Goal: Register for event/course: Register for event/course

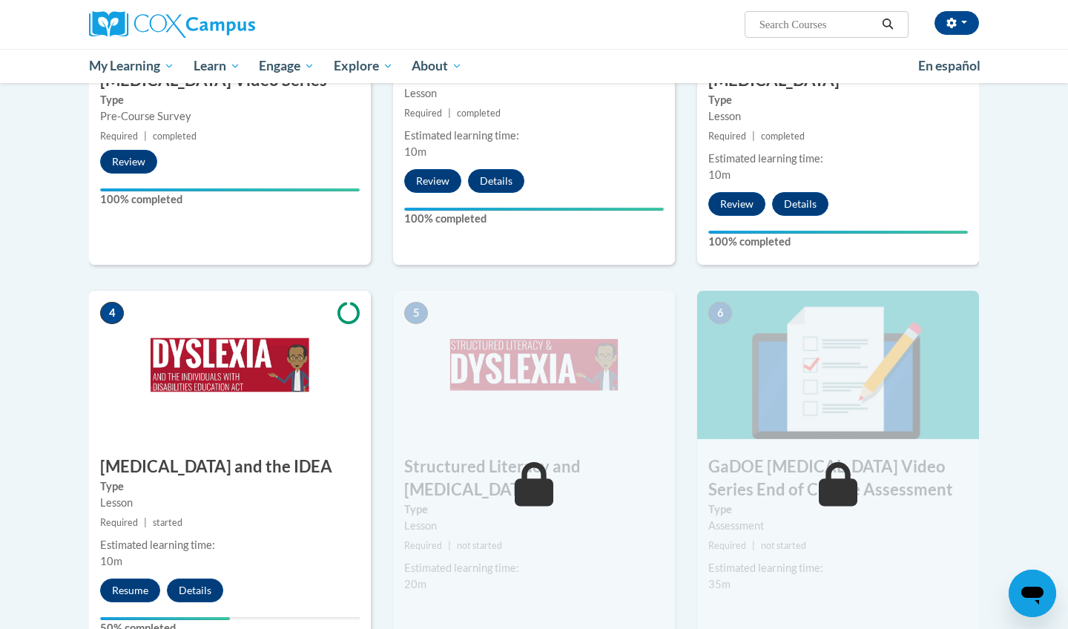
scroll to position [539, 0]
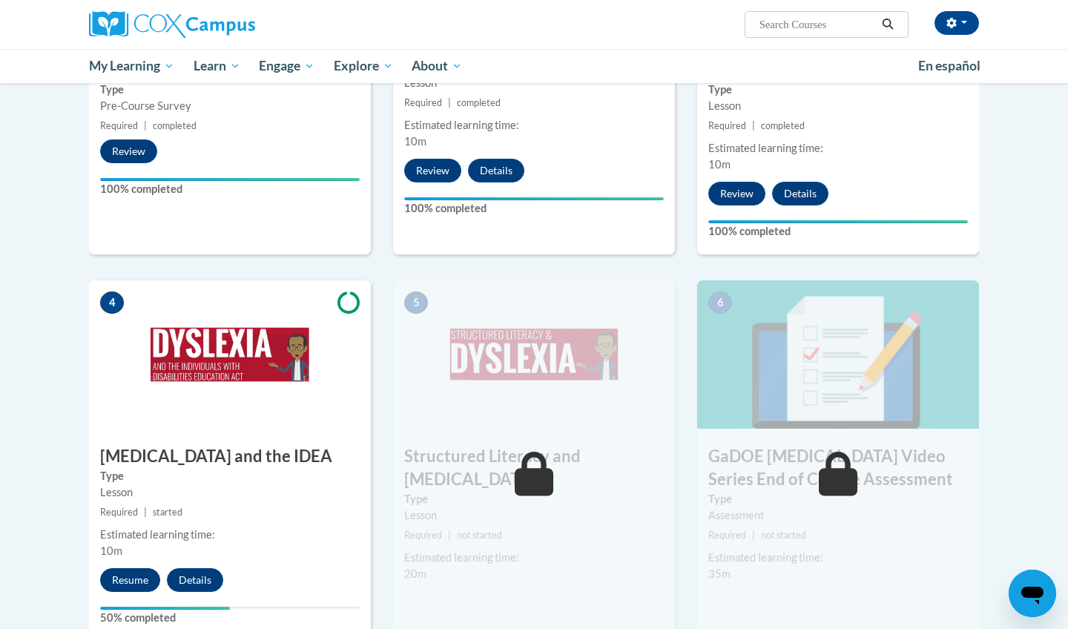
click at [134, 568] on button "Resume" at bounding box center [130, 580] width 60 height 24
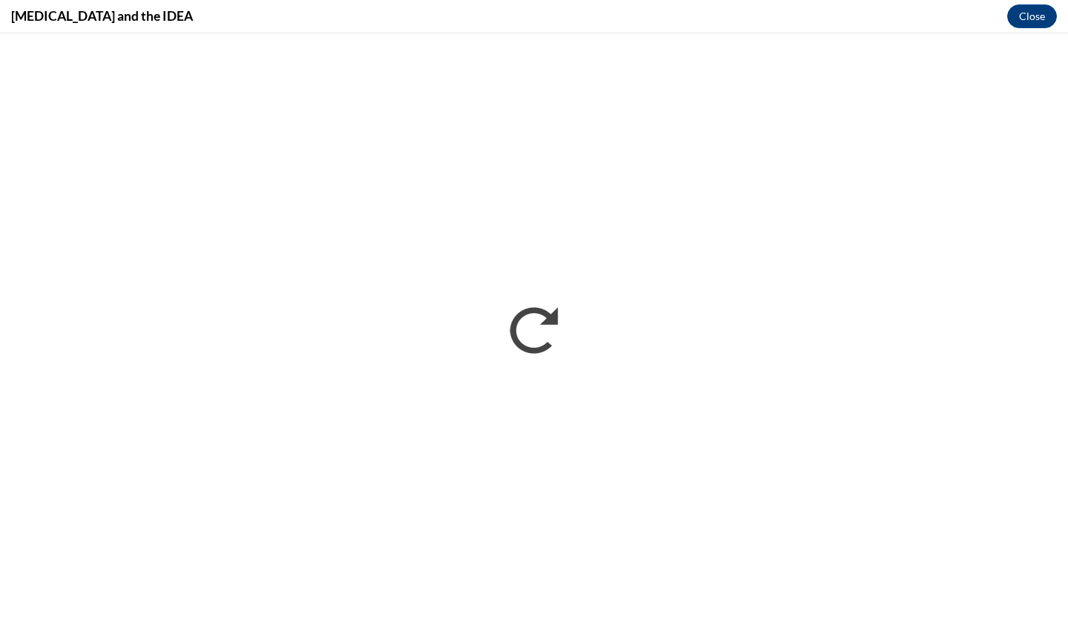
scroll to position [0, 0]
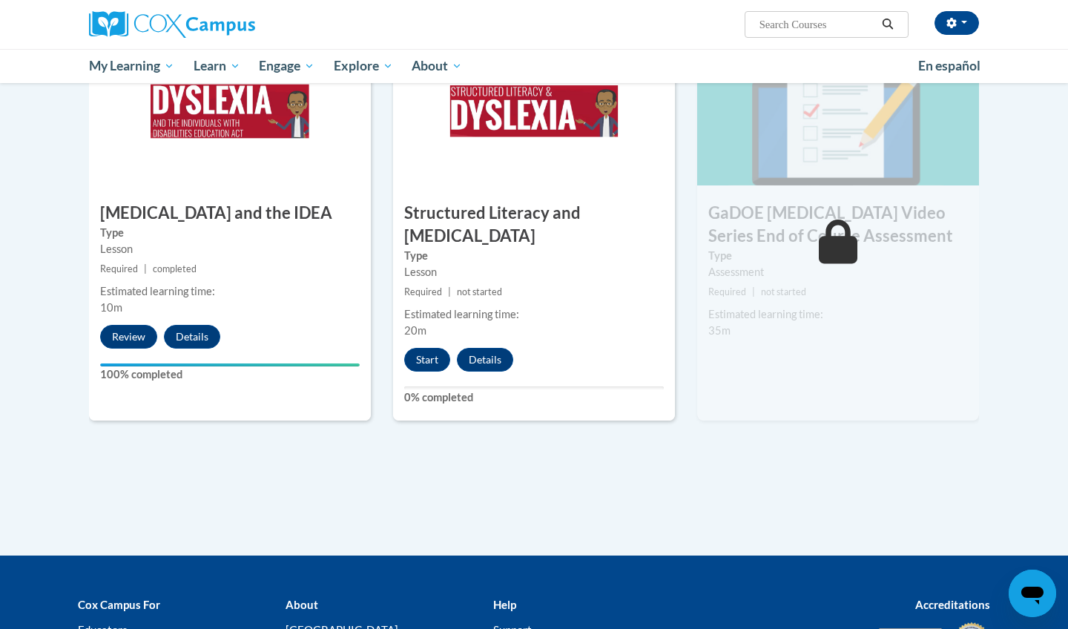
scroll to position [773, 0]
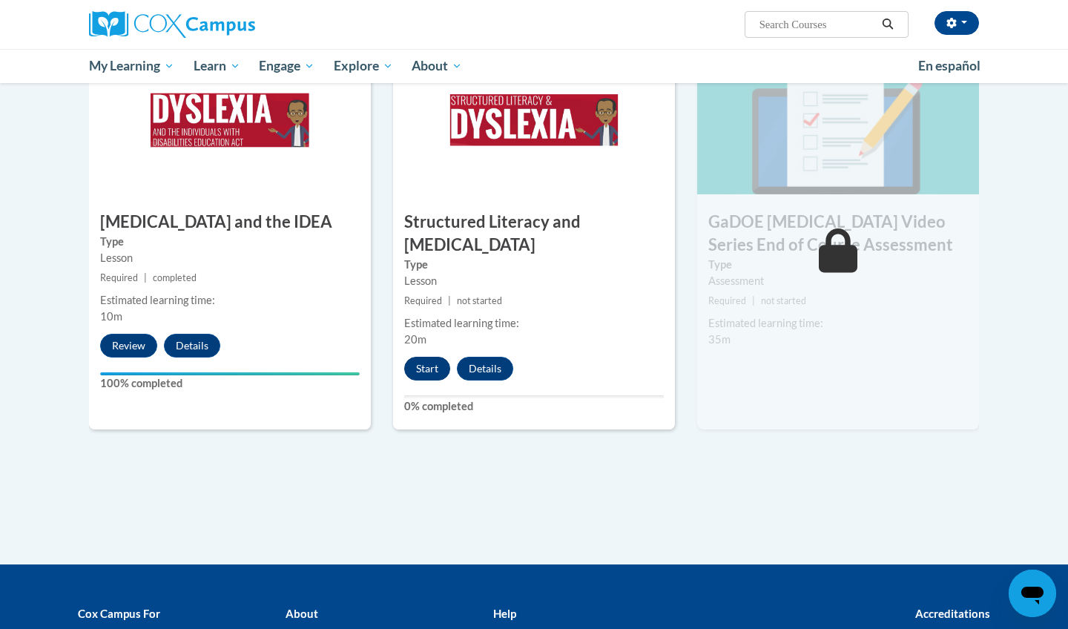
click at [426, 357] on button "Start" at bounding box center [427, 369] width 46 height 24
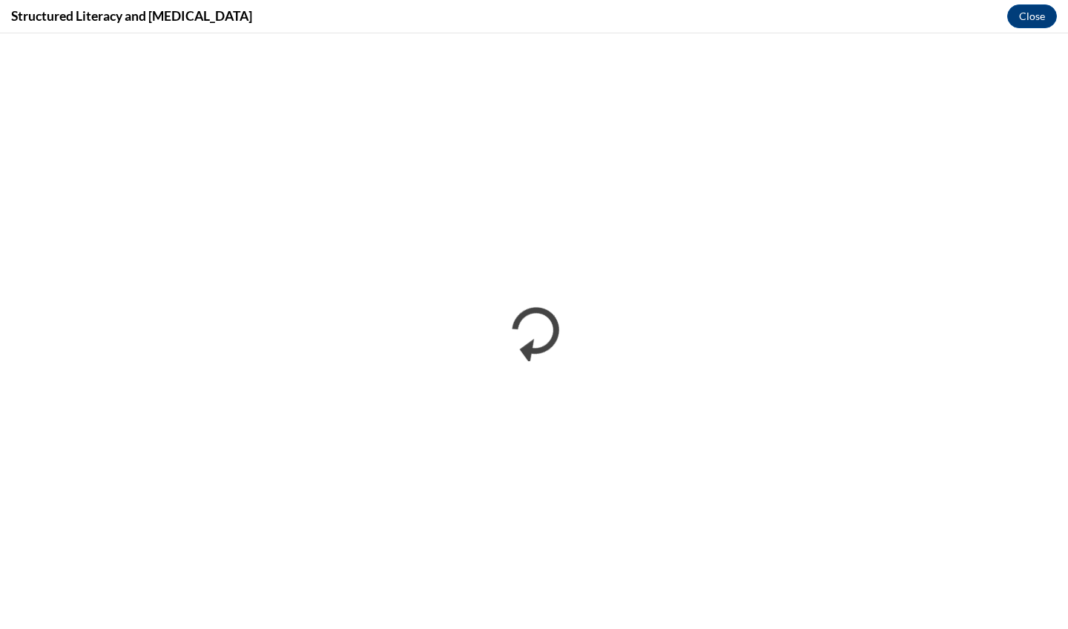
scroll to position [0, 0]
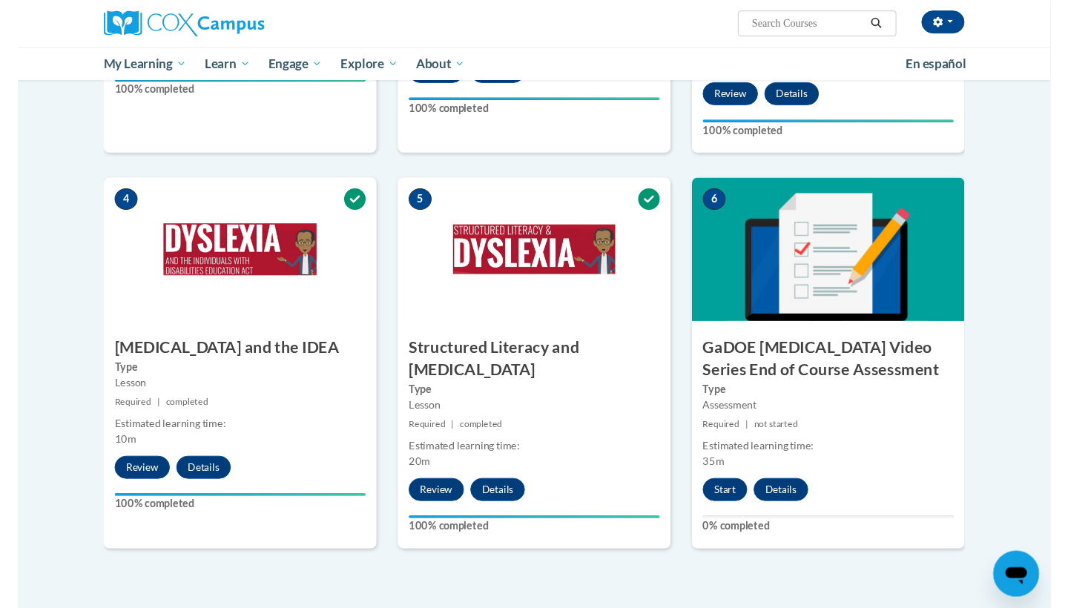
scroll to position [671, 0]
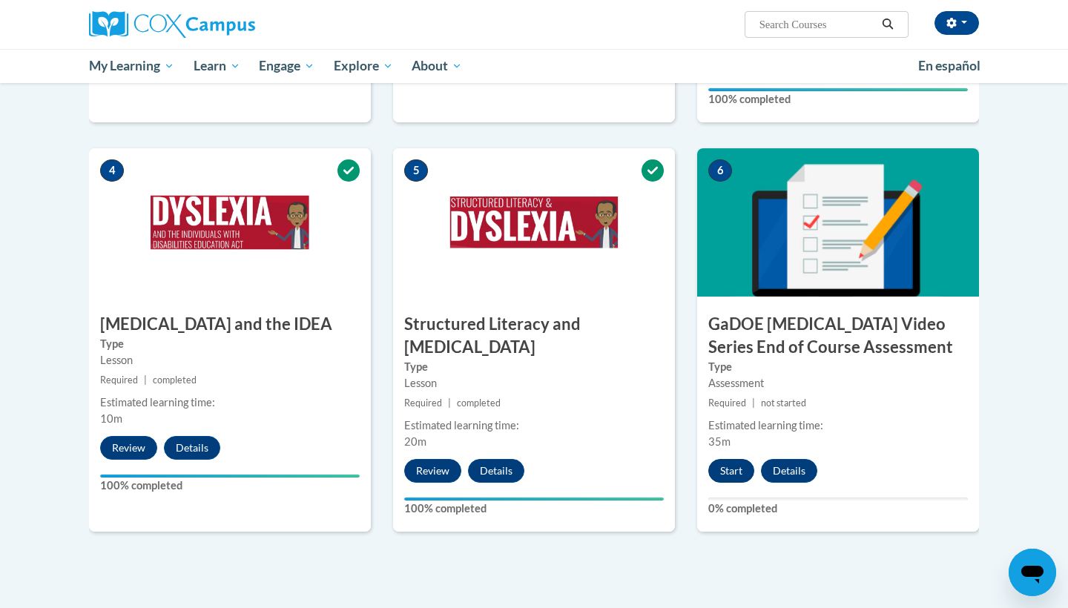
click at [736, 459] on button "Start" at bounding box center [731, 471] width 46 height 24
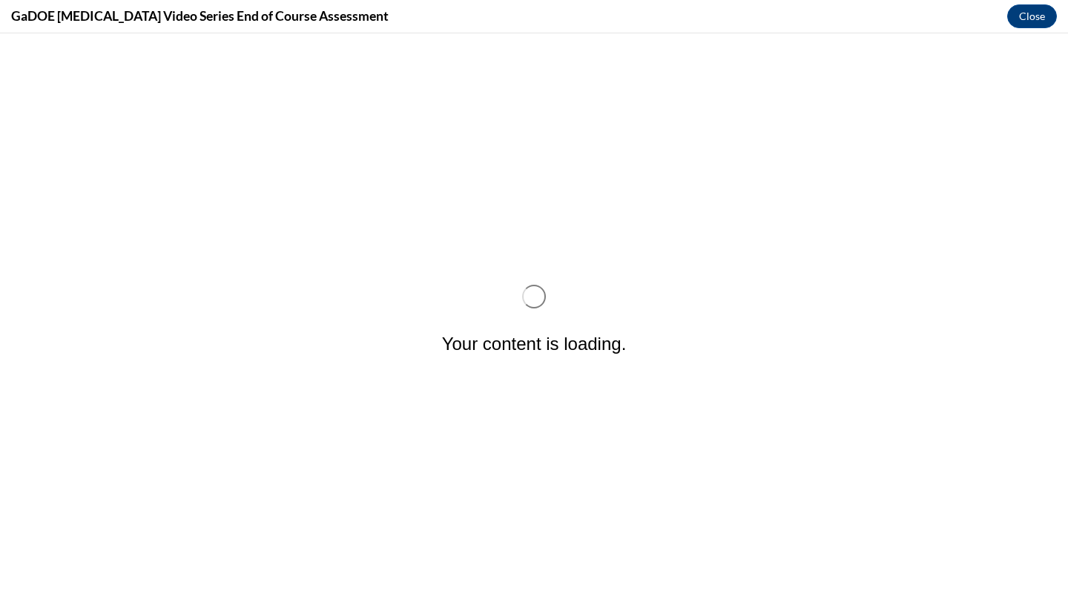
scroll to position [0, 0]
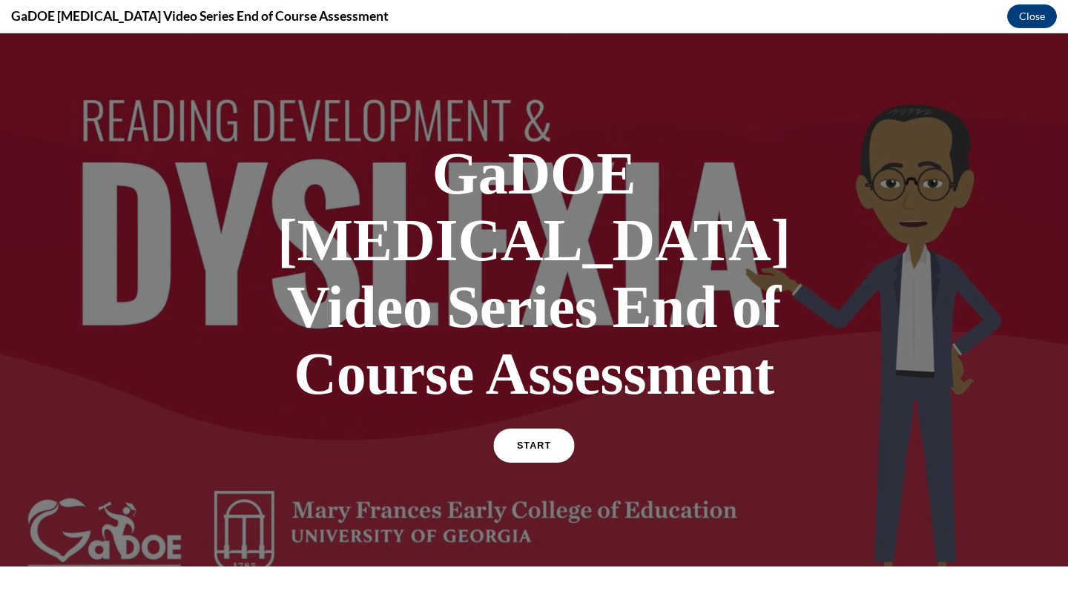
click at [543, 440] on span "START" at bounding box center [534, 445] width 34 height 11
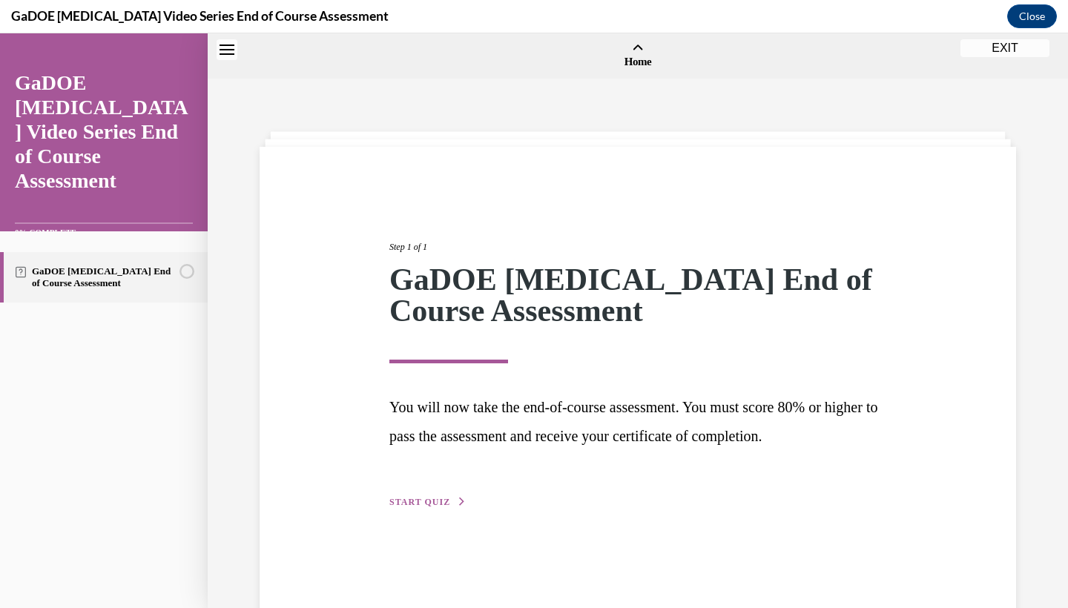
scroll to position [46, 0]
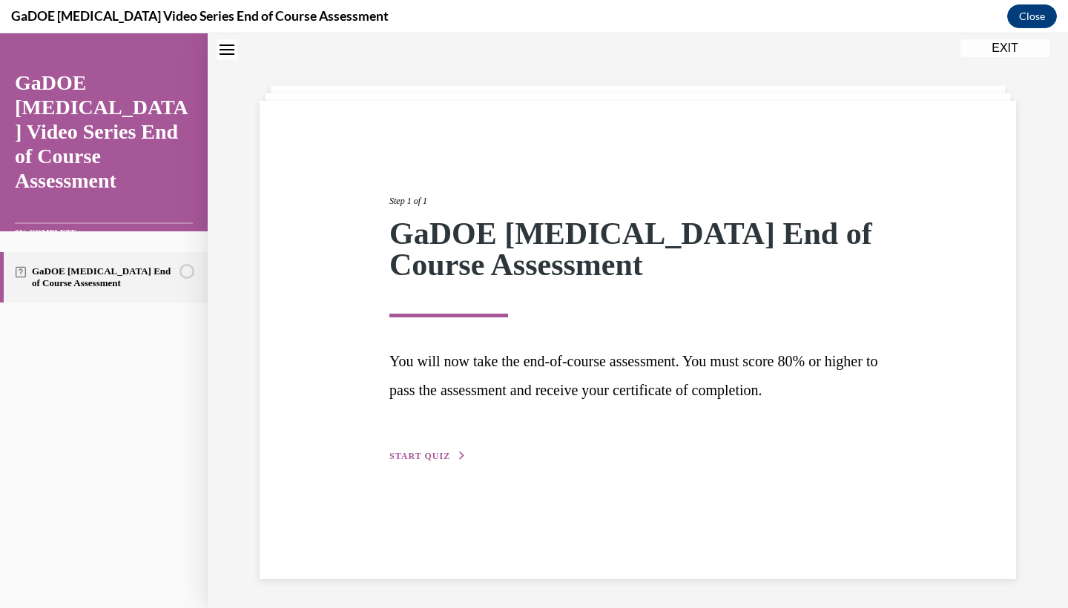
click at [422, 451] on span "START QUIZ" at bounding box center [419, 456] width 61 height 10
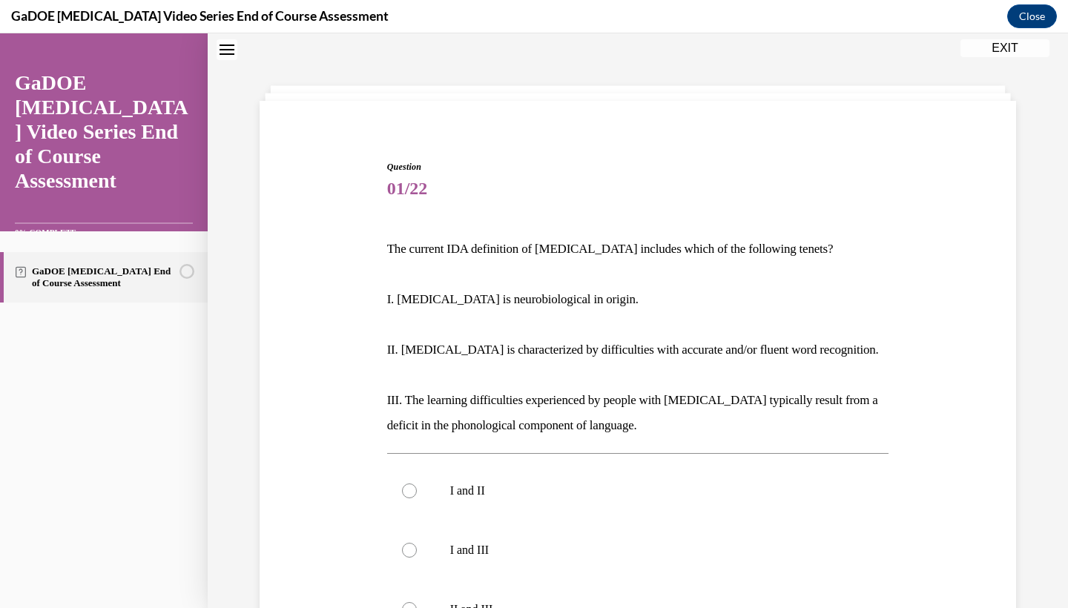
scroll to position [45, 0]
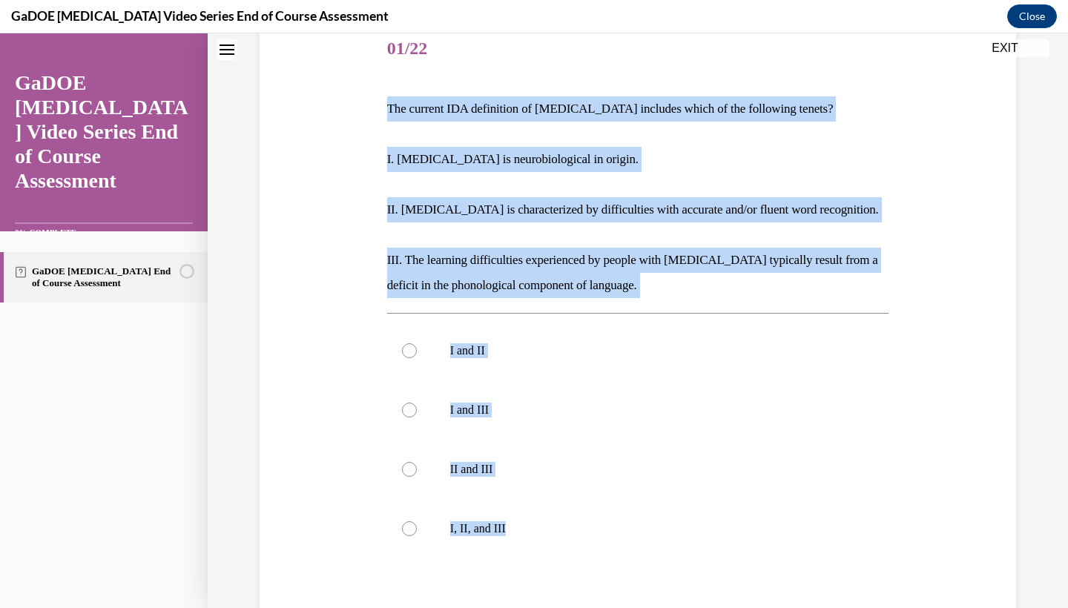
drag, startPoint x: 374, startPoint y: 239, endPoint x: 636, endPoint y: 600, distance: 445.3
click at [636, 600] on div "Question 01/22 The current IDA definition of dyslexia includes which of the fol…" at bounding box center [638, 359] width 764 height 767
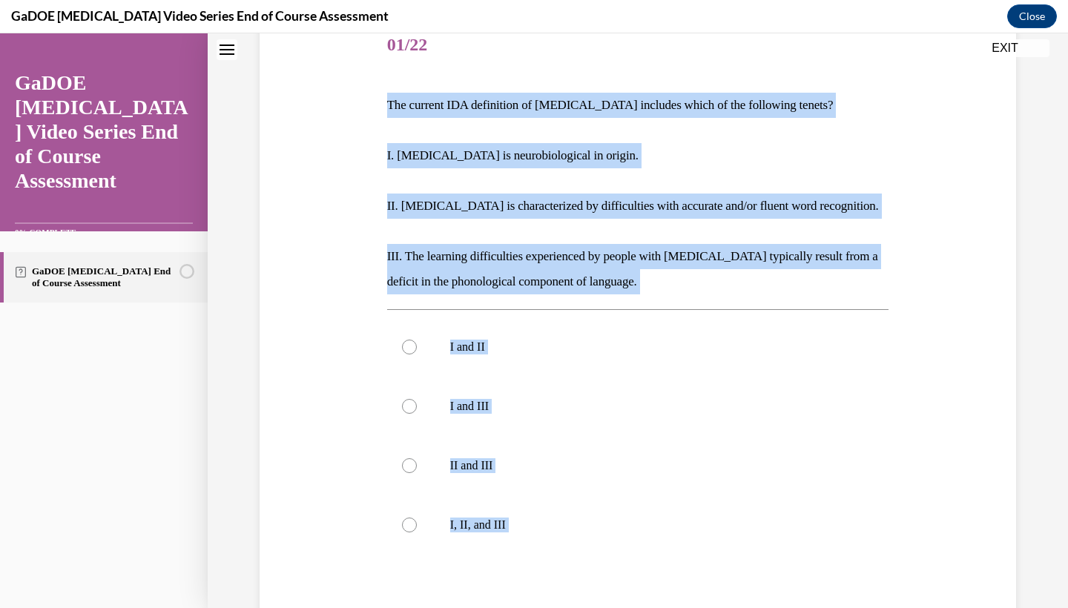
copy div "The current IDA definition of dyslexia includes which of the following tenets? …"
click at [409, 527] on div at bounding box center [409, 524] width 15 height 15
click at [409, 527] on input "I, II, and III" at bounding box center [409, 524] width 15 height 15
radio input "true"
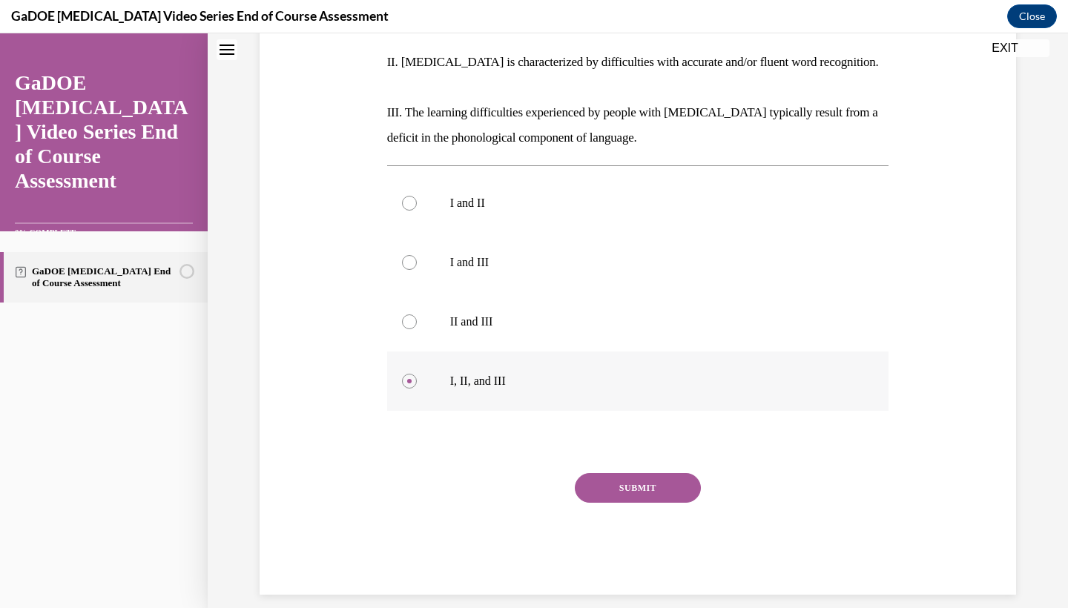
scroll to position [332, 0]
click at [660, 489] on button "SUBMIT" at bounding box center [638, 489] width 126 height 30
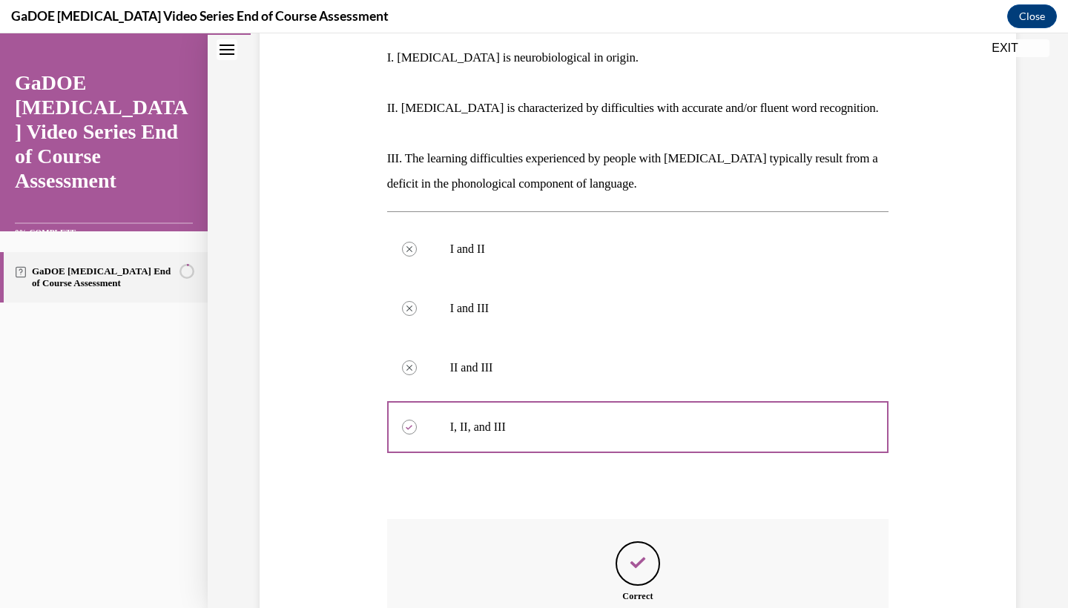
scroll to position [452, 0]
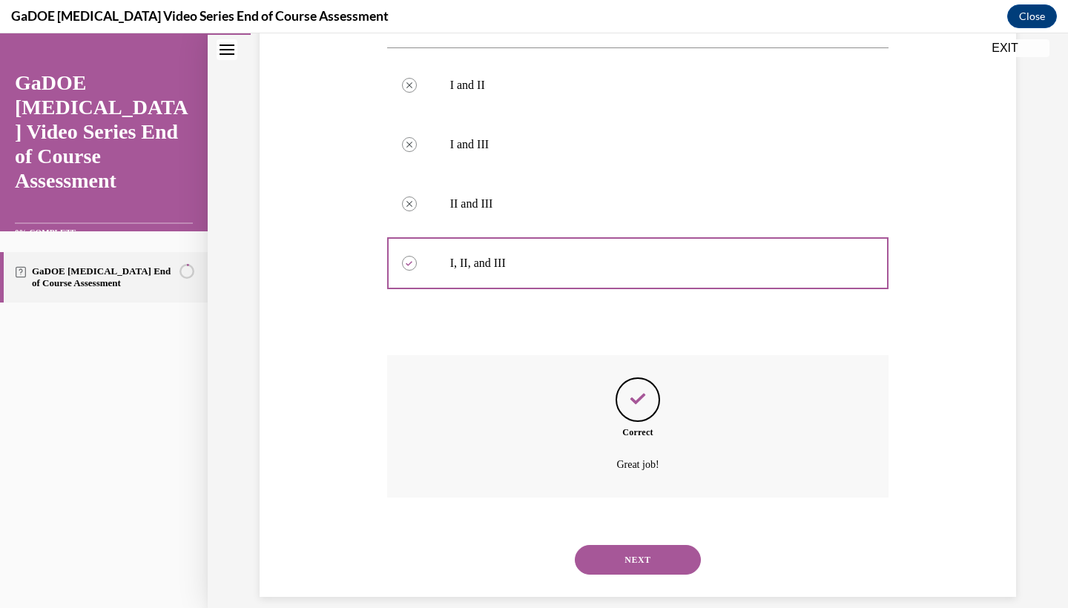
click at [649, 549] on button "NEXT" at bounding box center [638, 560] width 126 height 30
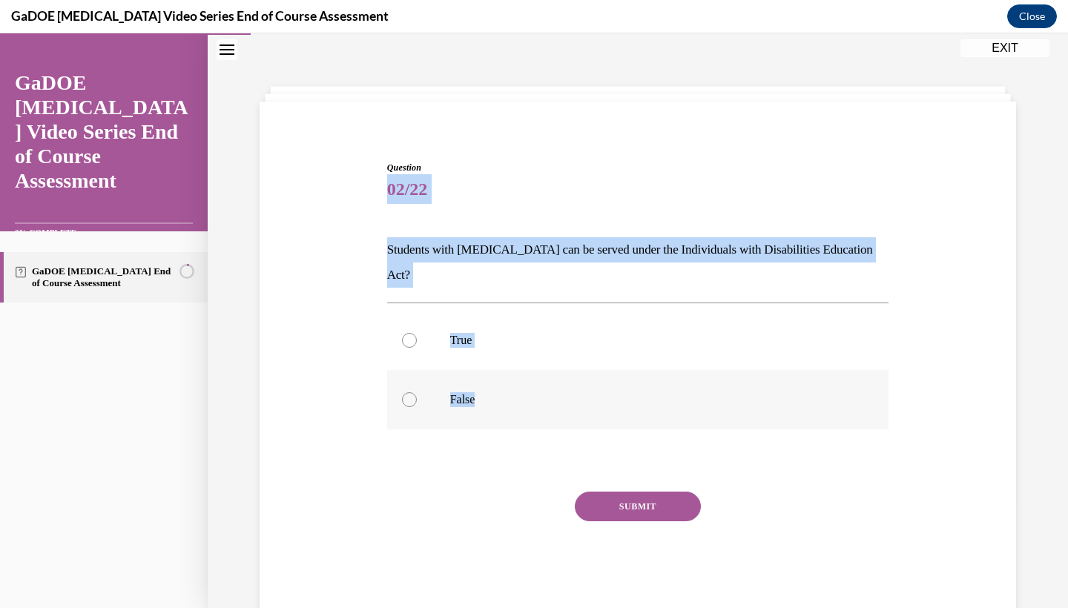
drag, startPoint x: 381, startPoint y: 185, endPoint x: 535, endPoint y: 396, distance: 261.6
click at [535, 396] on div "Question 02/22 Students with dyslexia can be served under the Individuals with …" at bounding box center [638, 364] width 764 height 497
copy div "02/22 Students with dyslexia can be served under the Individuals with Disabilit…"
click at [412, 333] on div at bounding box center [409, 340] width 15 height 15
click at [412, 333] on input "True" at bounding box center [409, 340] width 15 height 15
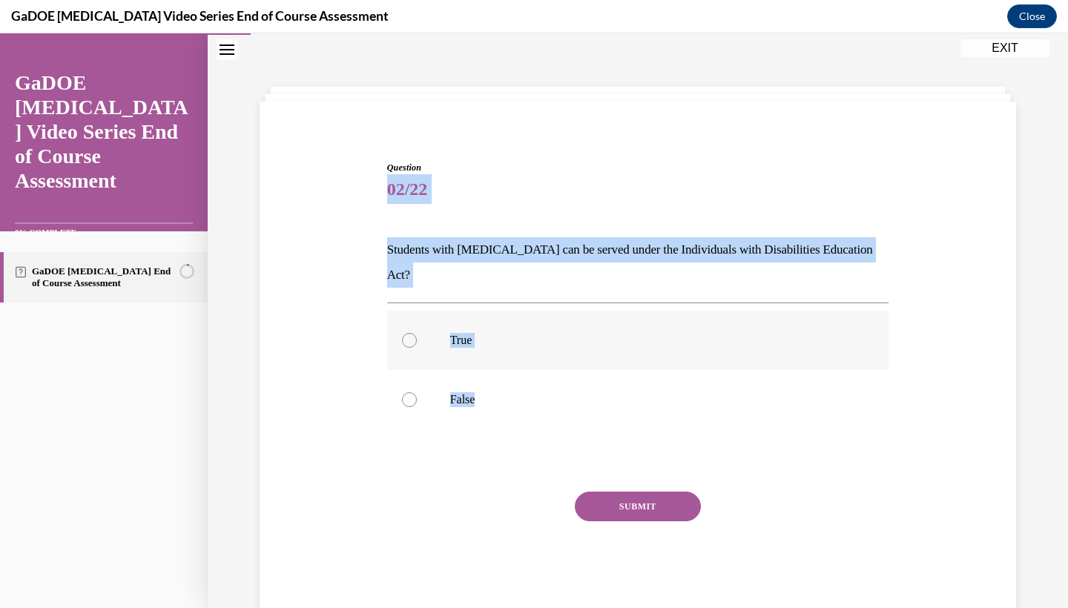
radio input "true"
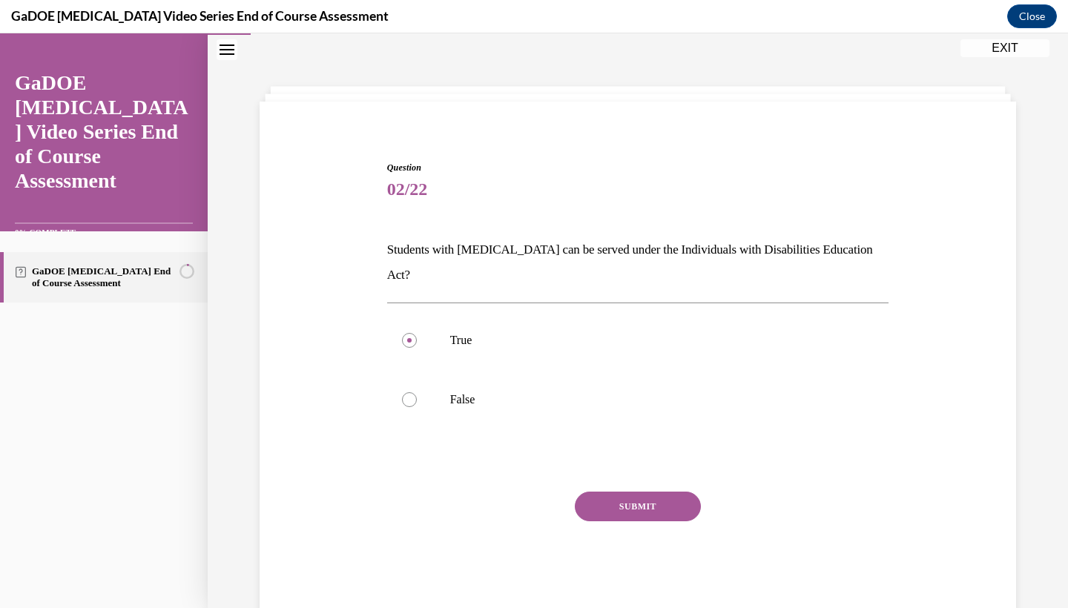
click at [635, 492] on button "SUBMIT" at bounding box center [638, 507] width 126 height 30
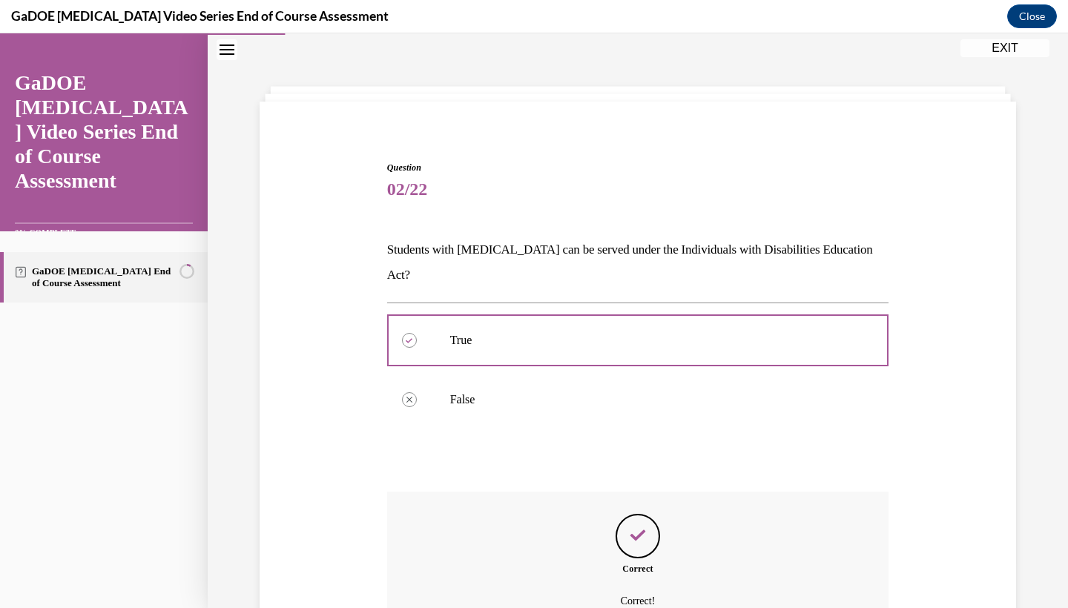
scroll to position [156, 0]
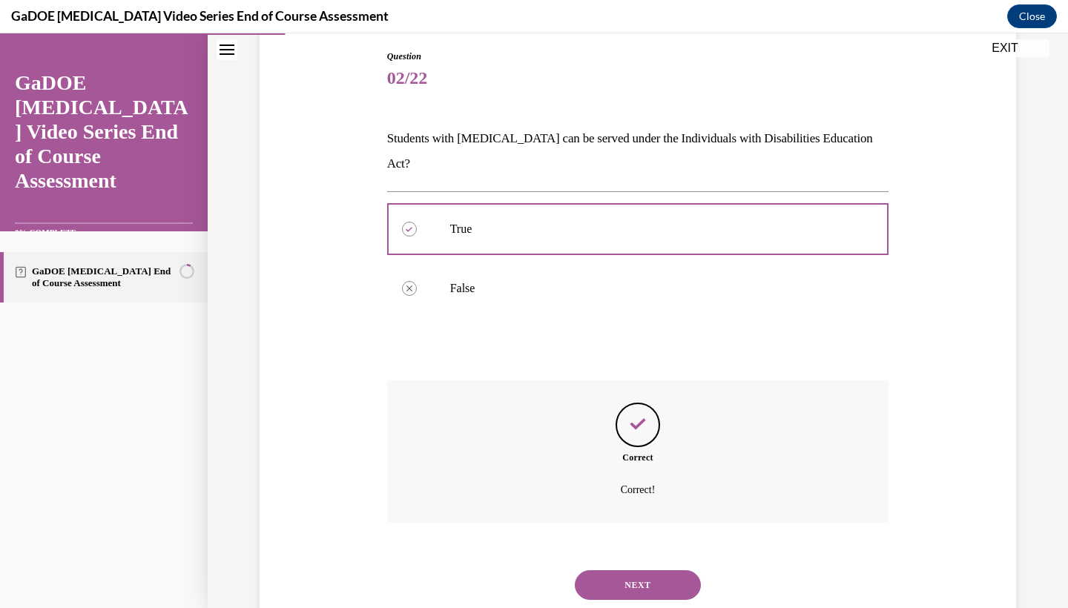
click at [603, 570] on button "NEXT" at bounding box center [638, 585] width 126 height 30
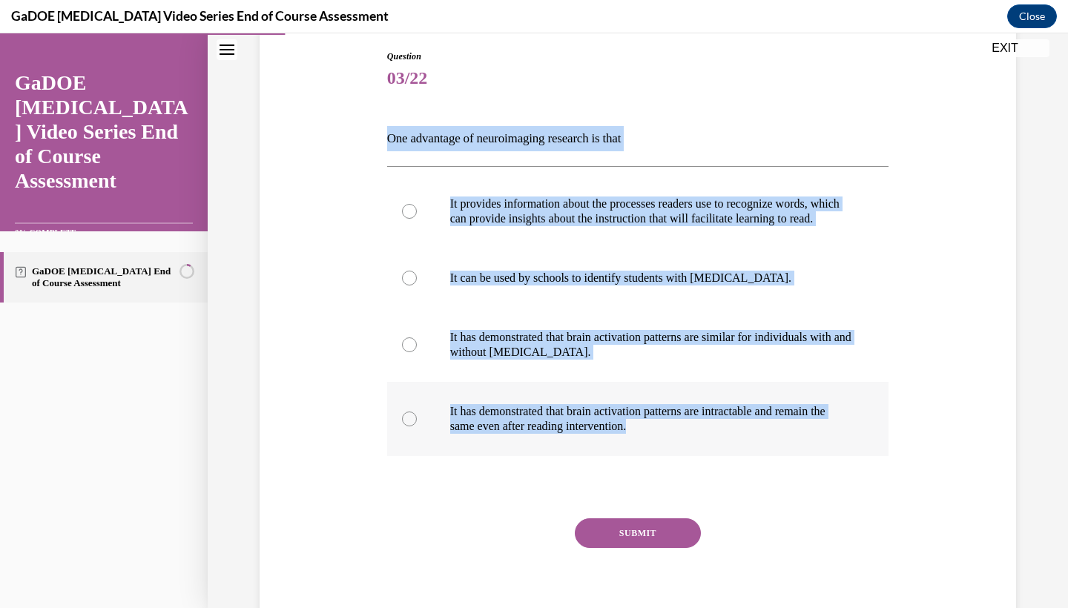
drag, startPoint x: 377, startPoint y: 118, endPoint x: 713, endPoint y: 451, distance: 472.9
click at [713, 451] on div "Question 03/22 One advantage of neuroimaging research is that It provides infor…" at bounding box center [638, 322] width 764 height 635
copy div "One advantage of neuroimaging research is that It provides information about th…"
click at [411, 227] on label "It provides information about the processes readers use to recognize words, whi…" at bounding box center [638, 211] width 502 height 74
click at [411, 219] on input "It provides information about the processes readers use to recognize words, whi…" at bounding box center [409, 211] width 15 height 15
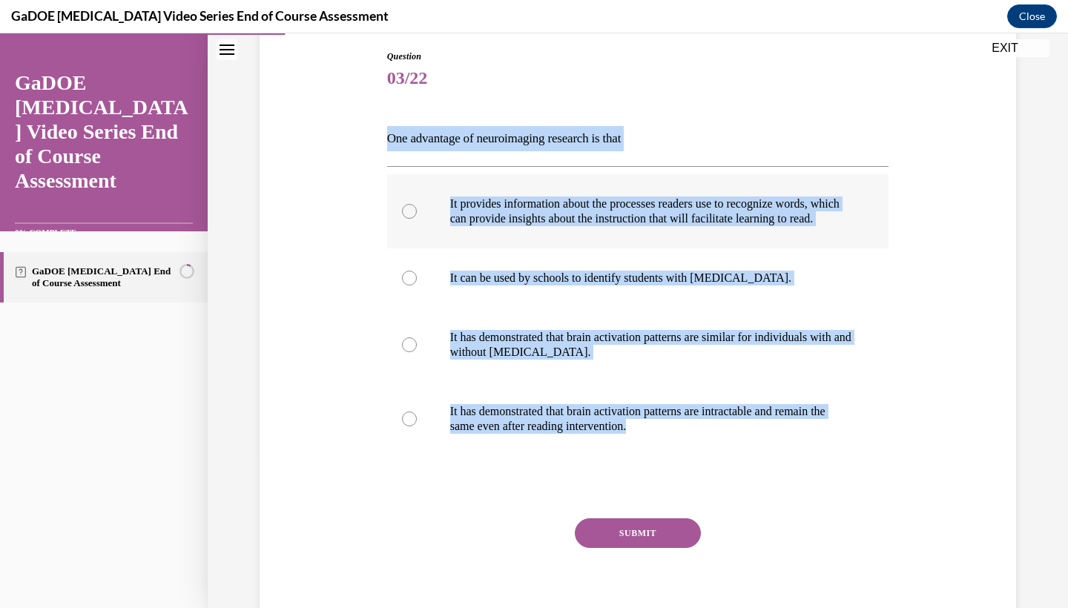
radio input "true"
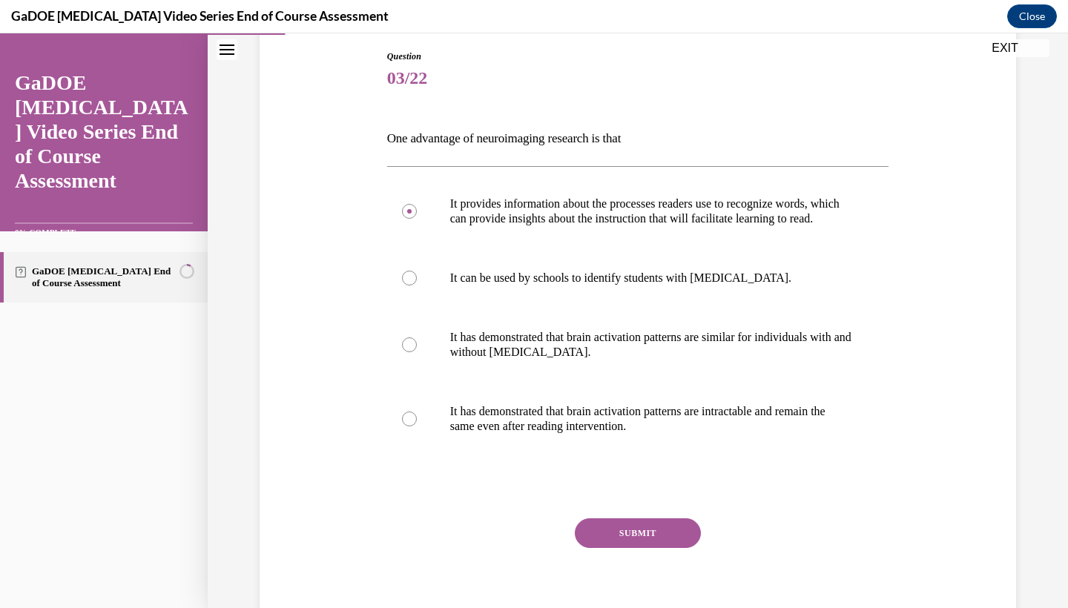
click at [657, 536] on button "SUBMIT" at bounding box center [638, 533] width 126 height 30
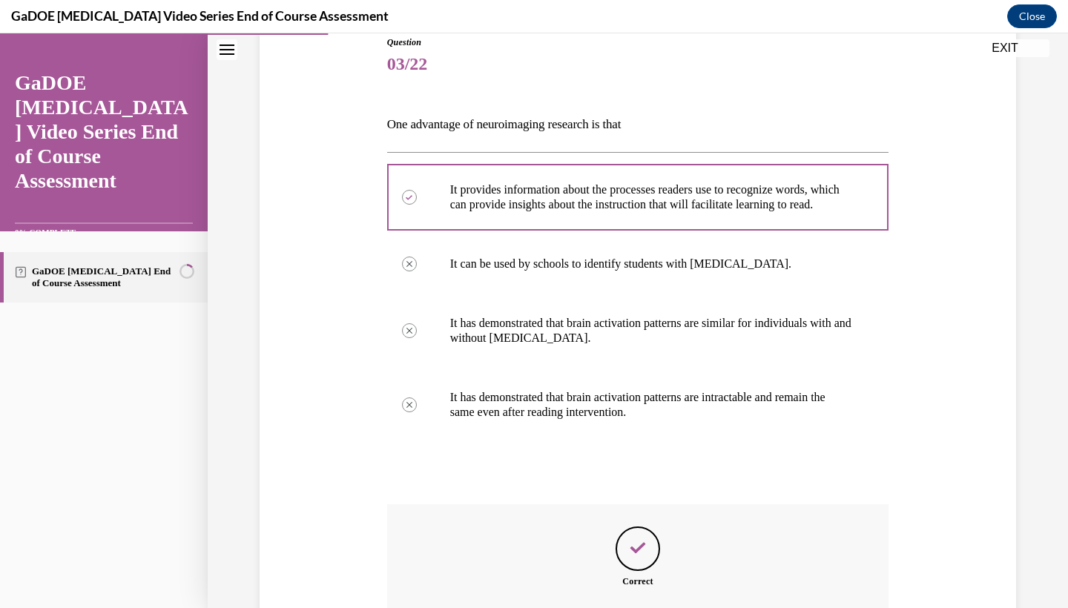
scroll to position [334, 0]
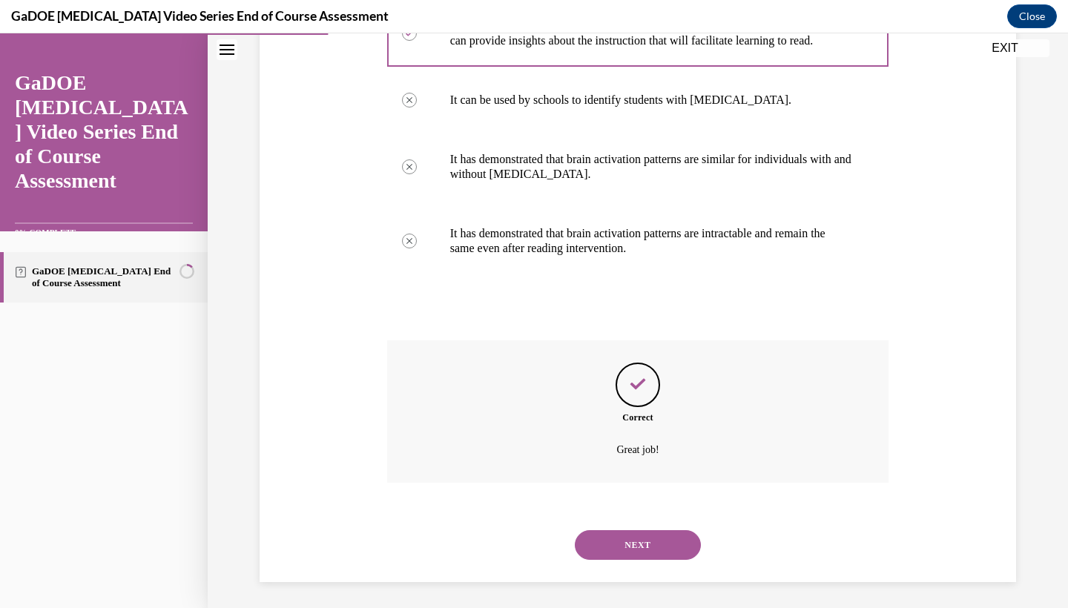
click at [638, 549] on button "NEXT" at bounding box center [638, 545] width 126 height 30
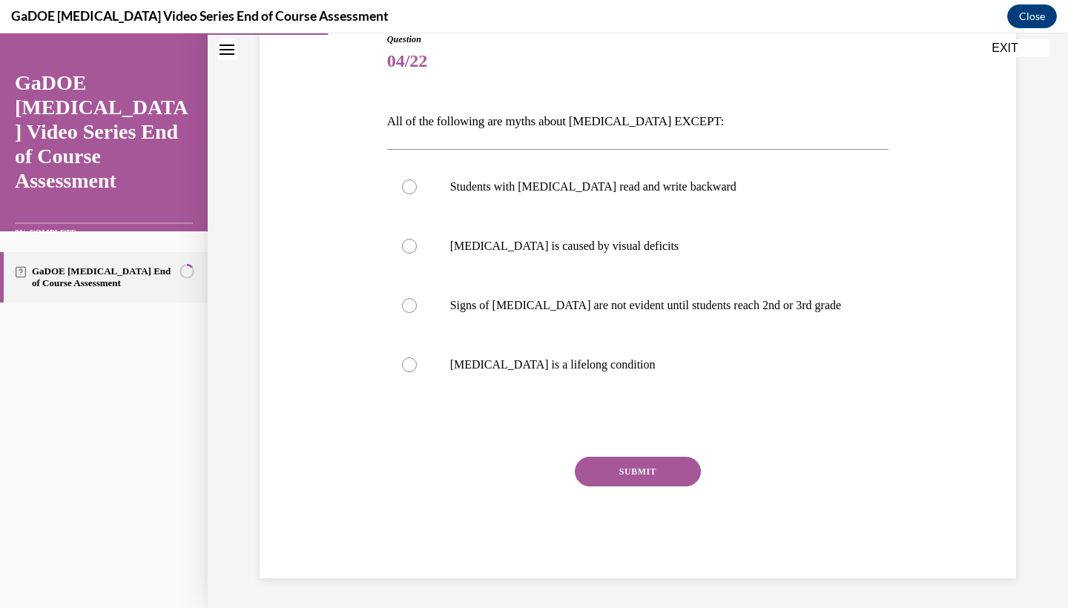
scroll to position [156, 0]
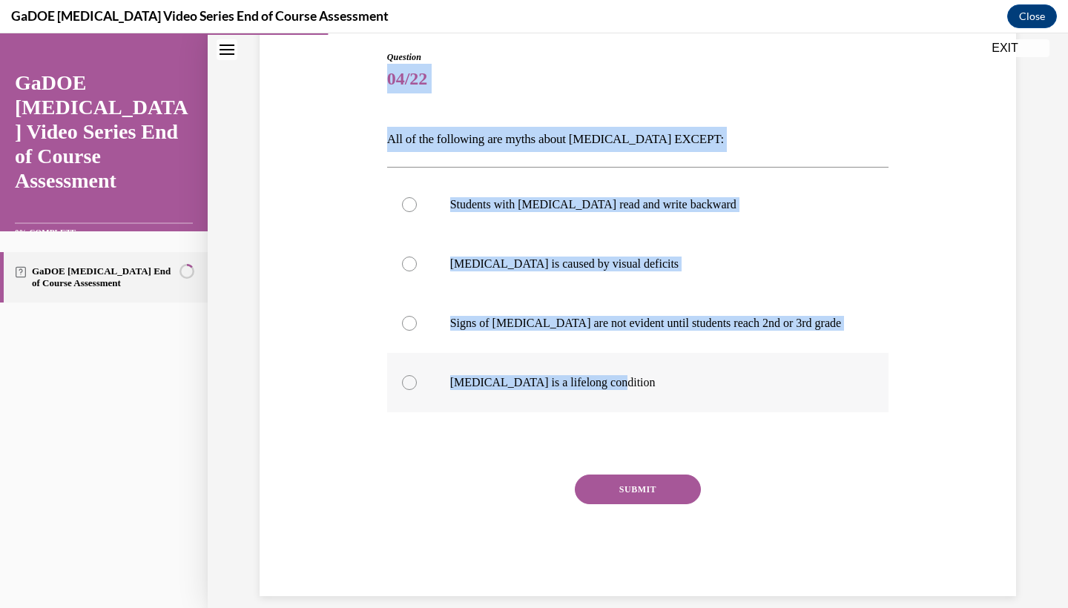
drag, startPoint x: 388, startPoint y: 76, endPoint x: 613, endPoint y: 384, distance: 381.0
click at [613, 384] on div "Question 04/22 All of the following are myths about dyslexia EXCEPT: Students w…" at bounding box center [638, 323] width 502 height 546
copy div "04/22 All of the following are myths about dyslexia EXCEPT: Students with dysle…"
click at [406, 383] on div at bounding box center [409, 382] width 15 height 15
click at [406, 383] on input "Dyslexia is a lifelong condition" at bounding box center [409, 382] width 15 height 15
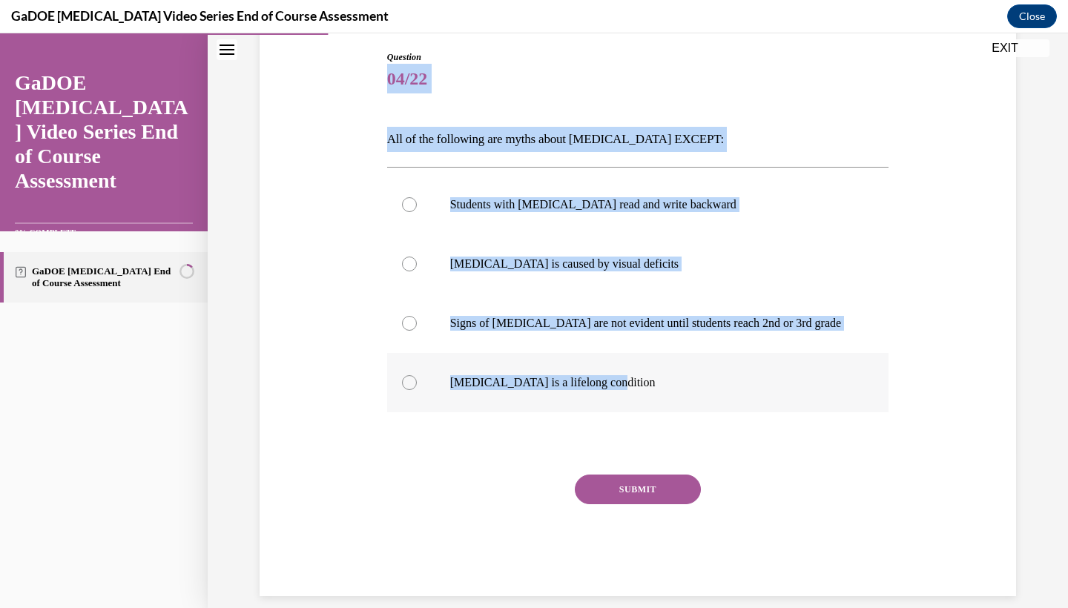
radio input "true"
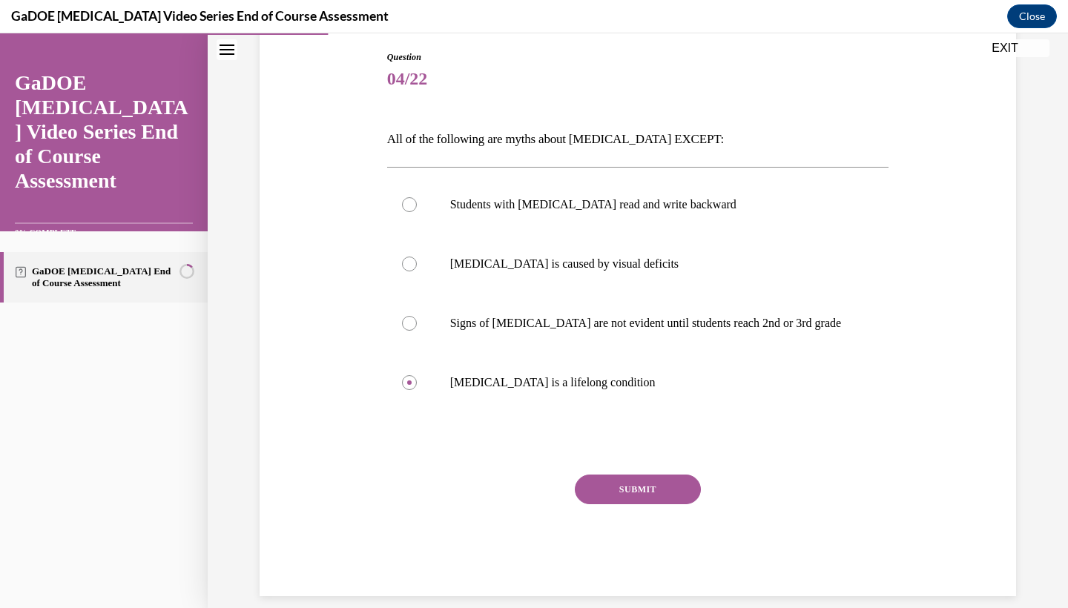
click at [646, 488] on button "SUBMIT" at bounding box center [638, 489] width 126 height 30
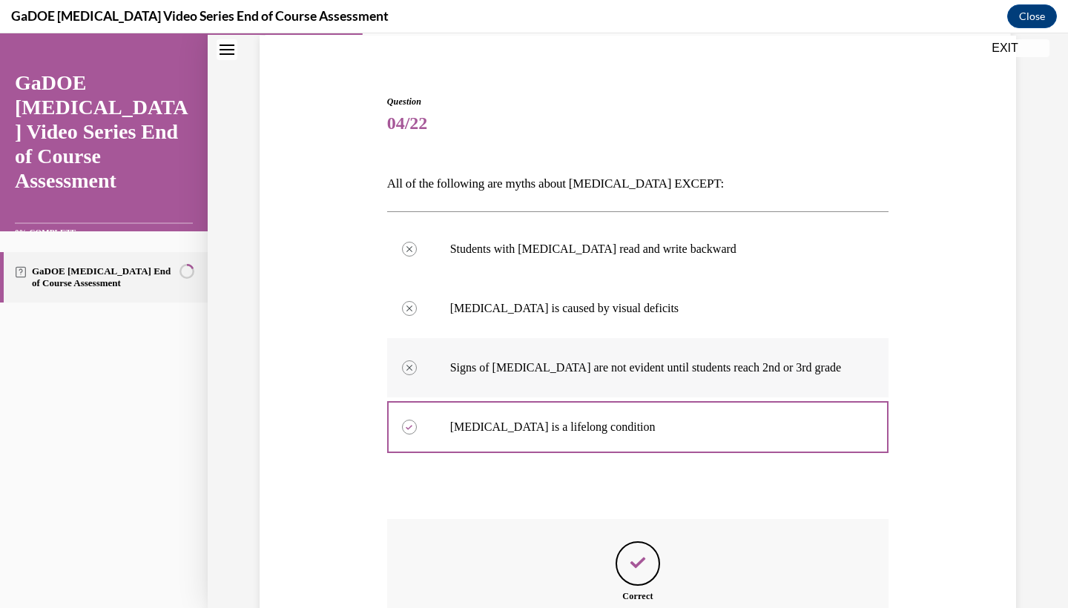
scroll to position [275, 0]
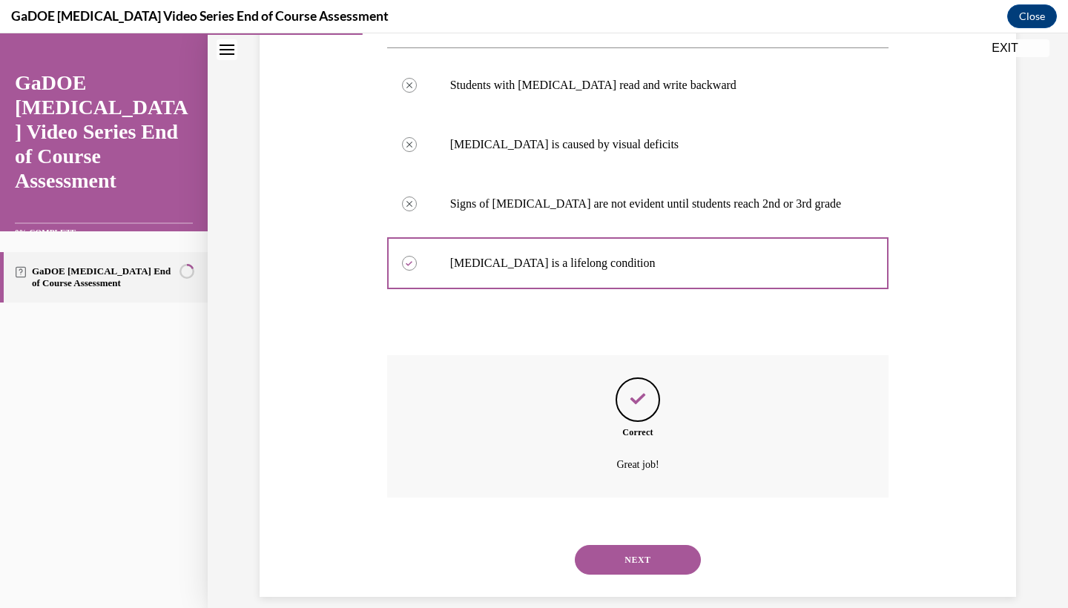
click at [611, 545] on button "NEXT" at bounding box center [638, 560] width 126 height 30
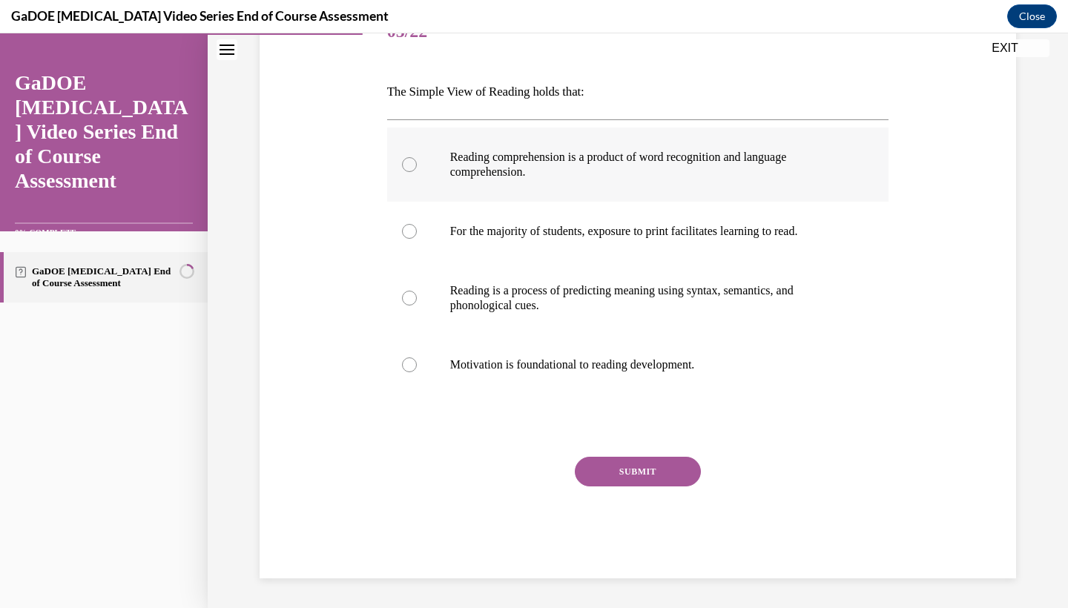
scroll to position [165, 0]
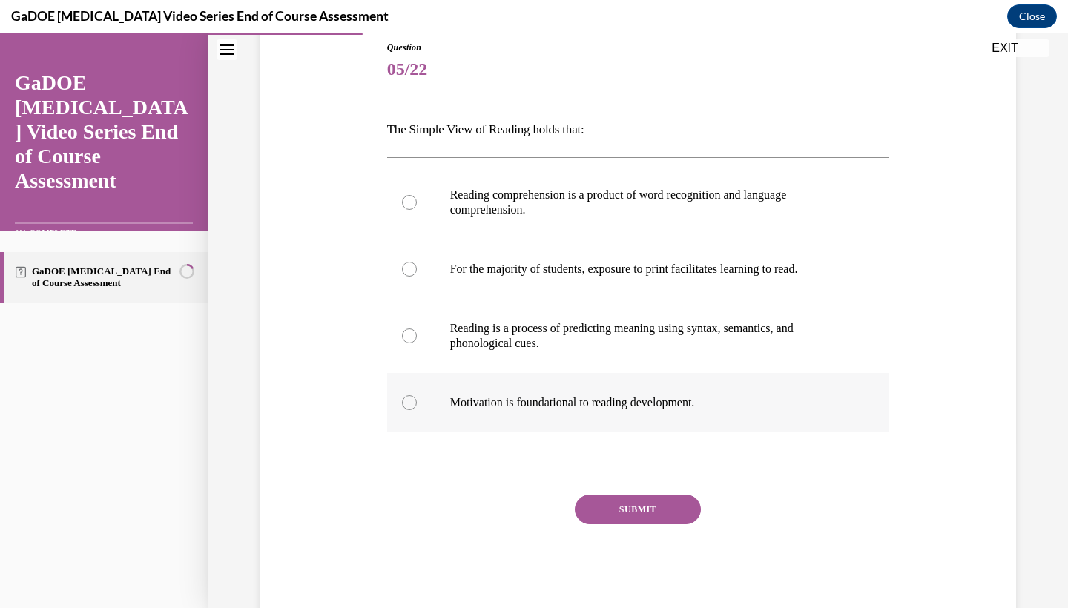
drag, startPoint x: 384, startPoint y: 65, endPoint x: 712, endPoint y: 415, distance: 479.9
click at [712, 415] on div "Question 05/22 The Simple View of Reading holds that: Reading comprehension is …" at bounding box center [637, 318] width 509 height 598
copy div "05/22 The Simple View of Reading holds that: Reading comprehension is a product…"
click at [424, 208] on label "Reading comprehension is a product of word recognition and language comprehensi…" at bounding box center [638, 202] width 502 height 74
click at [417, 208] on input "Reading comprehension is a product of word recognition and language comprehensi…" at bounding box center [409, 202] width 15 height 15
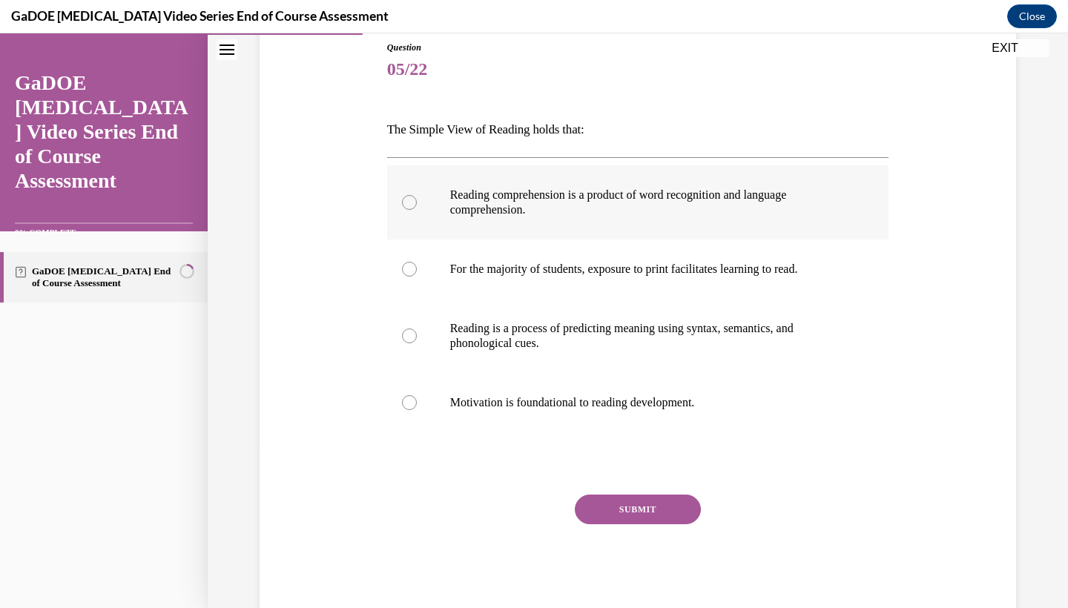
radio input "true"
click at [637, 506] on button "SUBMIT" at bounding box center [638, 510] width 126 height 30
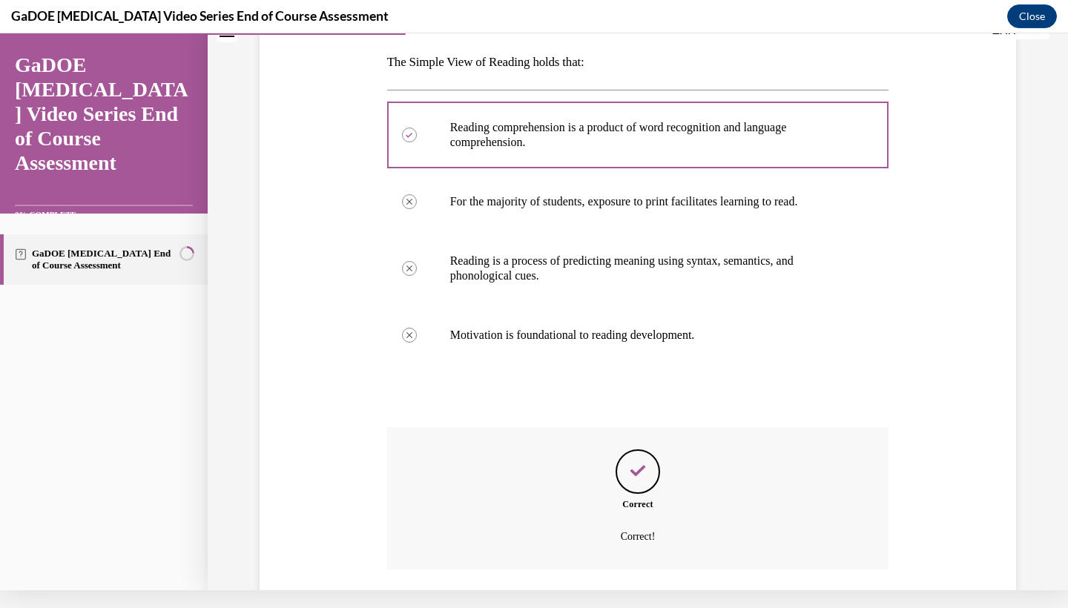
scroll to position [305, 0]
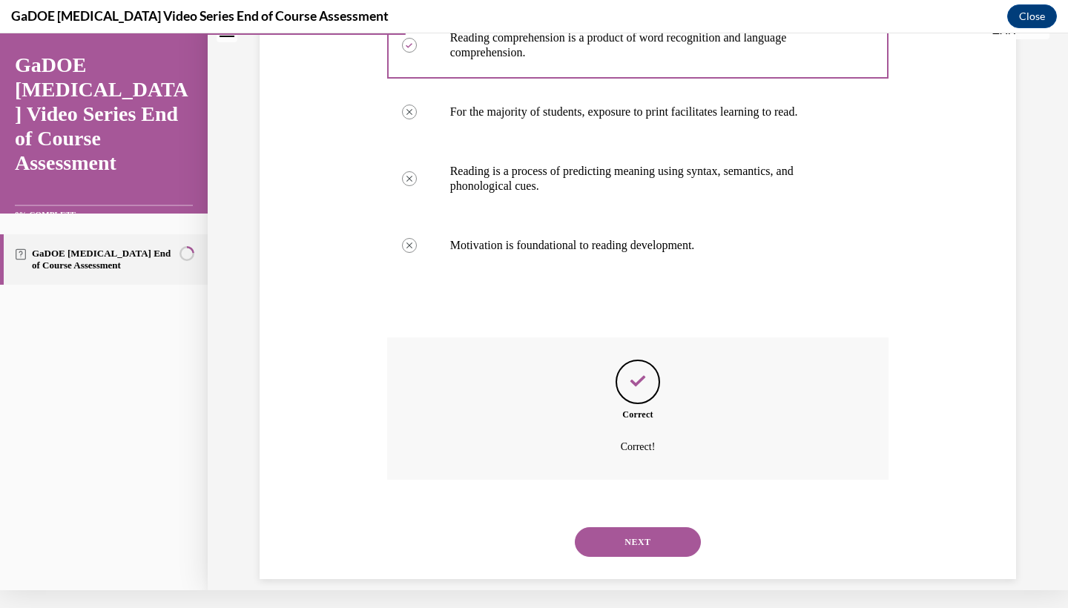
click at [634, 529] on button "NEXT" at bounding box center [638, 542] width 126 height 30
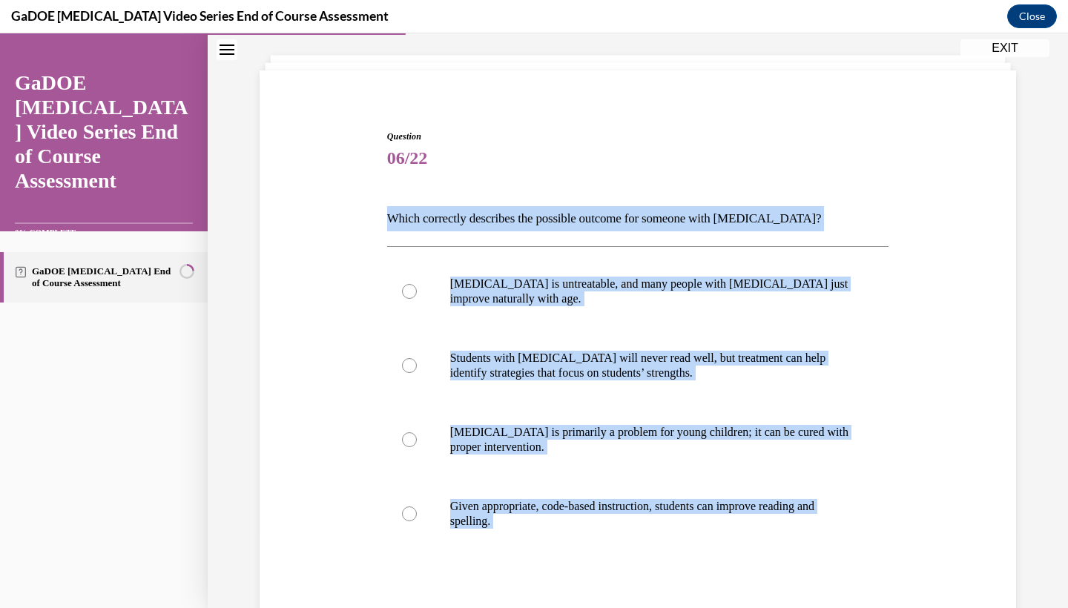
scroll to position [96, 0]
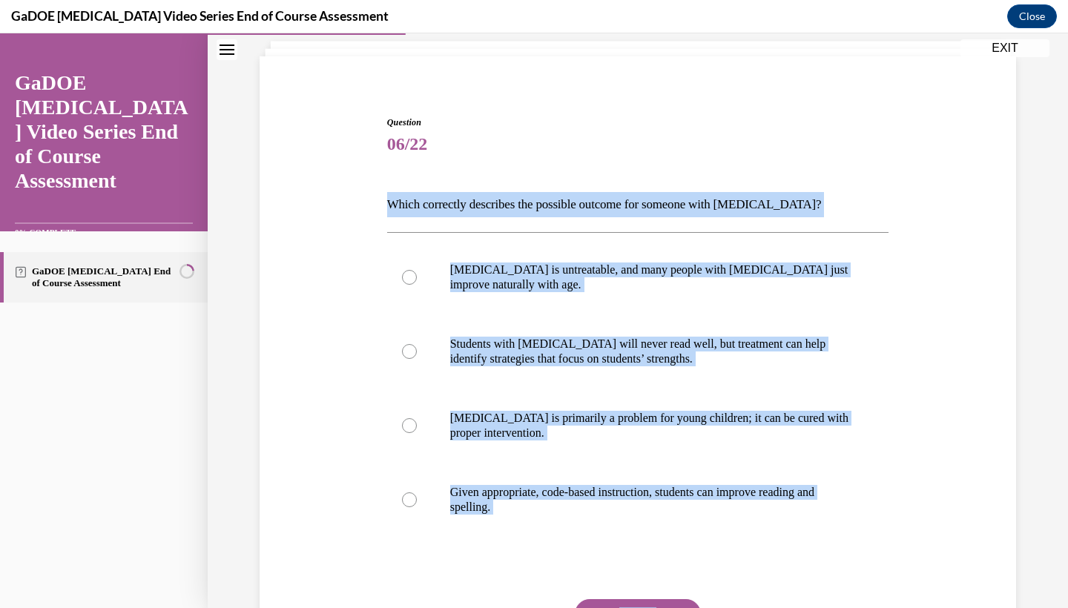
drag, startPoint x: 386, startPoint y: 298, endPoint x: 733, endPoint y: 601, distance: 460.9
click at [733, 601] on div "Question 06/22 Which correctly describes the possible outcome for someone with …" at bounding box center [637, 406] width 509 height 627
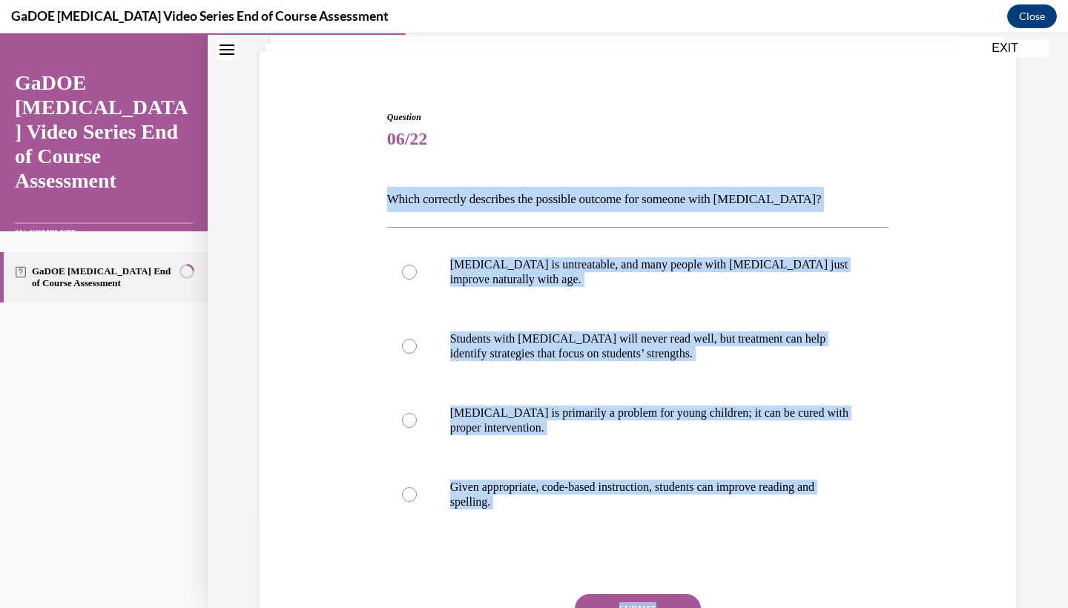
copy div "Which correctly describes the possible outcome for someone with dyslexia? Dysle…"
click at [427, 494] on label "Given appropriate, code-based instruction, students can improve reading and spe…" at bounding box center [638, 494] width 502 height 74
click at [417, 494] on input "Given appropriate, code-based instruction, students can improve reading and spe…" at bounding box center [409, 494] width 15 height 15
radio input "true"
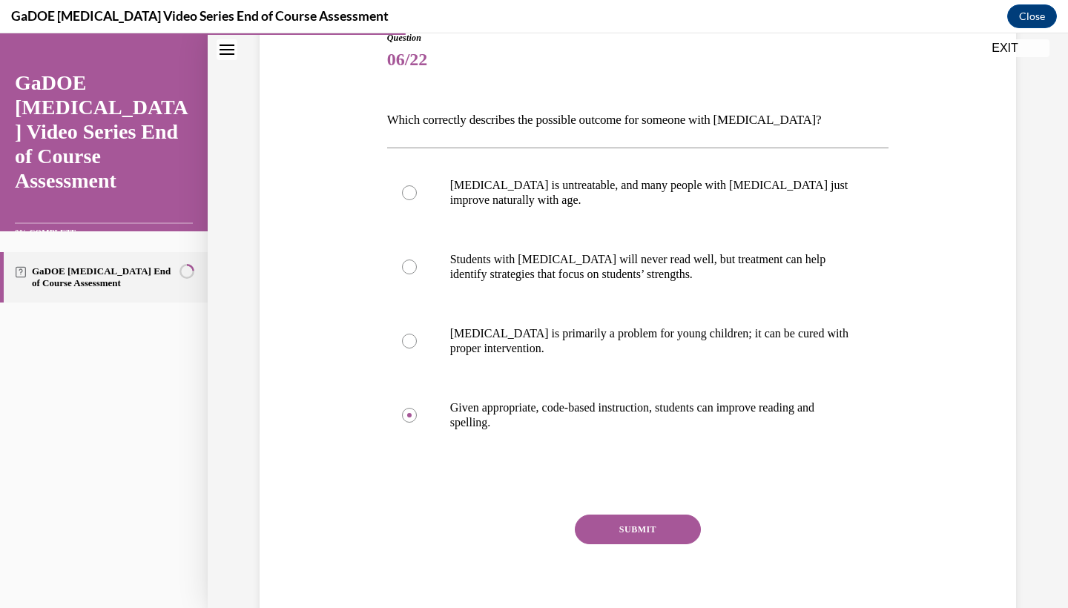
scroll to position [188, 0]
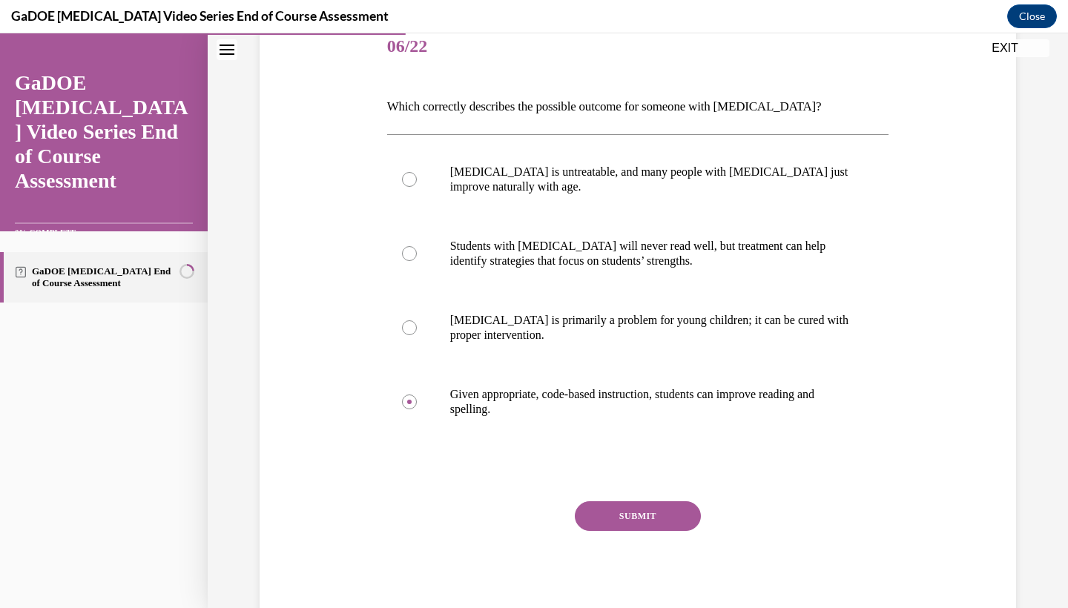
click at [635, 513] on button "SUBMIT" at bounding box center [638, 516] width 126 height 30
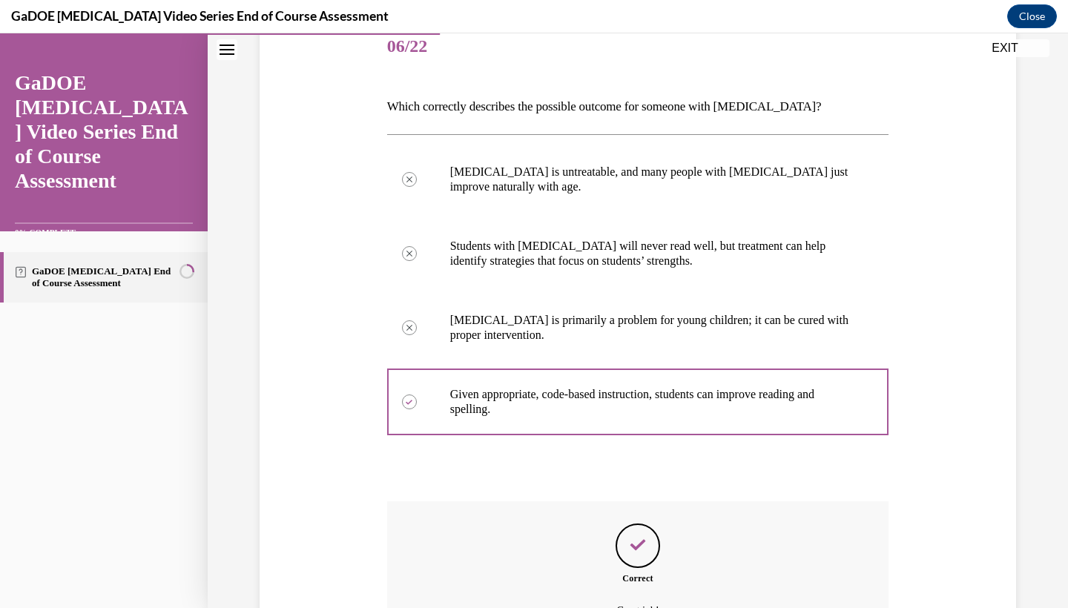
scroll to position [18, 0]
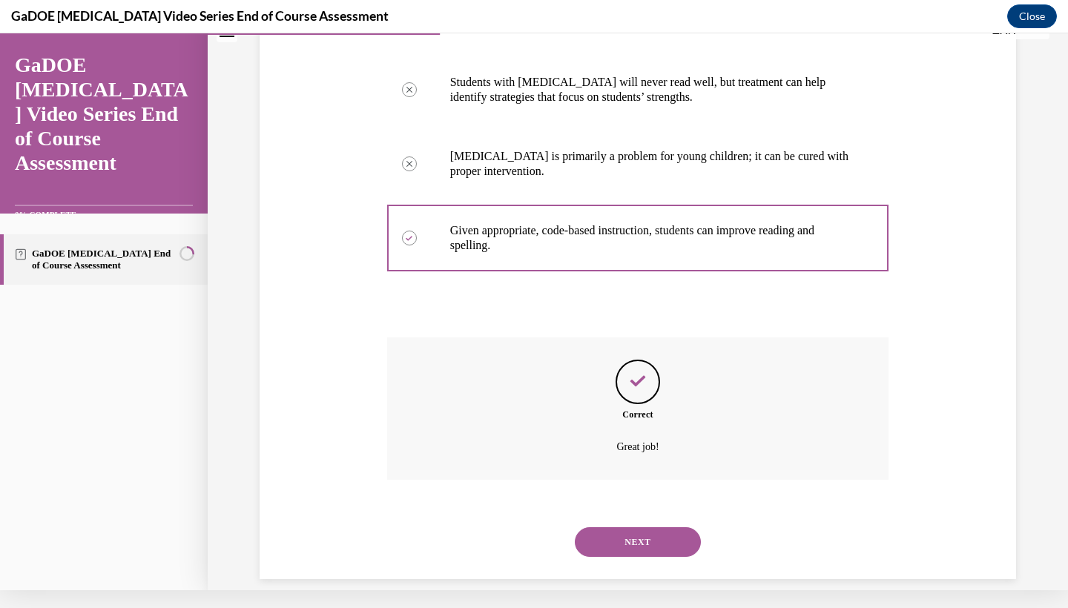
click at [657, 535] on button "NEXT" at bounding box center [638, 542] width 126 height 30
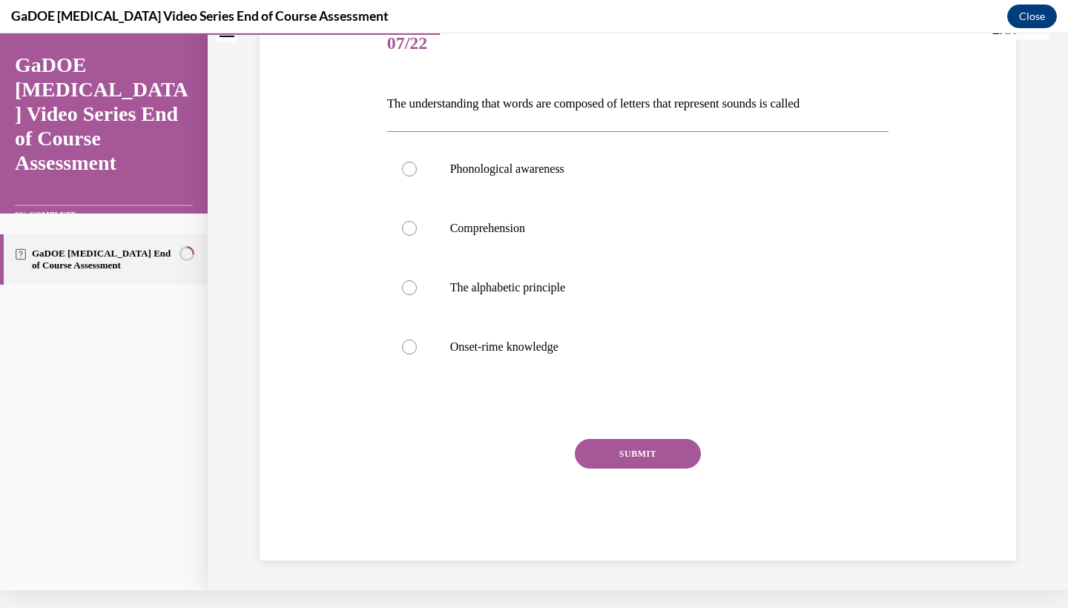
scroll to position [45, 0]
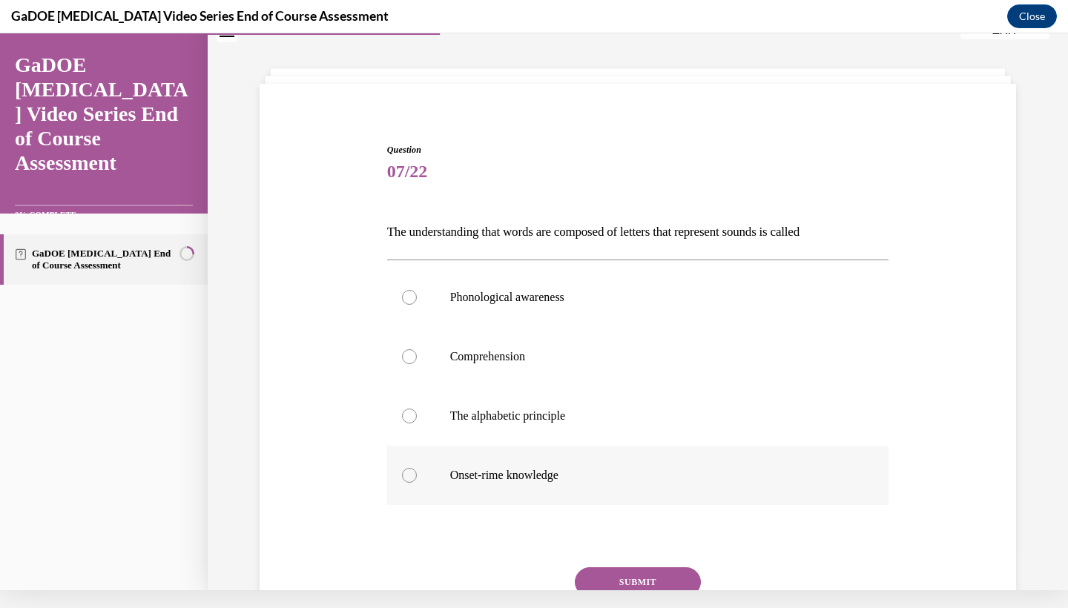
drag, startPoint x: 383, startPoint y: 233, endPoint x: 601, endPoint y: 481, distance: 330.5
click at [601, 483] on div "Question 07/22 The understanding that words are composed of letters that repres…" at bounding box center [637, 405] width 509 height 568
copy div "The understanding that words are composed of letters that represent sounds is c…"
click at [478, 423] on p "The alphabetic principle" at bounding box center [651, 416] width 402 height 15
click at [417, 423] on input "The alphabetic principle" at bounding box center [409, 416] width 15 height 15
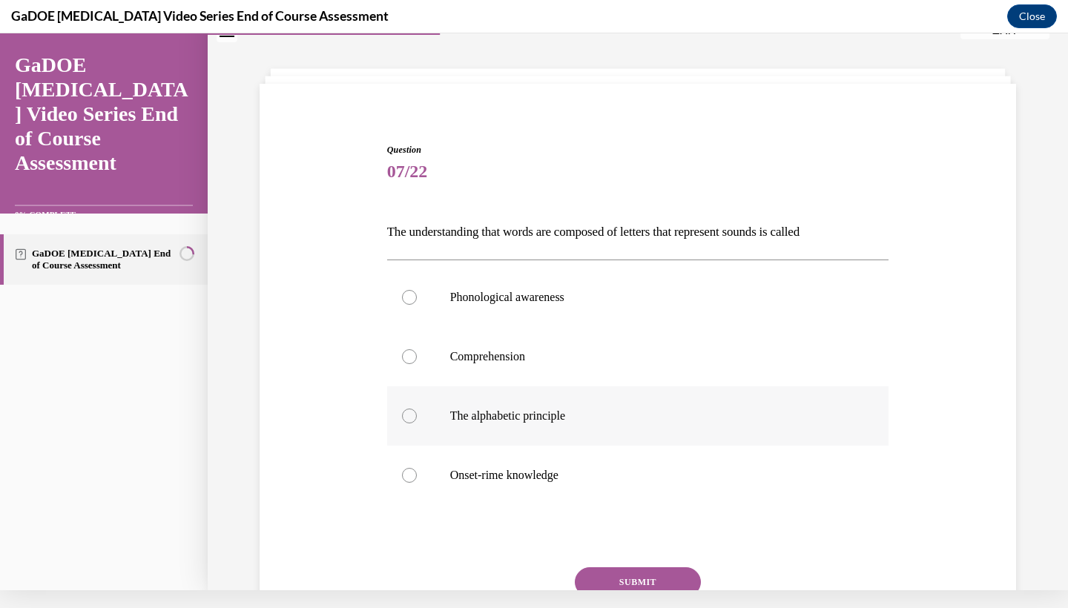
radio input "true"
click at [659, 577] on button "SUBMIT" at bounding box center [638, 582] width 126 height 30
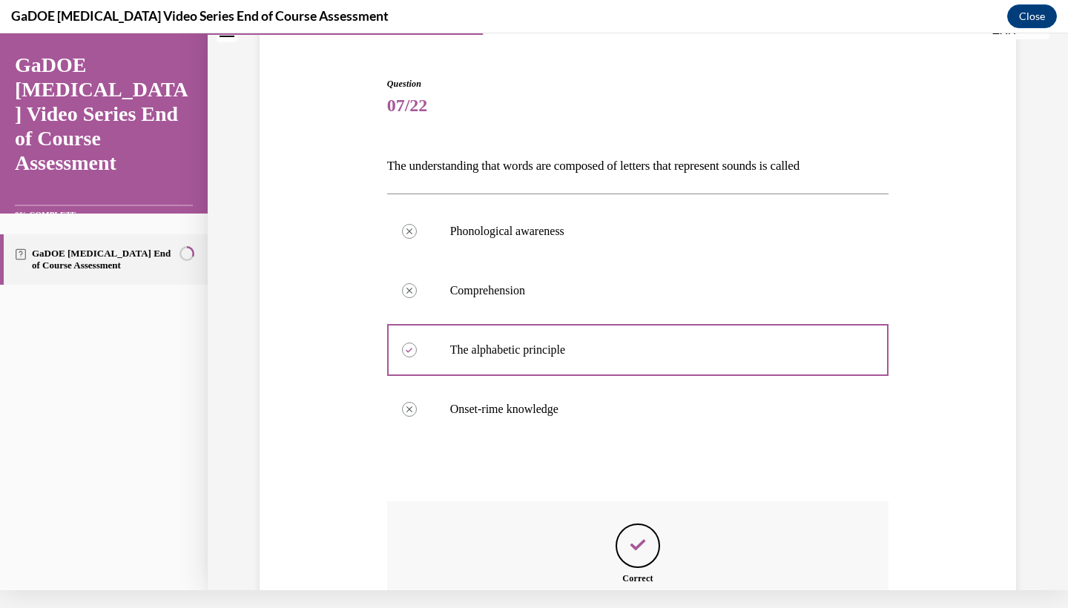
scroll to position [275, 0]
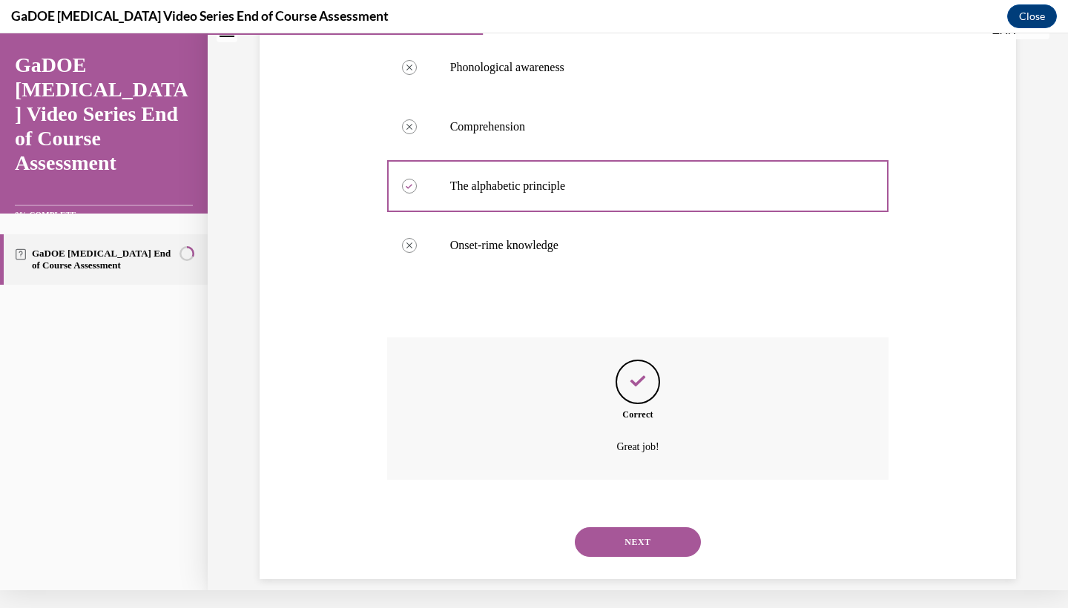
click at [636, 535] on button "NEXT" at bounding box center [638, 542] width 126 height 30
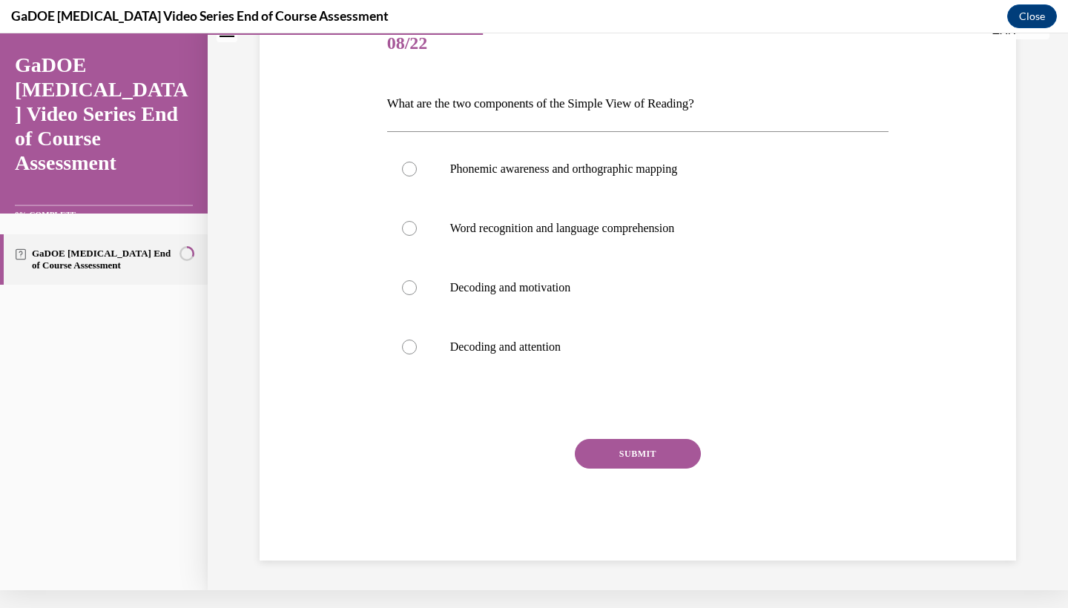
scroll to position [45, 0]
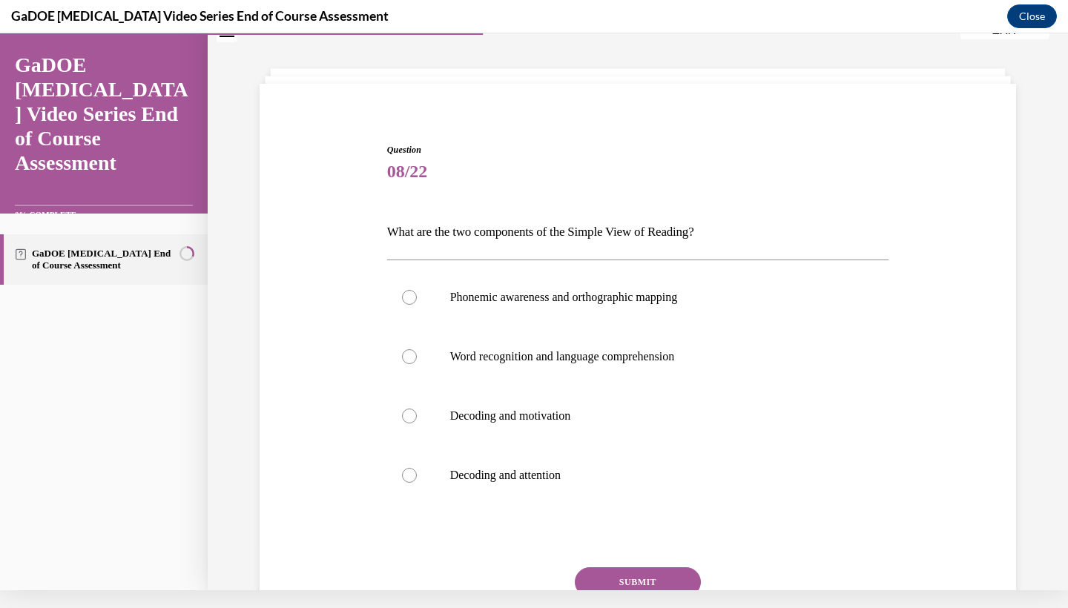
click at [636, 535] on div at bounding box center [638, 536] width 502 height 18
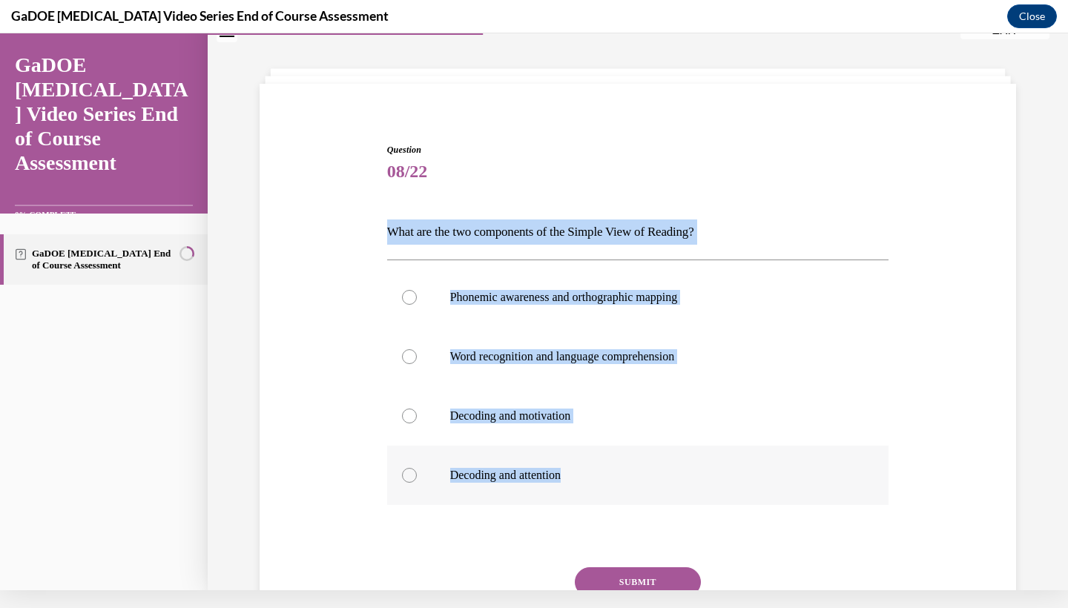
drag, startPoint x: 386, startPoint y: 230, endPoint x: 725, endPoint y: 482, distance: 422.9
click at [725, 482] on div "Question 08/22 What are the two components of the Simple View of Reading? Phone…" at bounding box center [637, 405] width 509 height 568
copy div "What are the two components of the Simple View of Reading? Phonemic awareness a…"
click at [458, 359] on p "Word recognition and language comprehension" at bounding box center [651, 356] width 402 height 15
click at [417, 359] on input "Word recognition and language comprehension" at bounding box center [409, 356] width 15 height 15
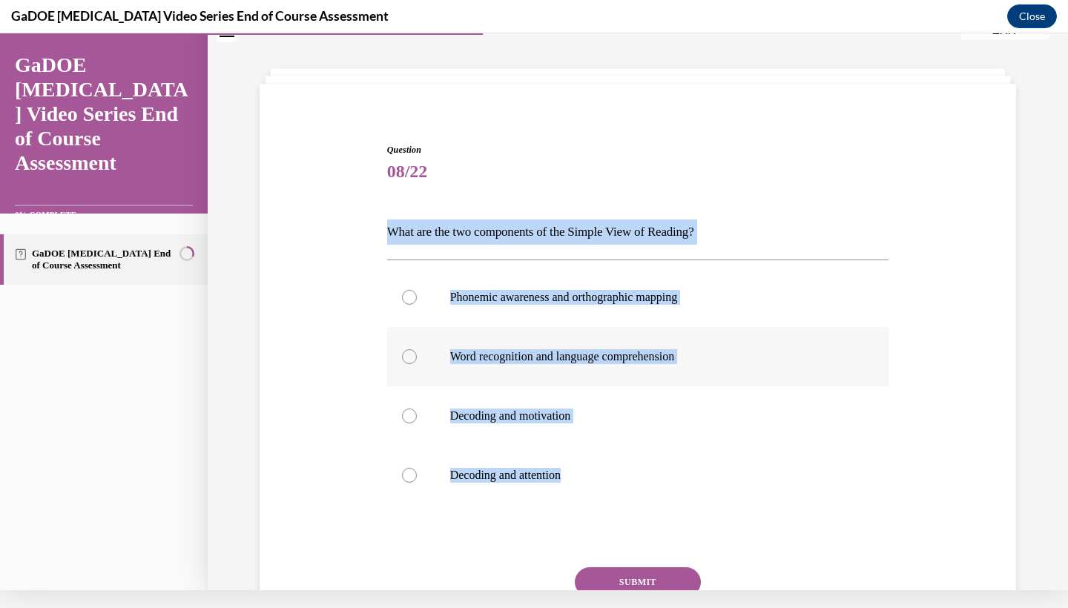
radio input "true"
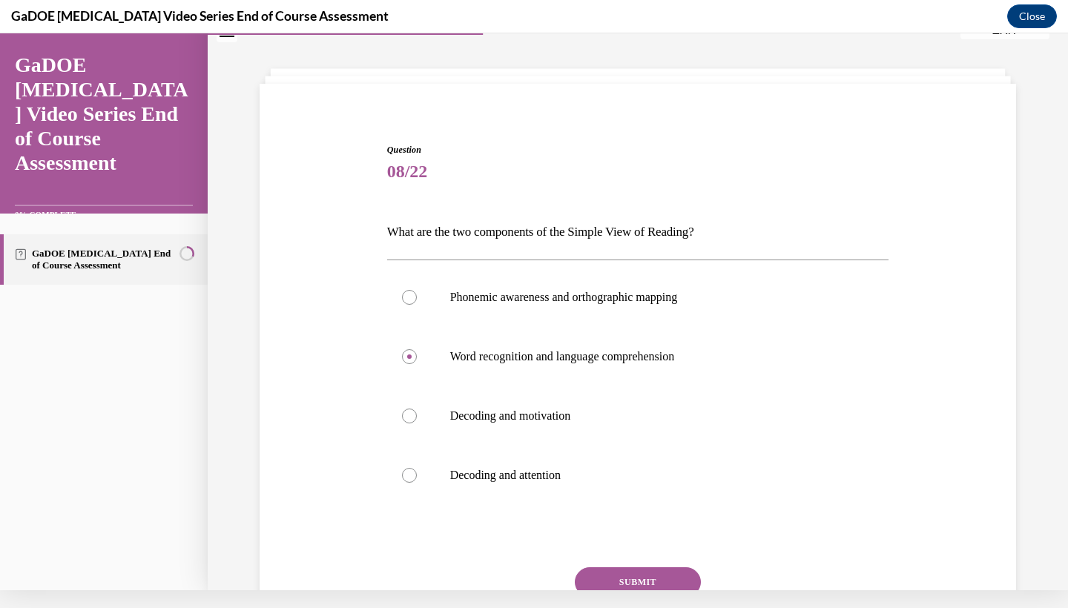
click at [603, 574] on button "SUBMIT" at bounding box center [638, 582] width 126 height 30
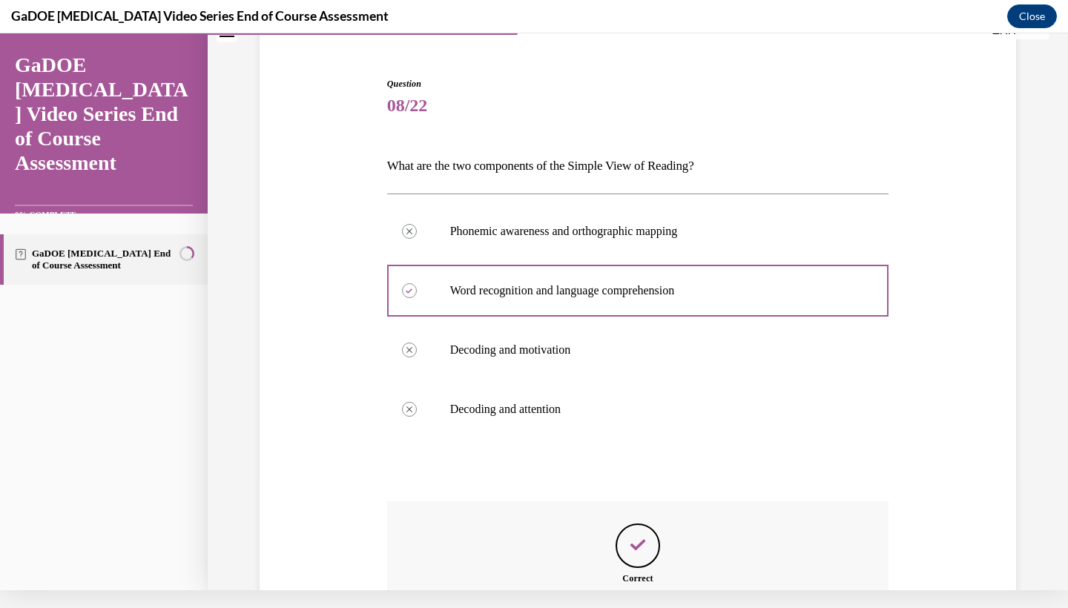
scroll to position [275, 0]
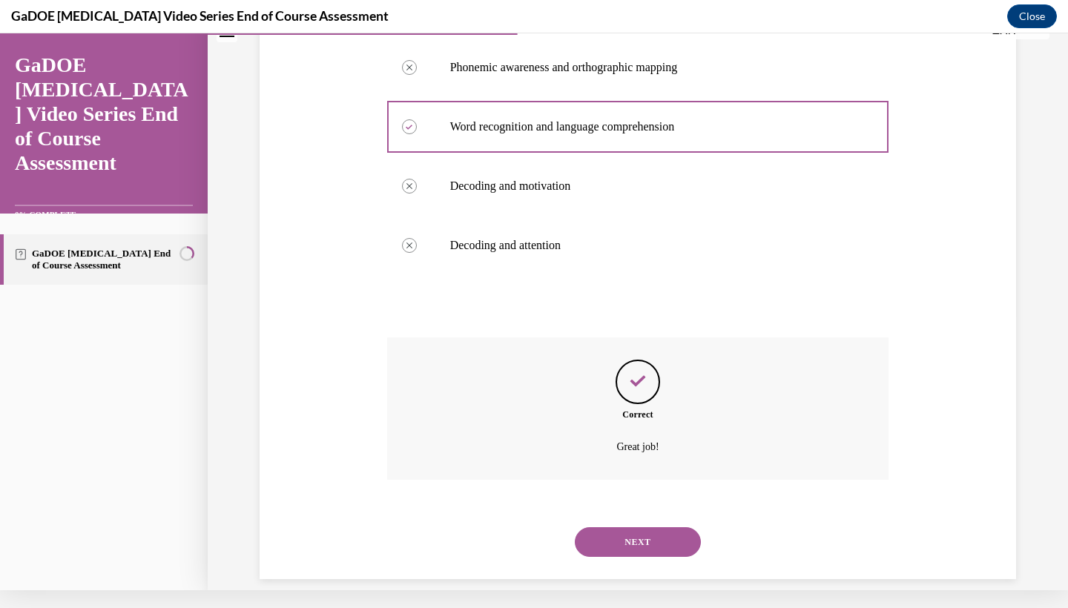
click at [638, 527] on button "NEXT" at bounding box center [638, 542] width 126 height 30
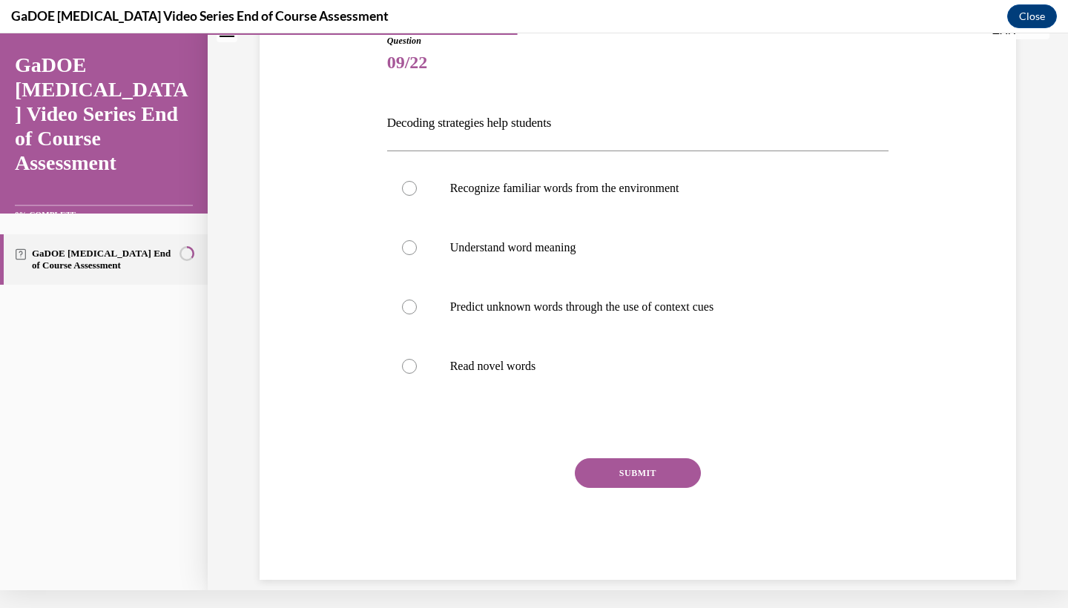
scroll to position [11, 0]
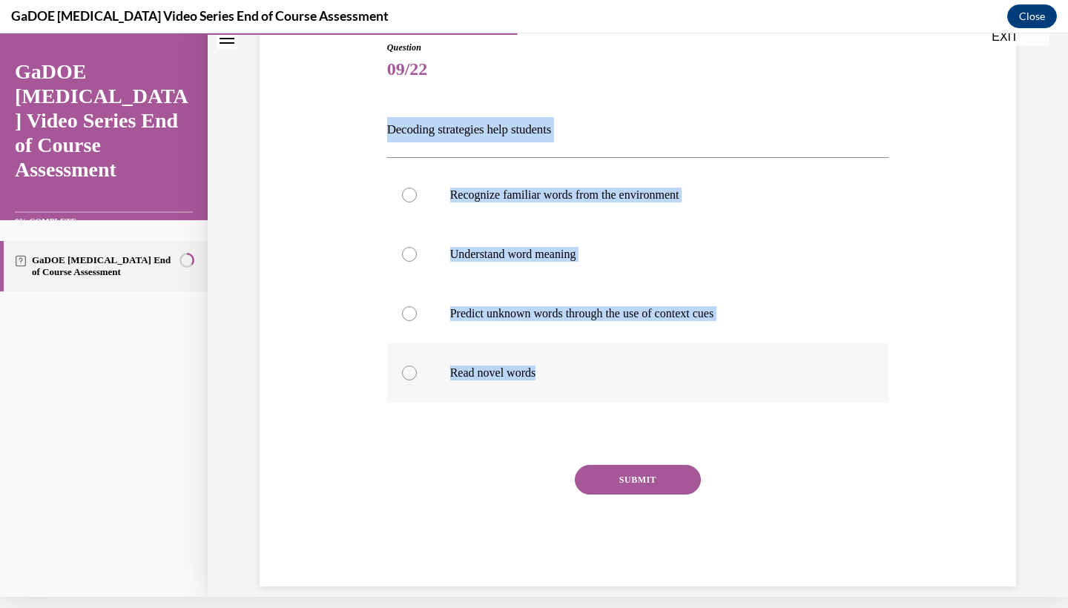
drag, startPoint x: 377, startPoint y: 129, endPoint x: 636, endPoint y: 380, distance: 360.2
click at [636, 380] on div "Question 09/22 Decoding strategies help students Recognize familiar words from …" at bounding box center [638, 291] width 764 height 590
copy div "Decoding strategies help students Recognize familiar words from the environment…"
click at [491, 386] on label "Read novel words" at bounding box center [638, 372] width 502 height 59
click at [417, 380] on input "Read novel words" at bounding box center [409, 373] width 15 height 15
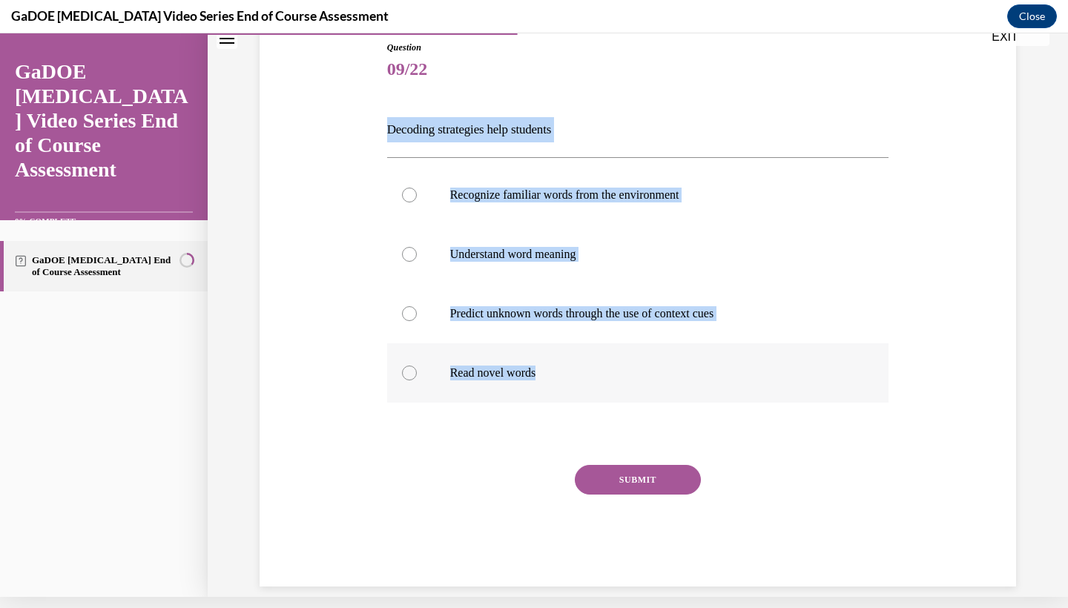
radio input "true"
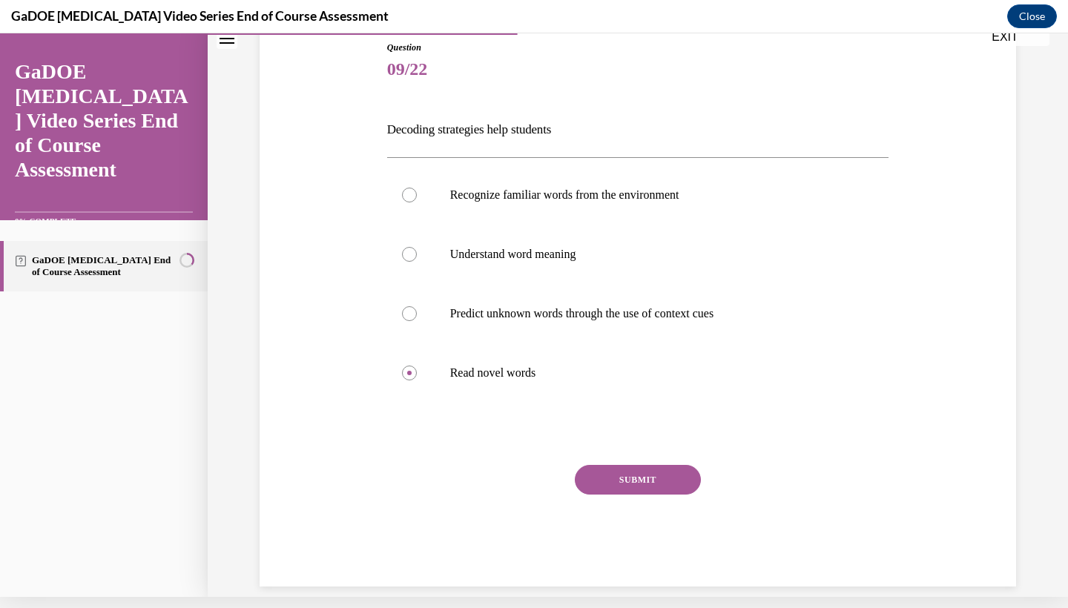
click at [621, 467] on button "SUBMIT" at bounding box center [638, 480] width 126 height 30
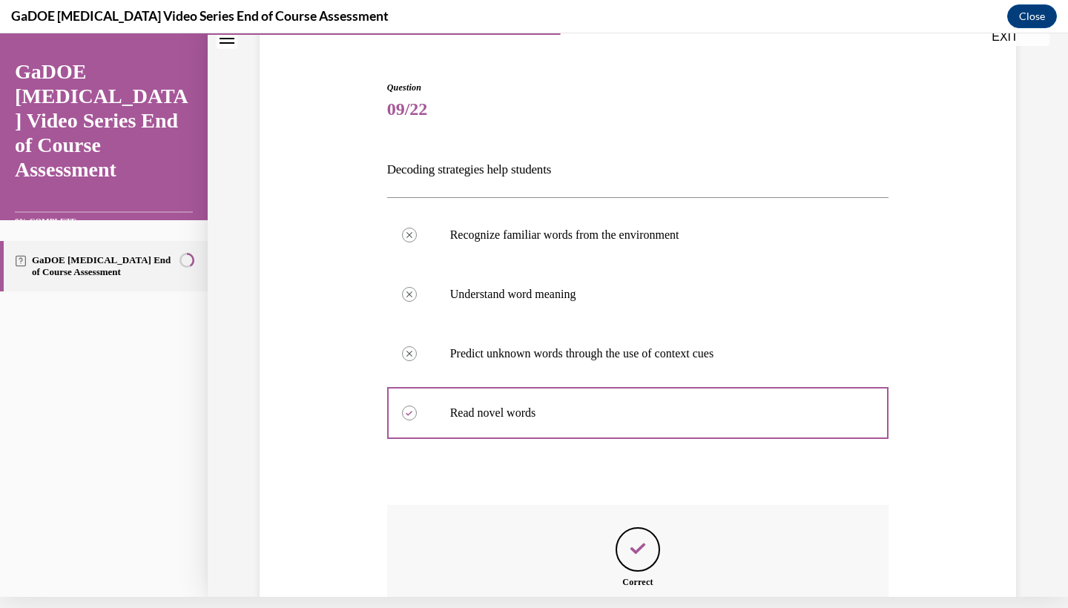
scroll to position [275, 0]
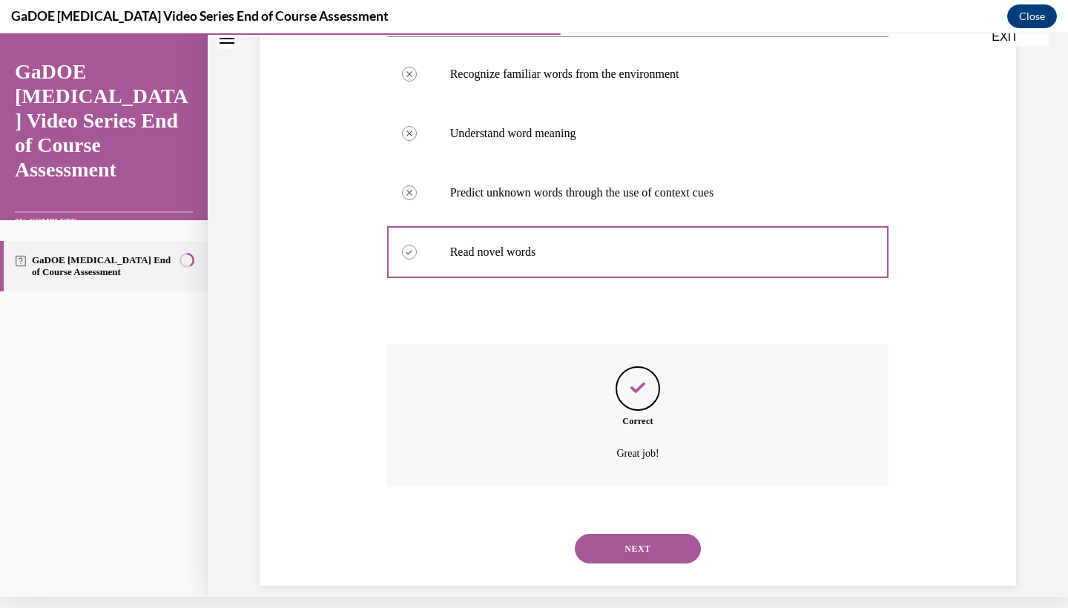
click at [632, 534] on button "NEXT" at bounding box center [638, 549] width 126 height 30
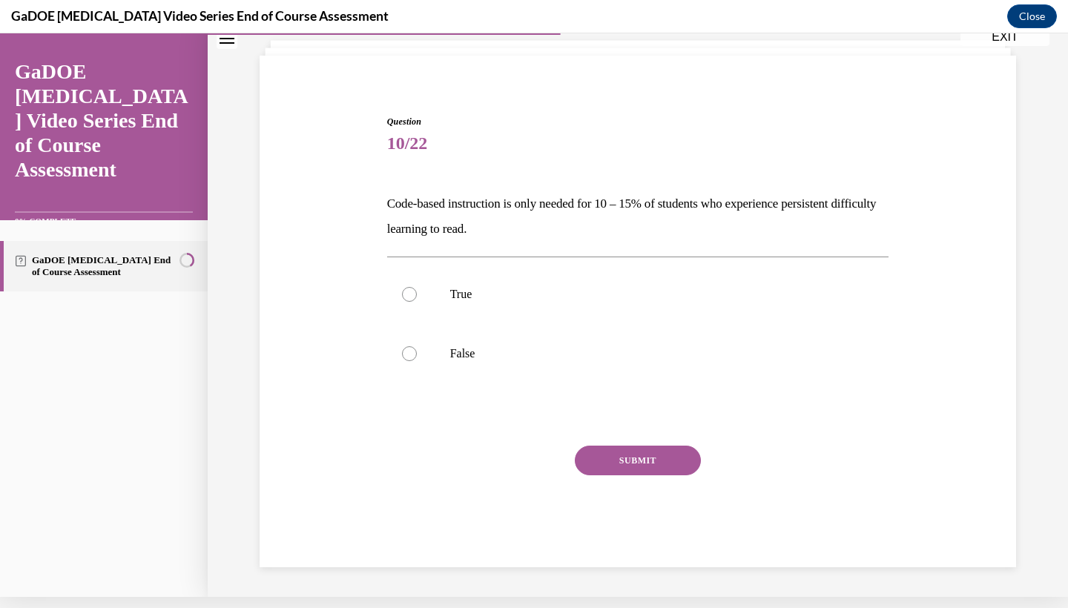
scroll to position [45, 0]
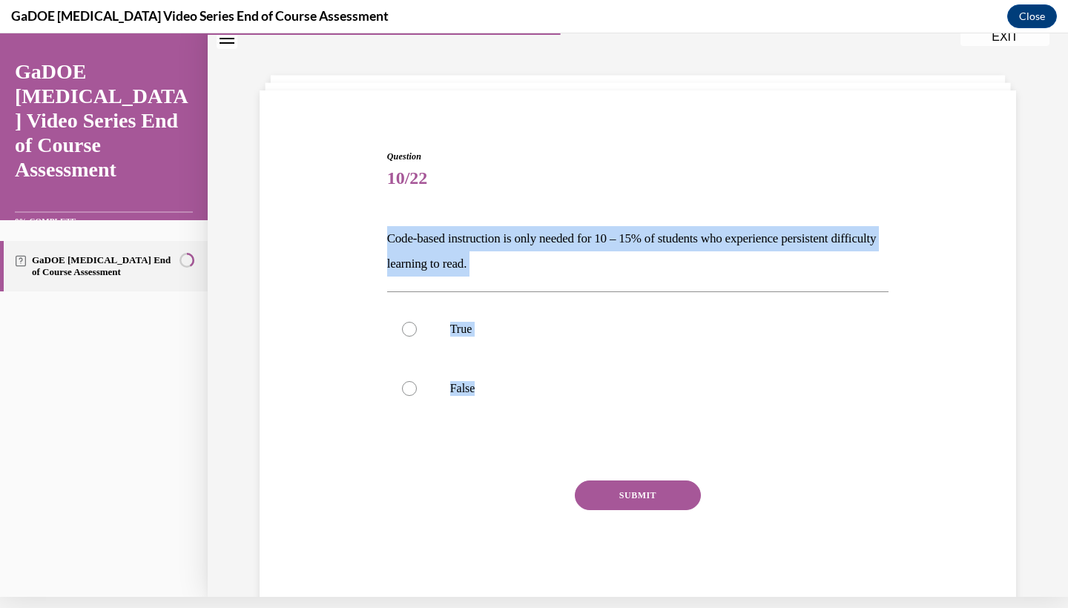
drag, startPoint x: 380, startPoint y: 238, endPoint x: 532, endPoint y: 429, distance: 243.3
click at [532, 429] on div "Question 10/22 Code-based instruction is only needed for 10 – 15% of students w…" at bounding box center [638, 353] width 764 height 497
copy div "Code-based instruction is only needed for 10 – 15% of students who experience p…"
click at [423, 400] on label "False" at bounding box center [638, 388] width 502 height 59
click at [417, 396] on input "False" at bounding box center [409, 388] width 15 height 15
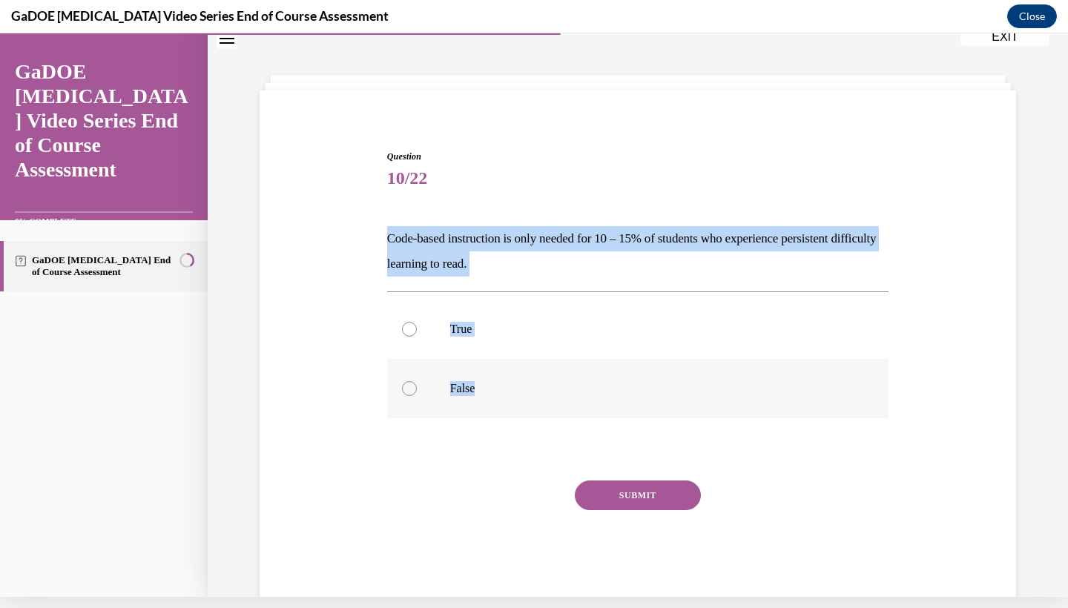
radio input "true"
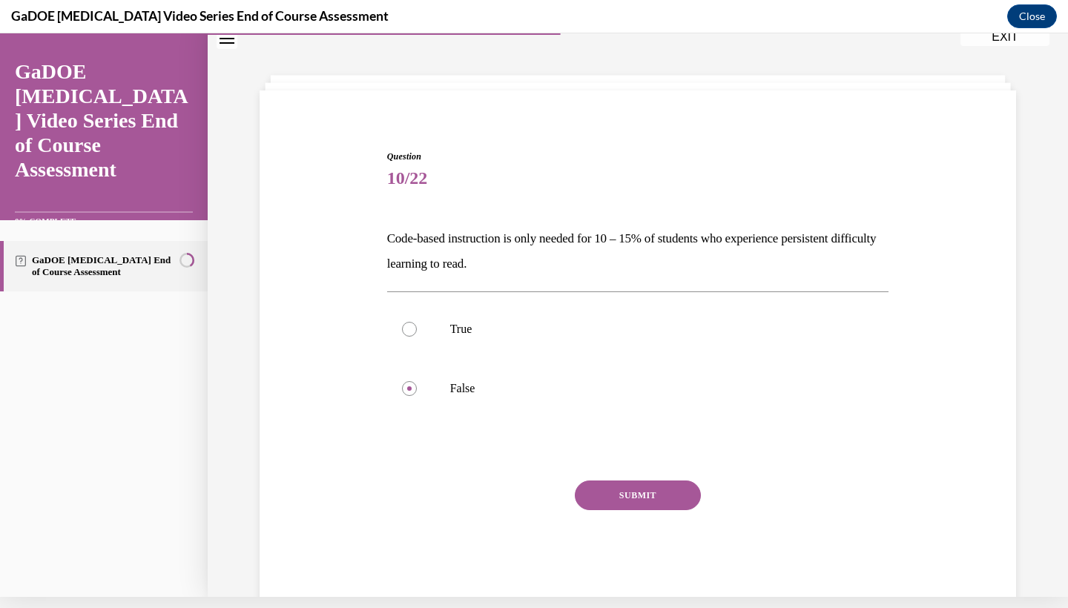
click at [627, 487] on button "SUBMIT" at bounding box center [638, 495] width 126 height 30
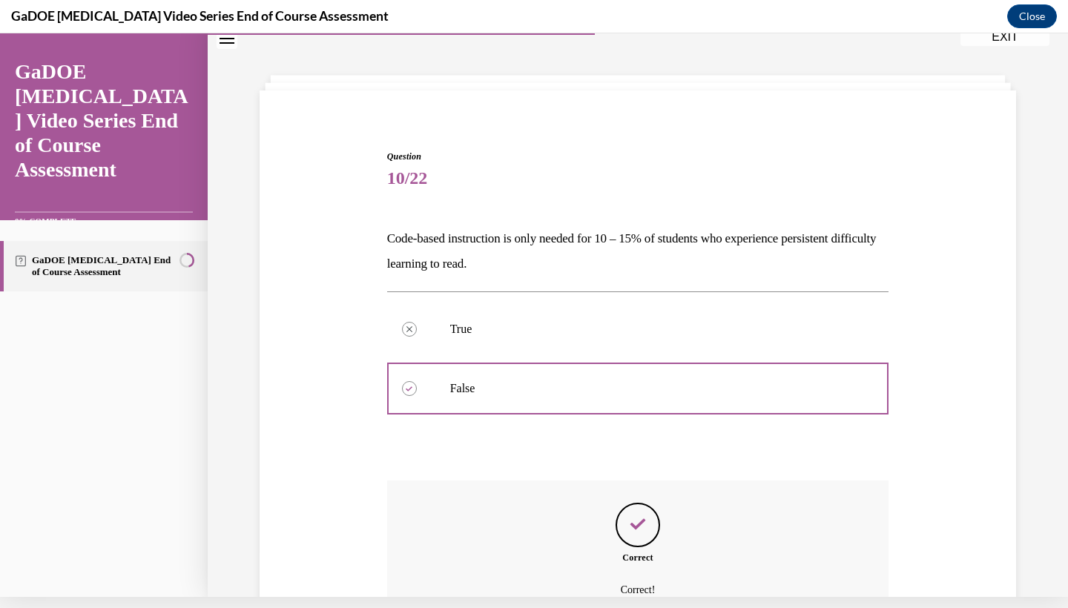
scroll to position [182, 0]
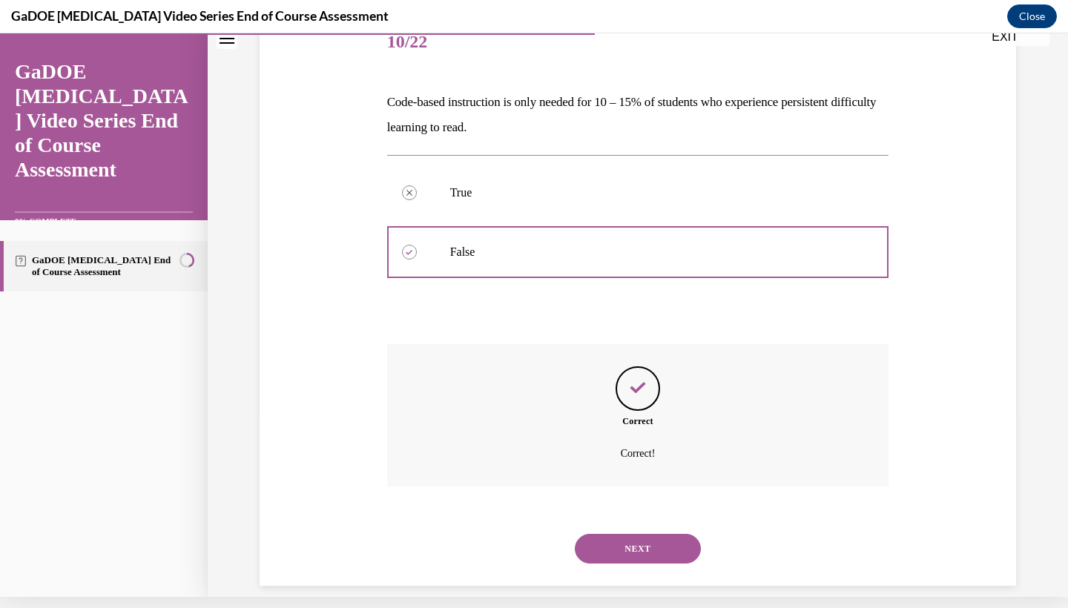
click at [646, 539] on button "NEXT" at bounding box center [638, 549] width 126 height 30
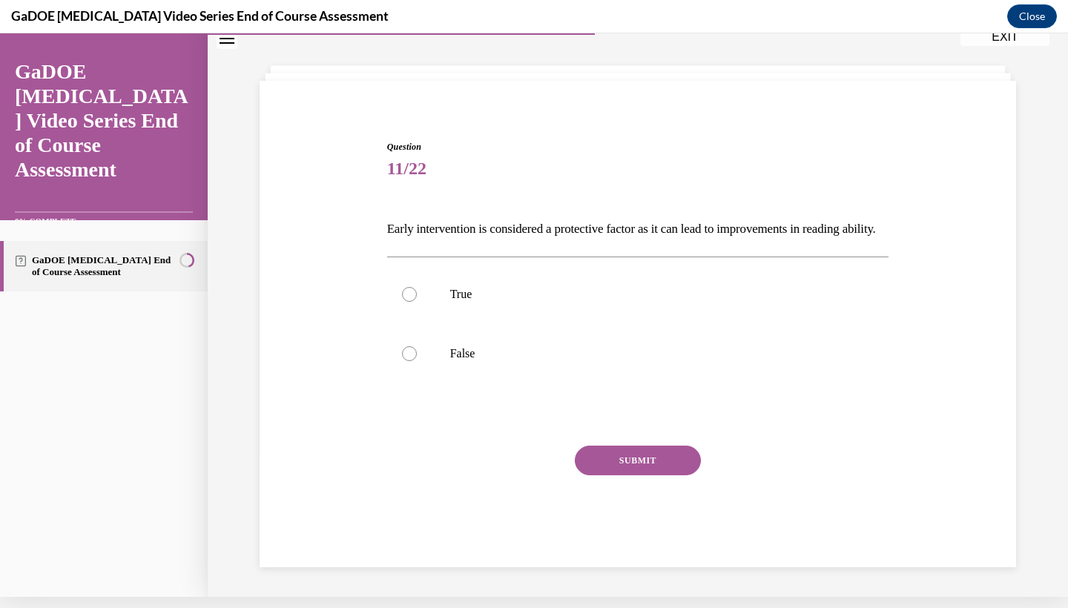
scroll to position [45, 0]
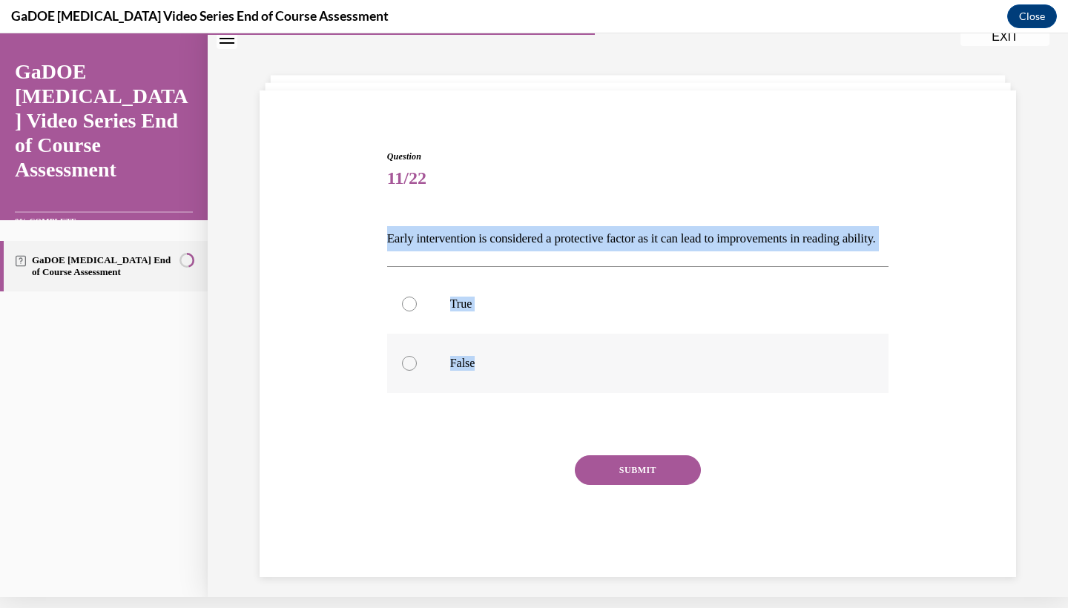
drag, startPoint x: 381, startPoint y: 236, endPoint x: 502, endPoint y: 393, distance: 198.3
click at [502, 393] on div "Question 11/22 Early intervention is considered a protective factor as it can l…" at bounding box center [638, 341] width 764 height 472
click at [417, 334] on label "True" at bounding box center [638, 303] width 502 height 59
click at [417, 311] on input "True" at bounding box center [409, 304] width 15 height 15
radio input "true"
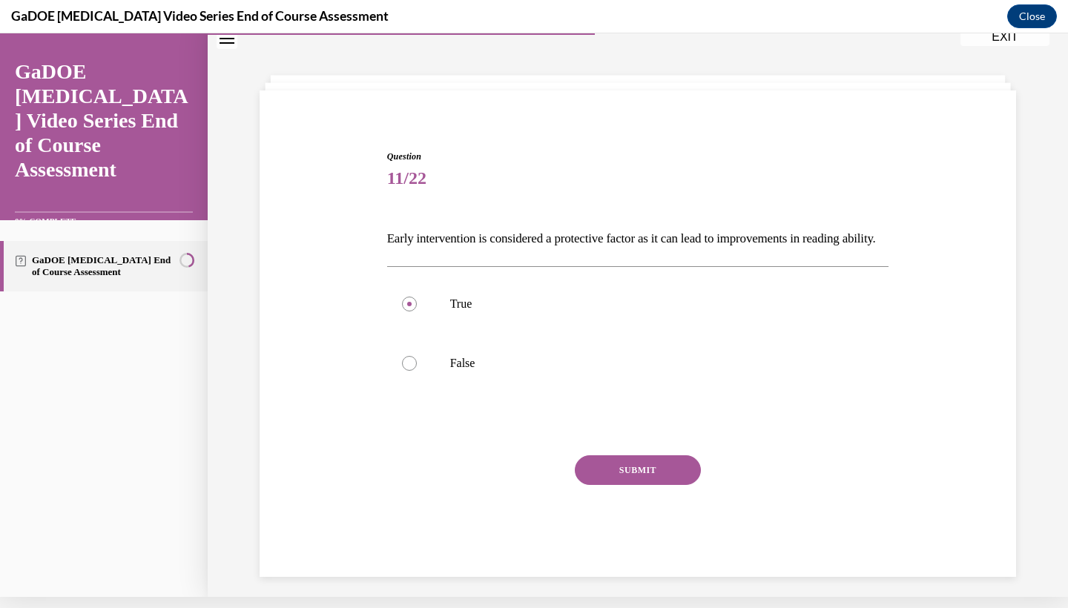
click at [672, 512] on div "SUBMIT" at bounding box center [638, 492] width 502 height 74
click at [669, 485] on button "SUBMIT" at bounding box center [638, 470] width 126 height 30
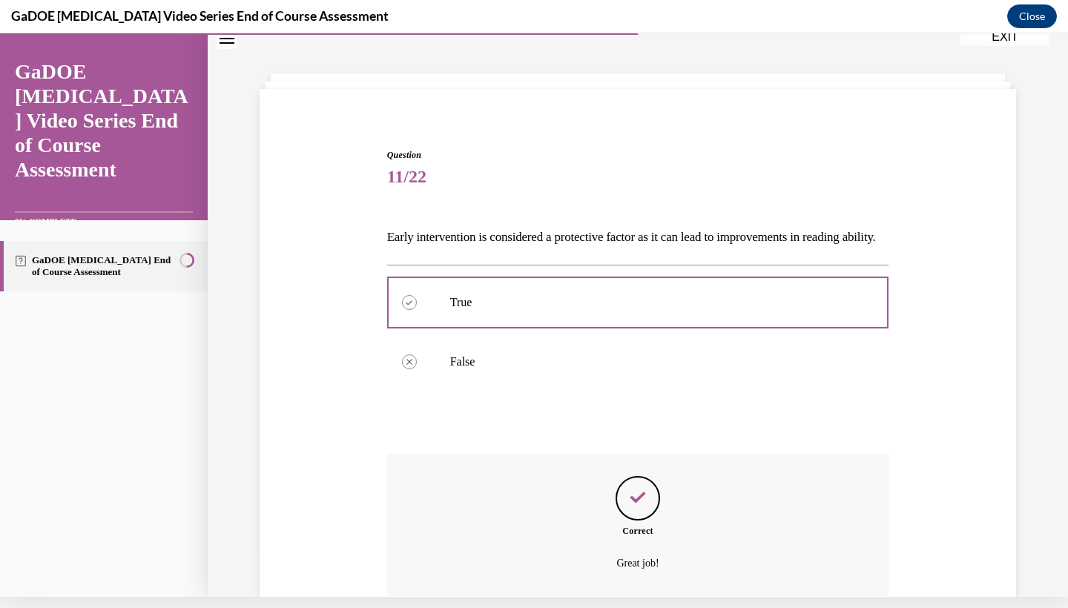
scroll to position [182, 0]
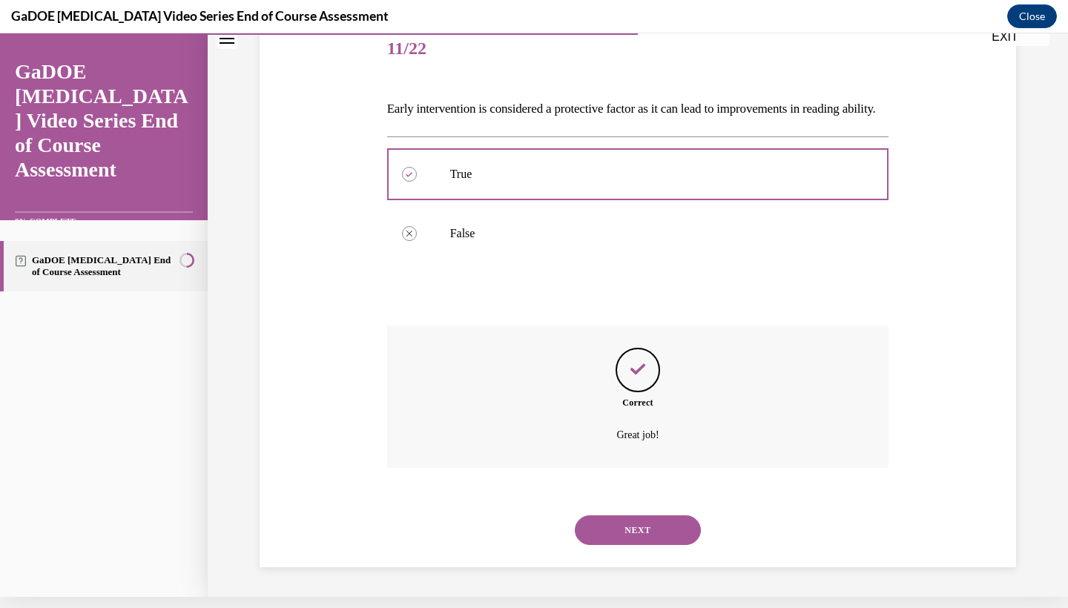
click at [664, 512] on div "NEXT" at bounding box center [638, 529] width 502 height 59
click at [664, 536] on button "NEXT" at bounding box center [638, 530] width 126 height 30
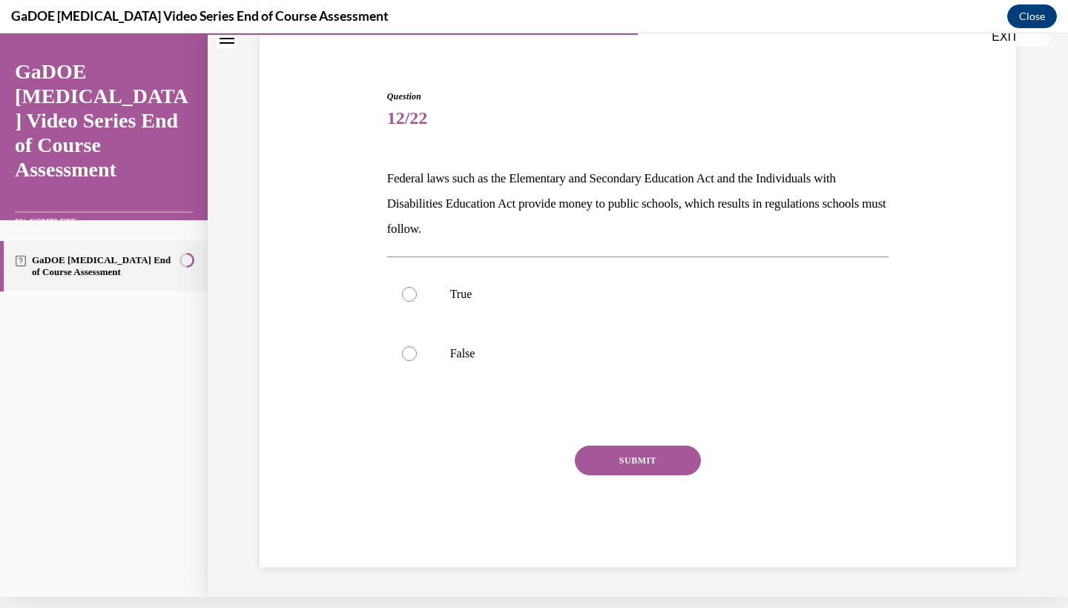
scroll to position [87, 0]
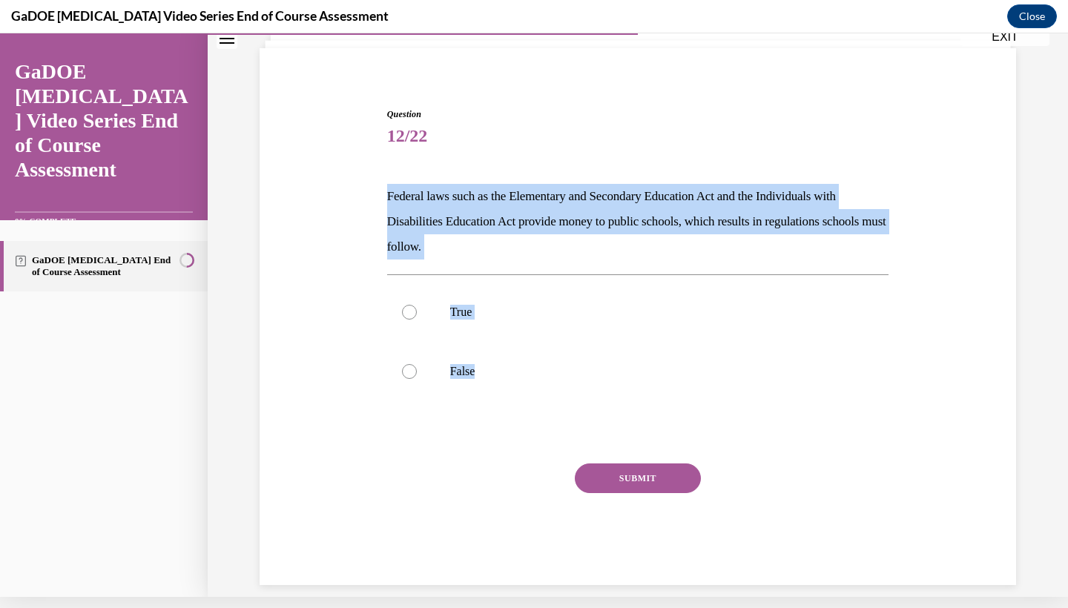
drag, startPoint x: 382, startPoint y: 196, endPoint x: 523, endPoint y: 412, distance: 258.3
click at [523, 412] on div "Question 12/22 Federal laws such as the Elementary and Secondary Education Act …" at bounding box center [638, 324] width 764 height 522
click at [414, 311] on div at bounding box center [409, 312] width 15 height 15
click at [414, 311] on input "True" at bounding box center [409, 312] width 15 height 15
radio input "true"
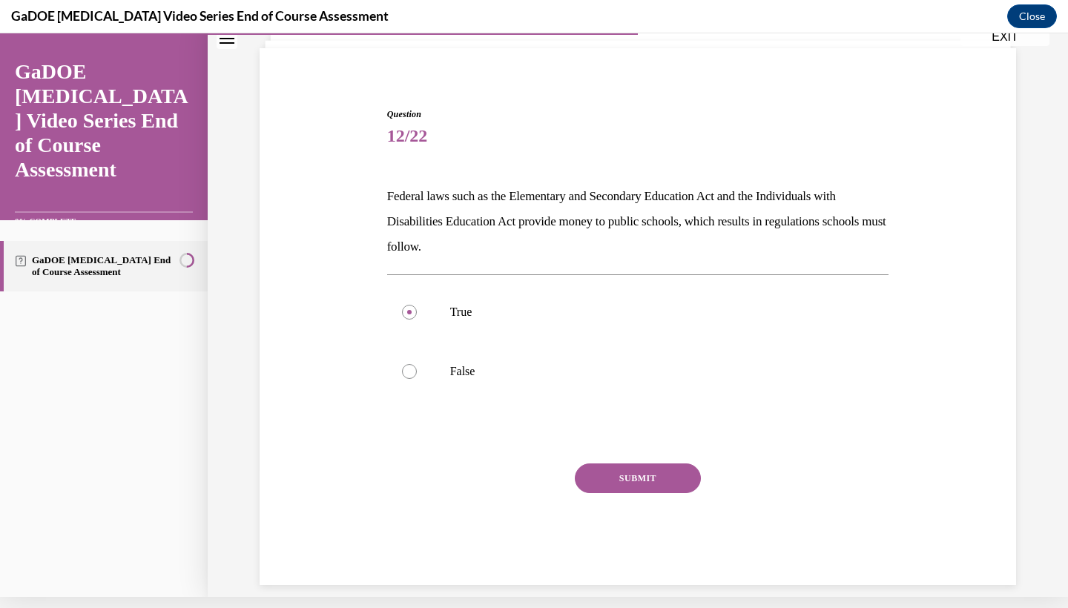
click at [664, 477] on button "SUBMIT" at bounding box center [638, 478] width 126 height 30
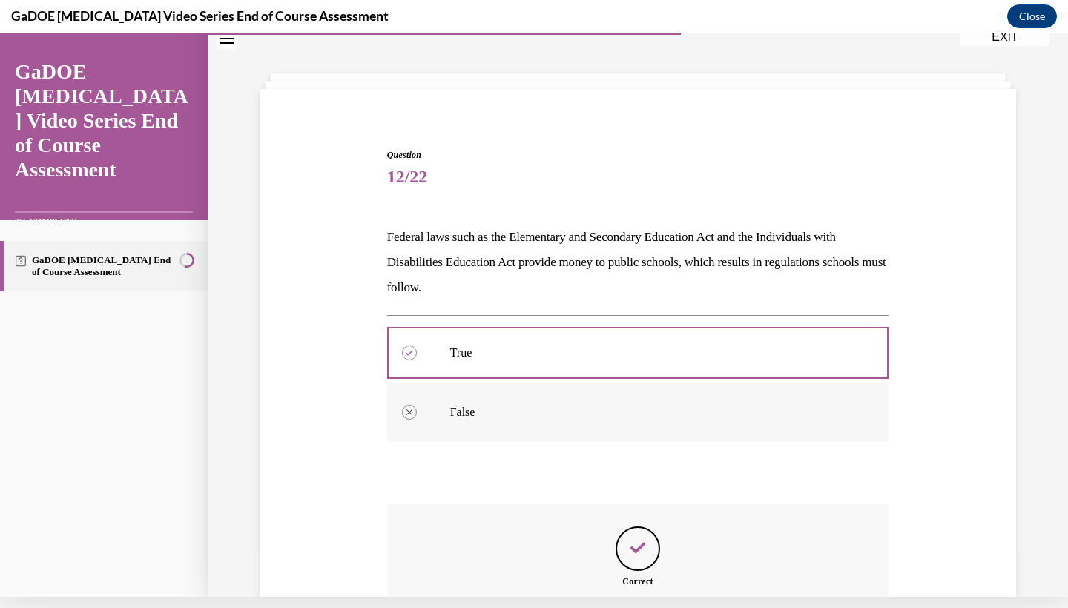
scroll to position [207, 0]
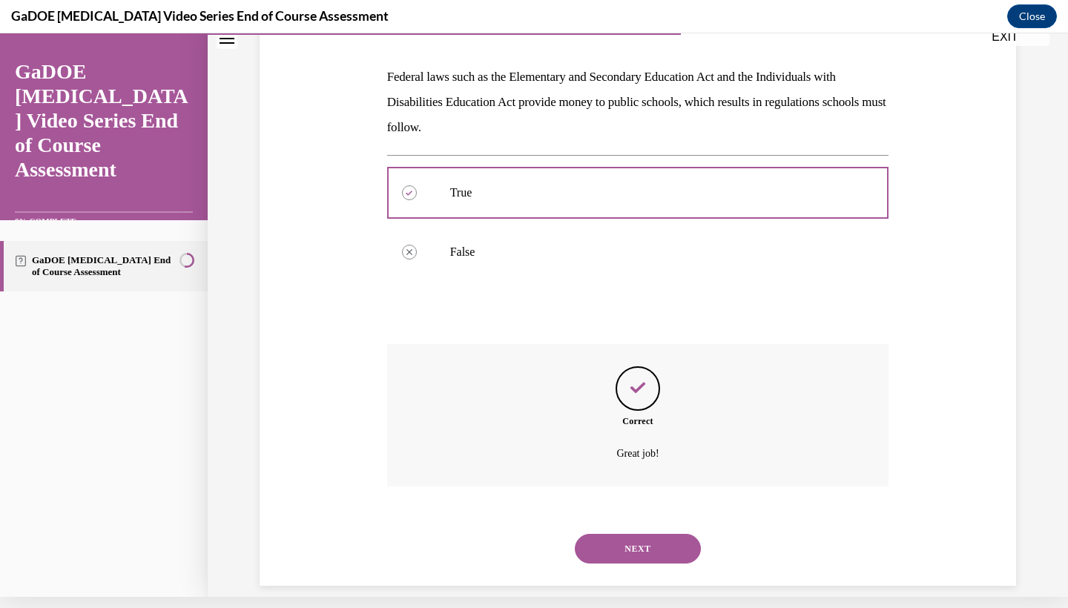
click at [621, 534] on button "NEXT" at bounding box center [638, 549] width 126 height 30
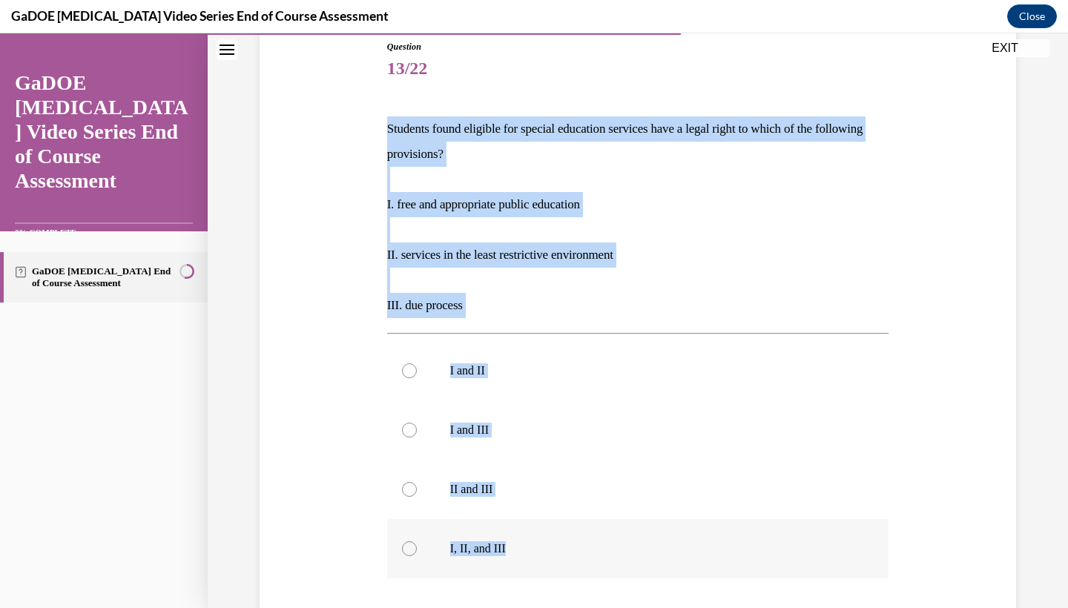
drag, startPoint x: 387, startPoint y: 123, endPoint x: 595, endPoint y: 549, distance: 474.2
click at [595, 549] on div "Question 13/22 Students found eligible for special education services have a le…" at bounding box center [638, 401] width 502 height 722
click at [460, 548] on p "I, II, and III" at bounding box center [651, 548] width 402 height 15
click at [417, 548] on input "I, II, and III" at bounding box center [409, 548] width 15 height 15
radio input "true"
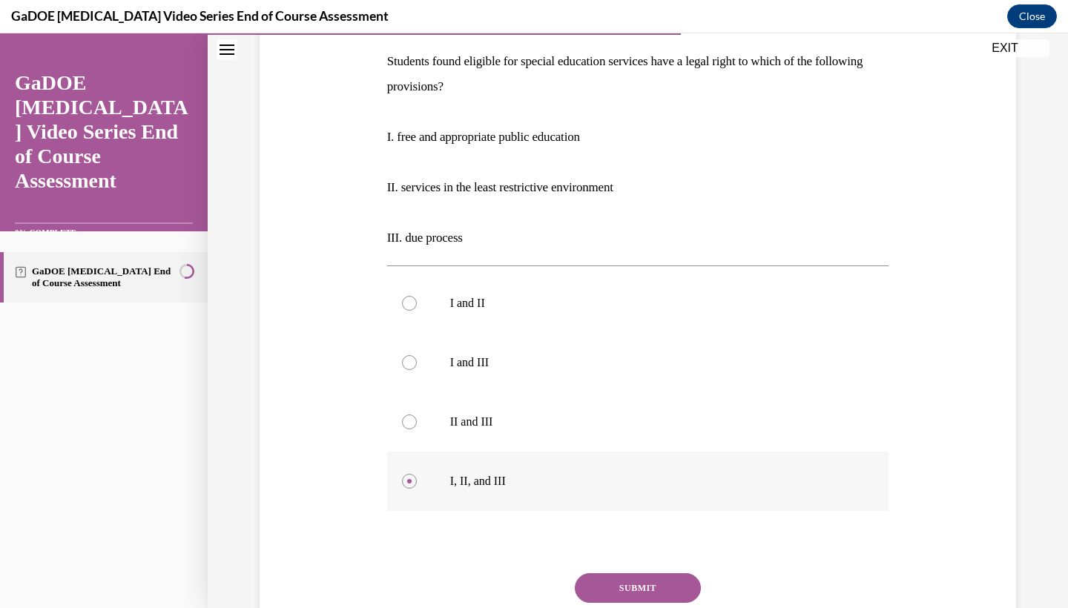
scroll to position [239, 0]
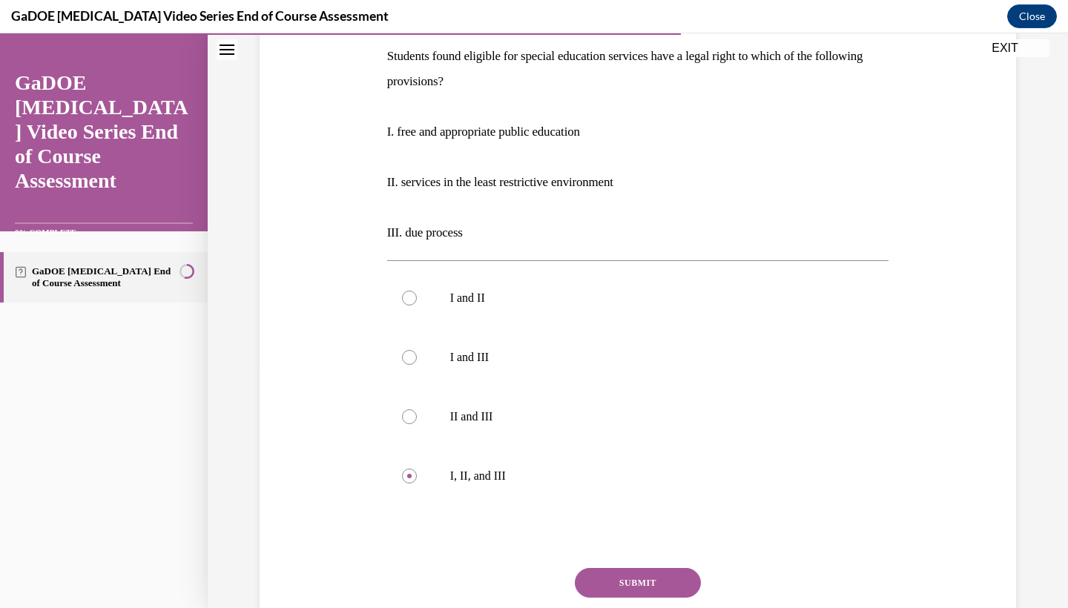
click at [638, 574] on button "SUBMIT" at bounding box center [638, 583] width 126 height 30
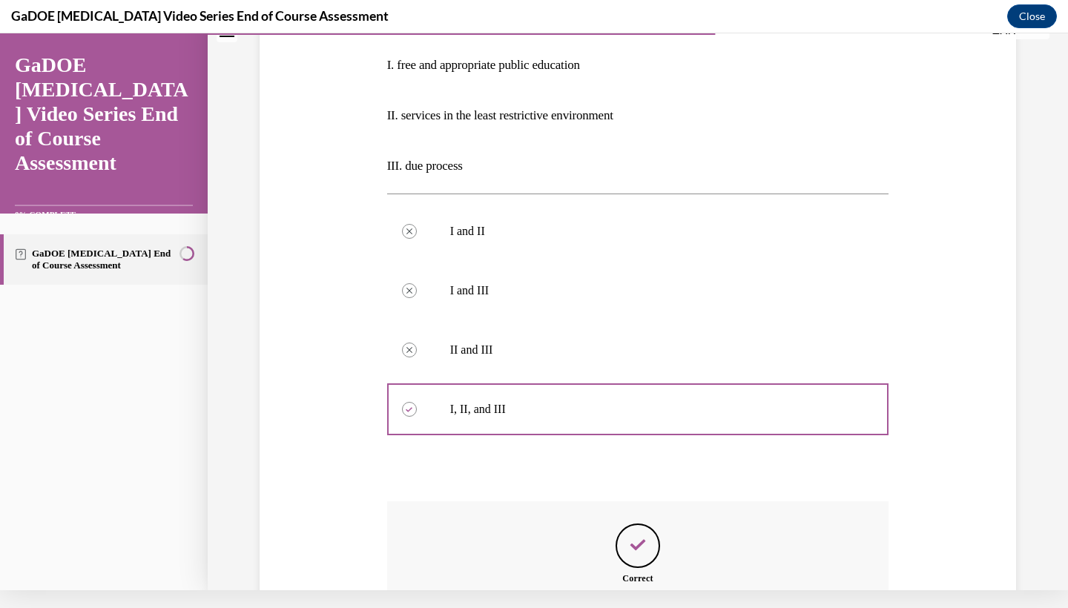
scroll to position [452, 0]
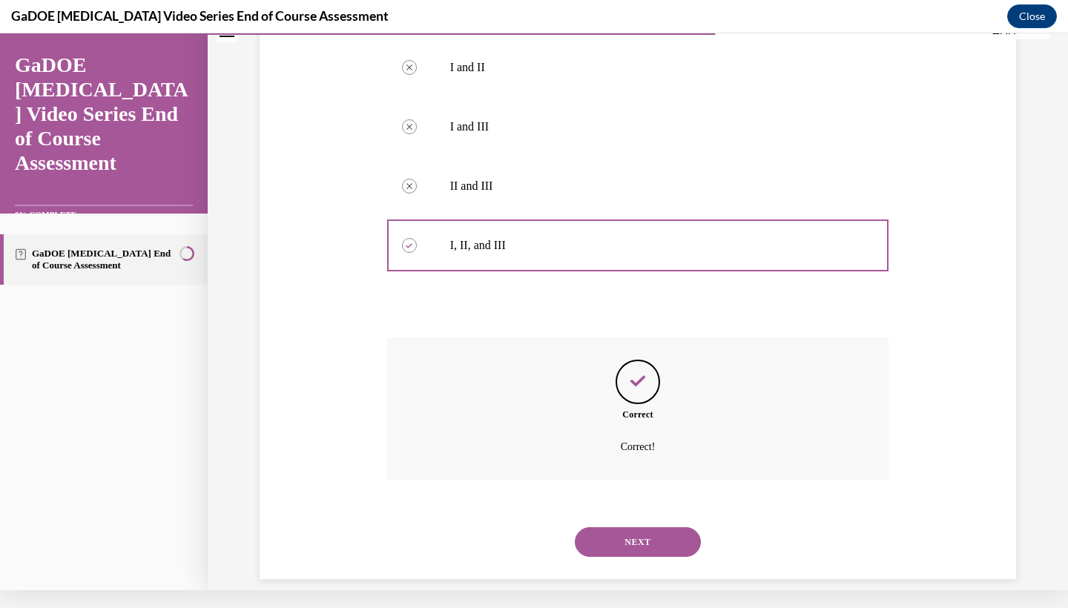
click at [642, 534] on button "NEXT" at bounding box center [638, 542] width 126 height 30
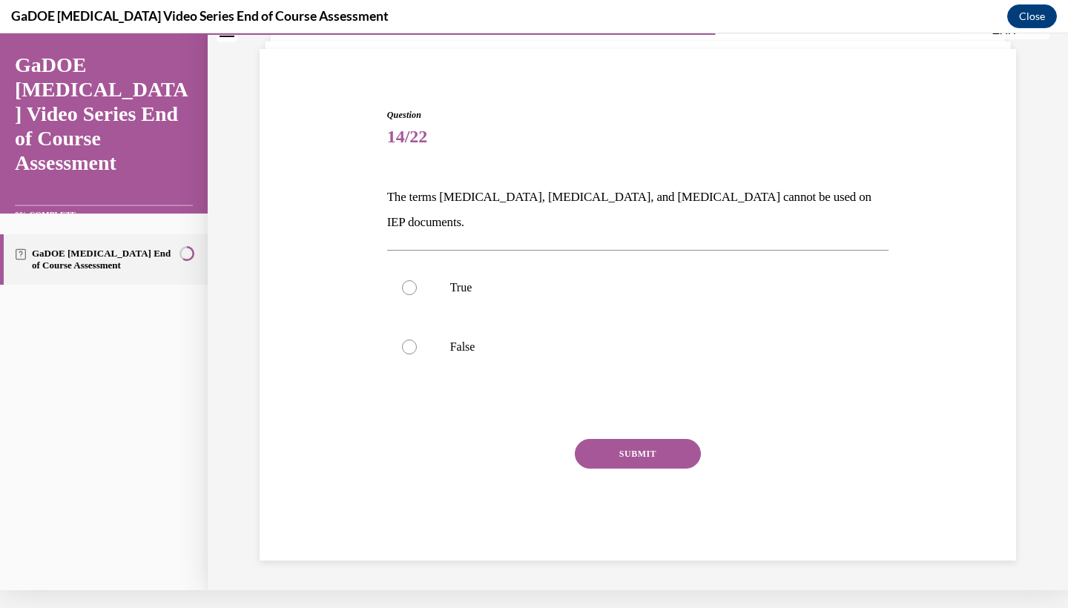
scroll to position [45, 0]
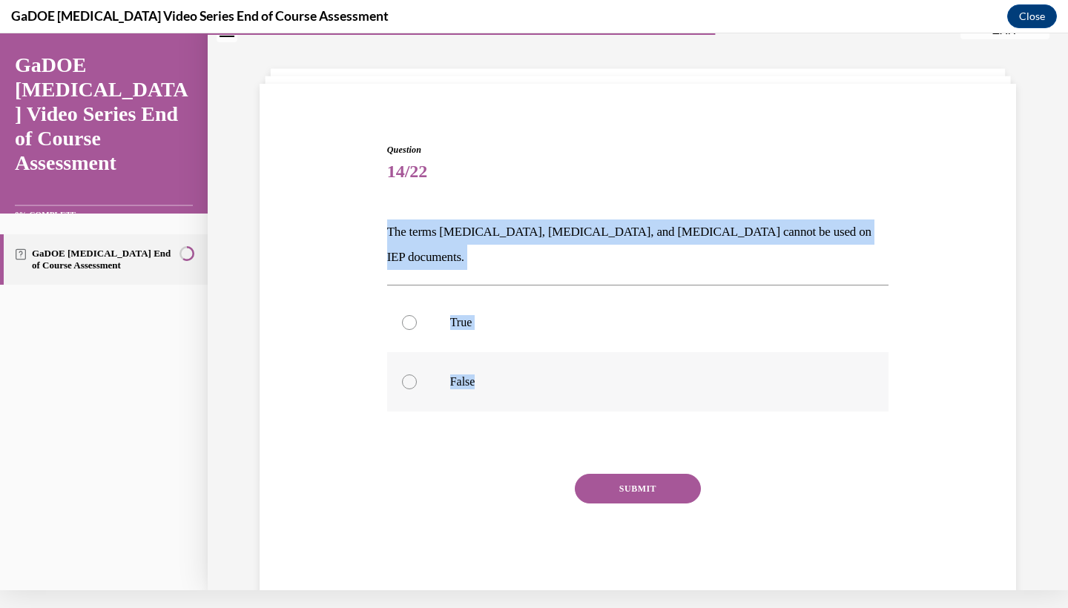
drag, startPoint x: 384, startPoint y: 224, endPoint x: 585, endPoint y: 366, distance: 245.8
click at [585, 366] on div "Question 14/22 The terms dyslexia, dyscalculia, and dysgraphia cannot be used o…" at bounding box center [637, 358] width 509 height 474
click at [438, 303] on label "True" at bounding box center [638, 322] width 502 height 59
click at [417, 315] on input "True" at bounding box center [409, 322] width 15 height 15
radio input "true"
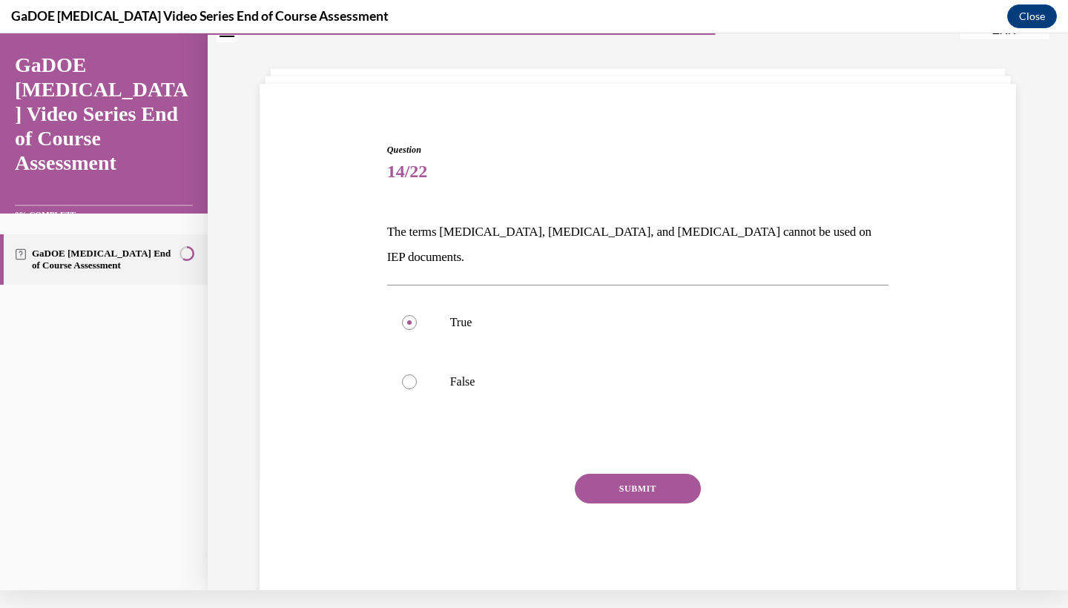
click at [660, 474] on button "SUBMIT" at bounding box center [638, 489] width 126 height 30
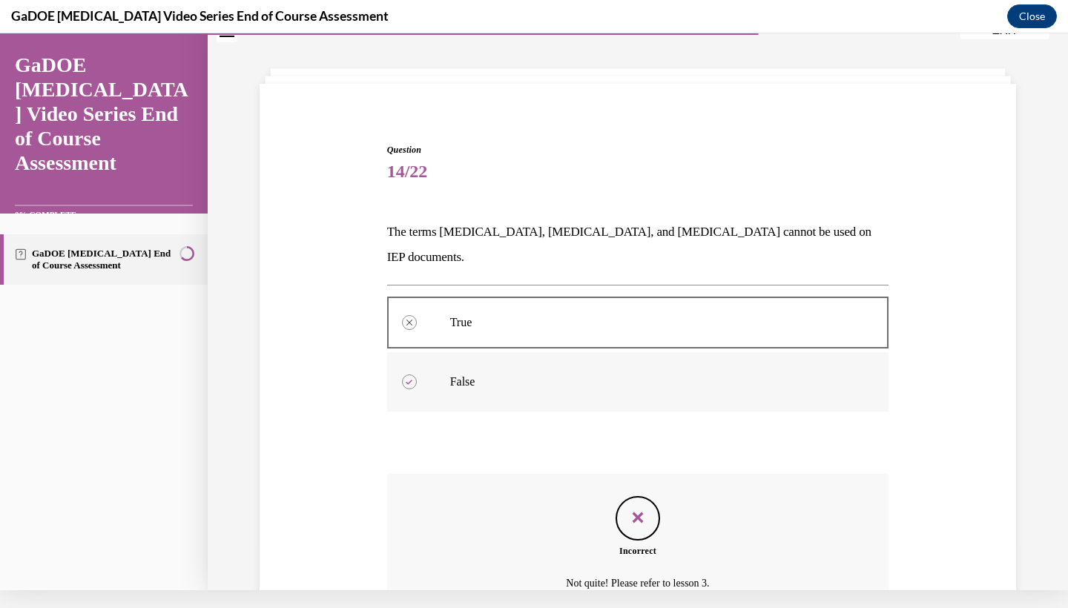
scroll to position [156, 0]
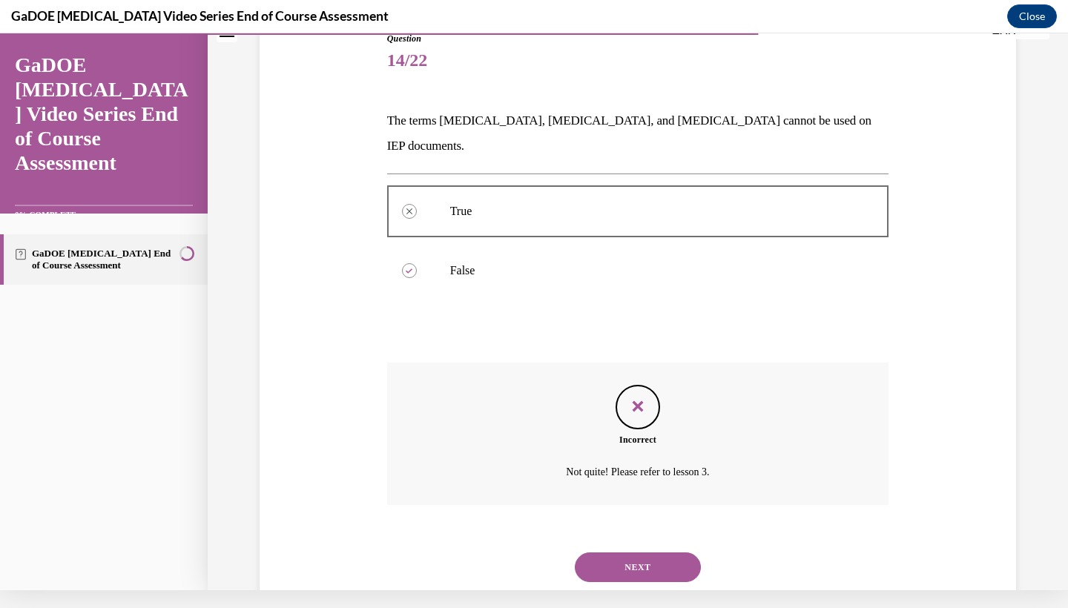
click at [621, 552] on button "NEXT" at bounding box center [638, 567] width 126 height 30
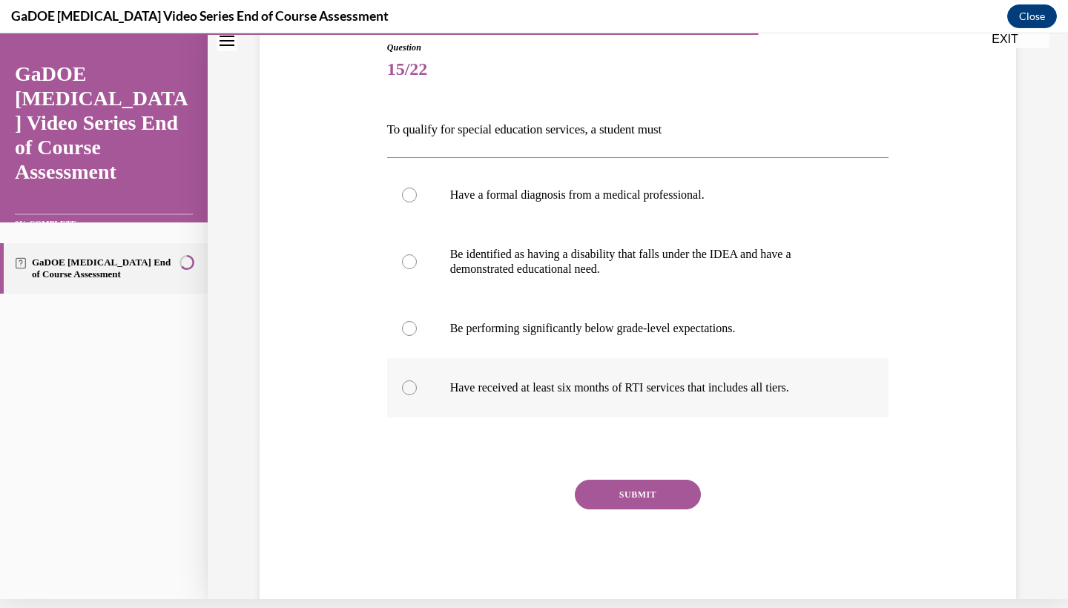
drag, startPoint x: 388, startPoint y: 125, endPoint x: 822, endPoint y: 396, distance: 512.2
click at [822, 396] on div "Question 15/22 To qualify for special education services, a student must Have a…" at bounding box center [638, 321] width 502 height 560
click at [464, 273] on p "Be identified as having a disability that falls under the IDEA and have a demon…" at bounding box center [651, 262] width 402 height 30
click at [417, 269] on input "Be identified as having a disability that falls under the IDEA and have a demon…" at bounding box center [409, 261] width 15 height 15
radio input "true"
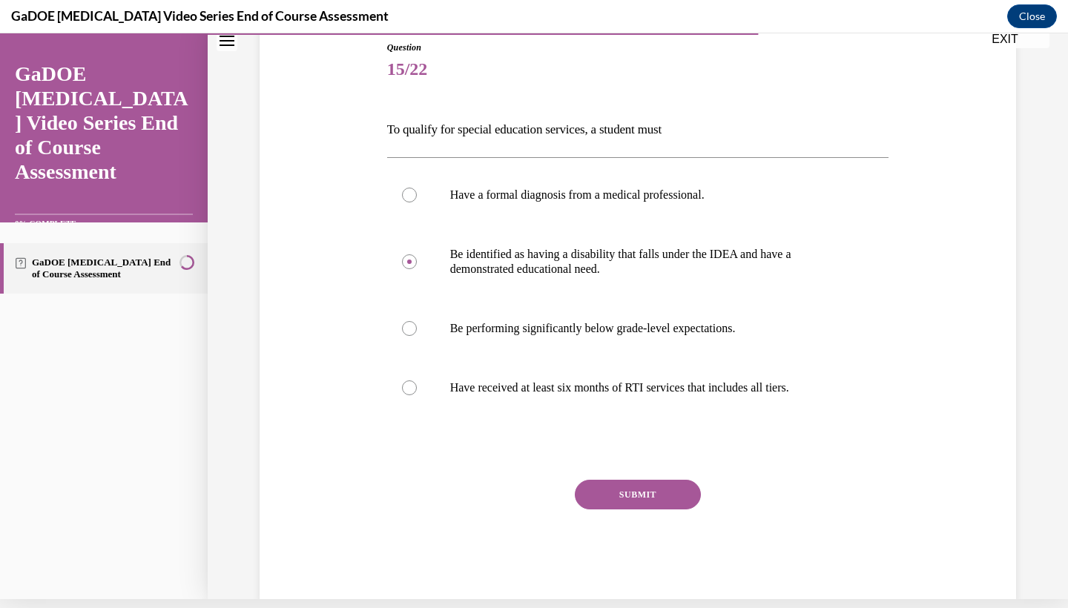
click at [653, 474] on div "Question 15/22 To qualify for special education services, a student must Have a…" at bounding box center [638, 321] width 502 height 560
click at [653, 492] on button "SUBMIT" at bounding box center [638, 495] width 126 height 30
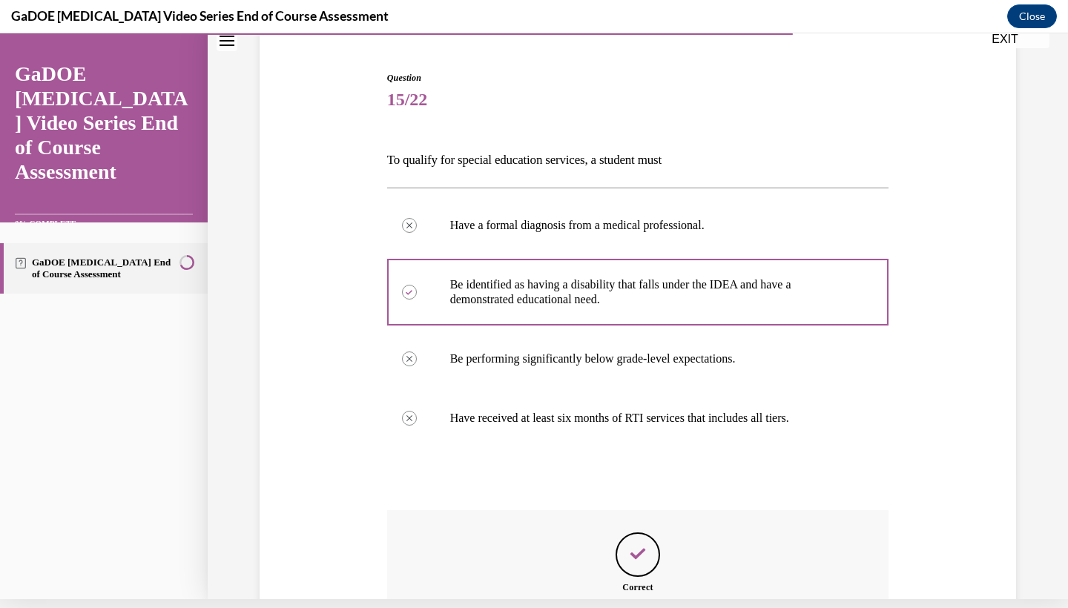
scroll to position [290, 0]
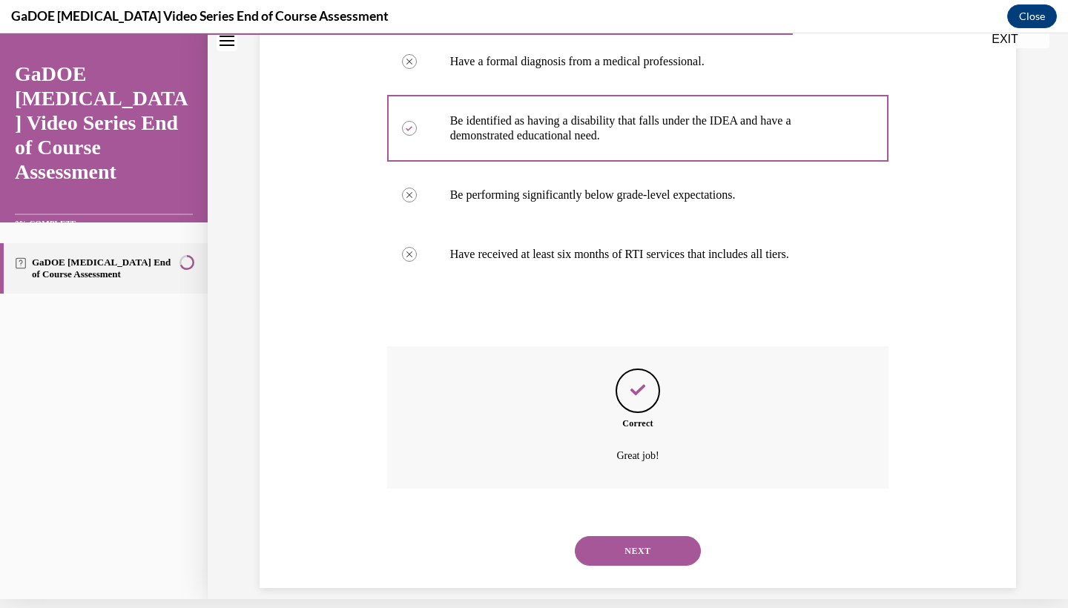
click at [638, 536] on button "NEXT" at bounding box center [638, 551] width 126 height 30
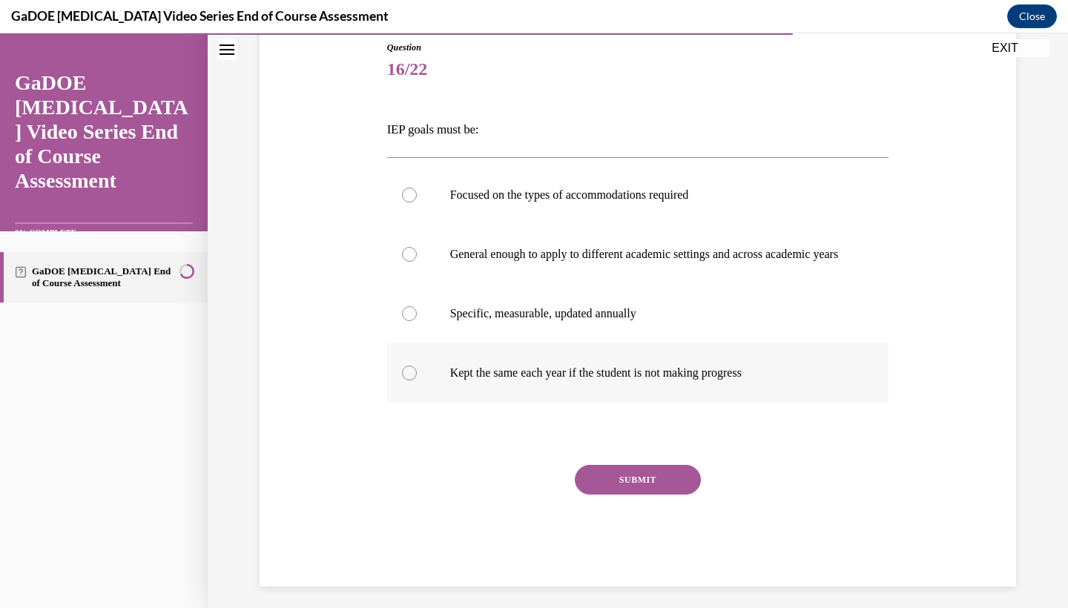
drag, startPoint x: 388, startPoint y: 127, endPoint x: 765, endPoint y: 409, distance: 470.8
click at [763, 410] on div "Question 16/22 IEP goals must be: Focused on the types of accommodations requir…" at bounding box center [638, 314] width 502 height 546
click at [463, 321] on p "Specific, measurable, updated annually" at bounding box center [651, 313] width 402 height 15
click at [417, 321] on input "Specific, measurable, updated annually" at bounding box center [409, 313] width 15 height 15
radio input "true"
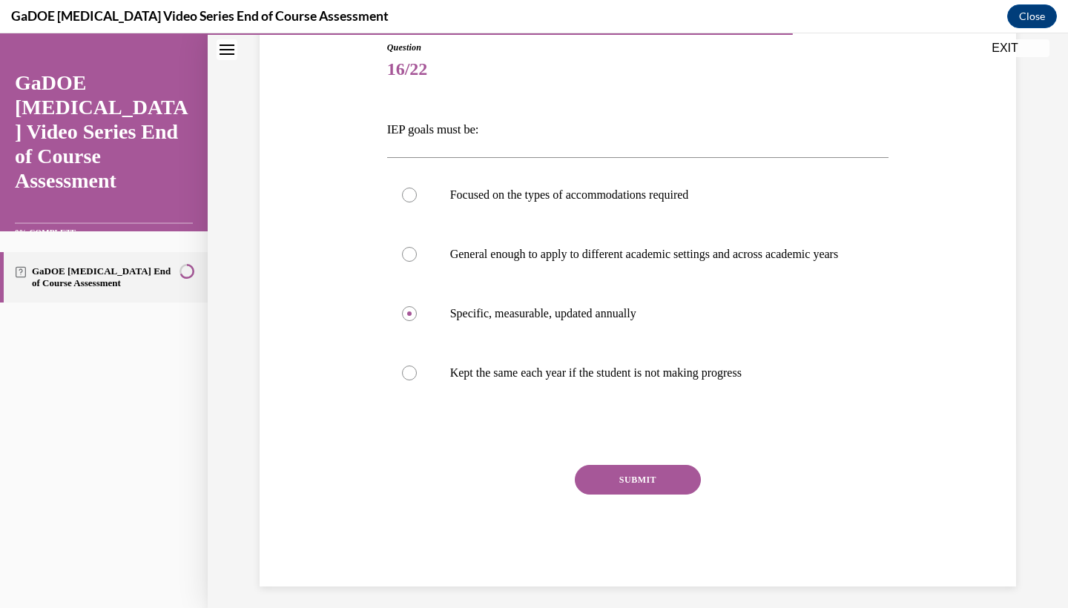
click at [646, 495] on button "SUBMIT" at bounding box center [638, 480] width 126 height 30
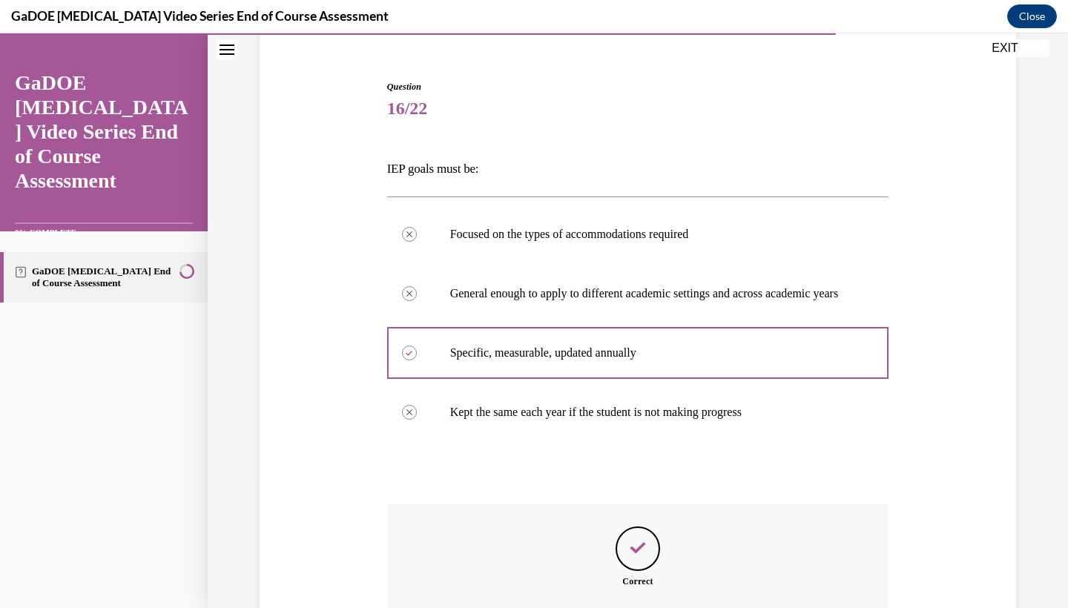
scroll to position [290, 0]
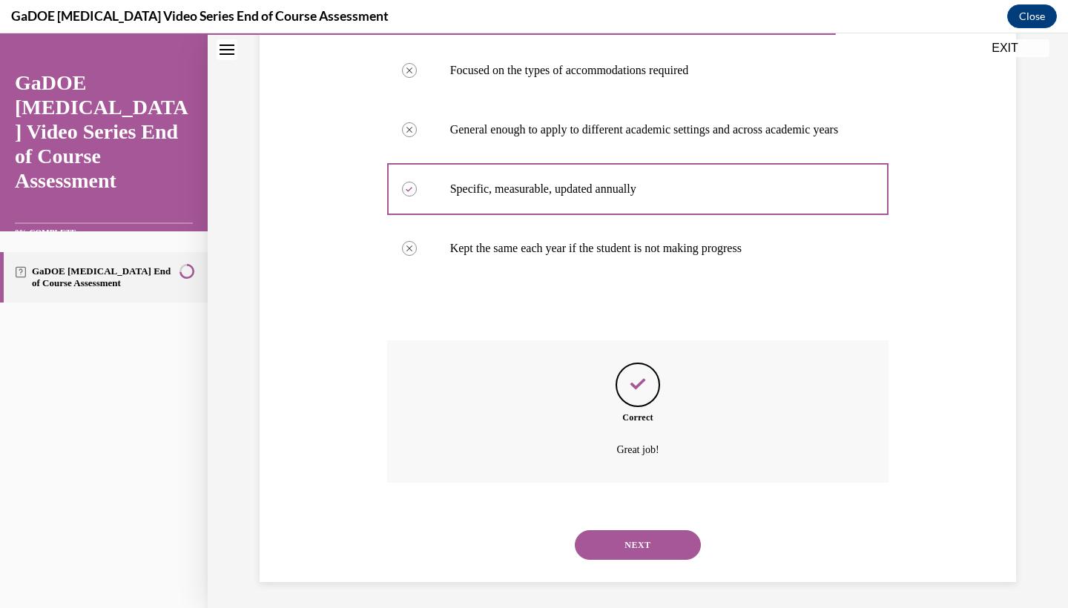
click at [640, 541] on button "NEXT" at bounding box center [638, 545] width 126 height 30
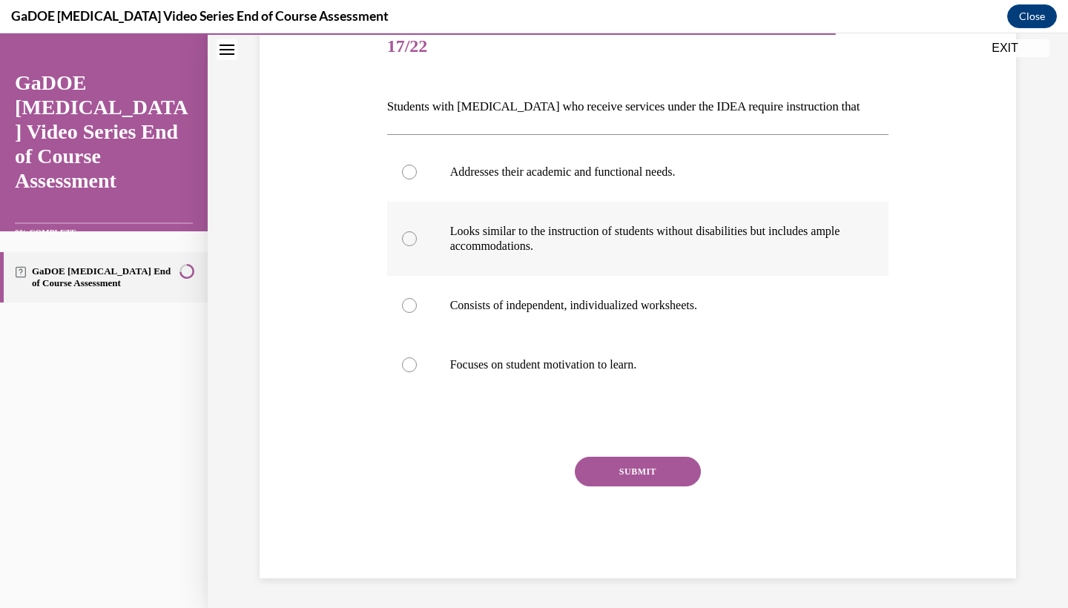
scroll to position [45, 0]
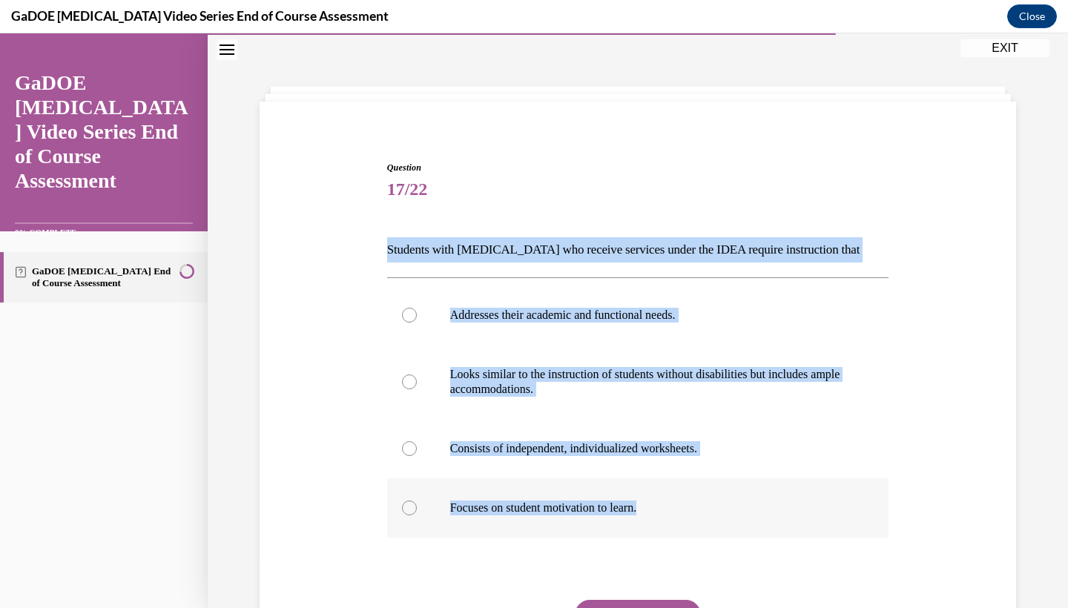
drag, startPoint x: 386, startPoint y: 245, endPoint x: 717, endPoint y: 520, distance: 431.2
click at [717, 520] on div "Question 17/22 Students with dyslexia who receive services under the IDEA requi…" at bounding box center [637, 430] width 509 height 583
click at [499, 313] on p "Addresses their academic and functional needs." at bounding box center [651, 315] width 402 height 15
click at [417, 313] on input "Addresses their academic and functional needs." at bounding box center [409, 315] width 15 height 15
radio input "true"
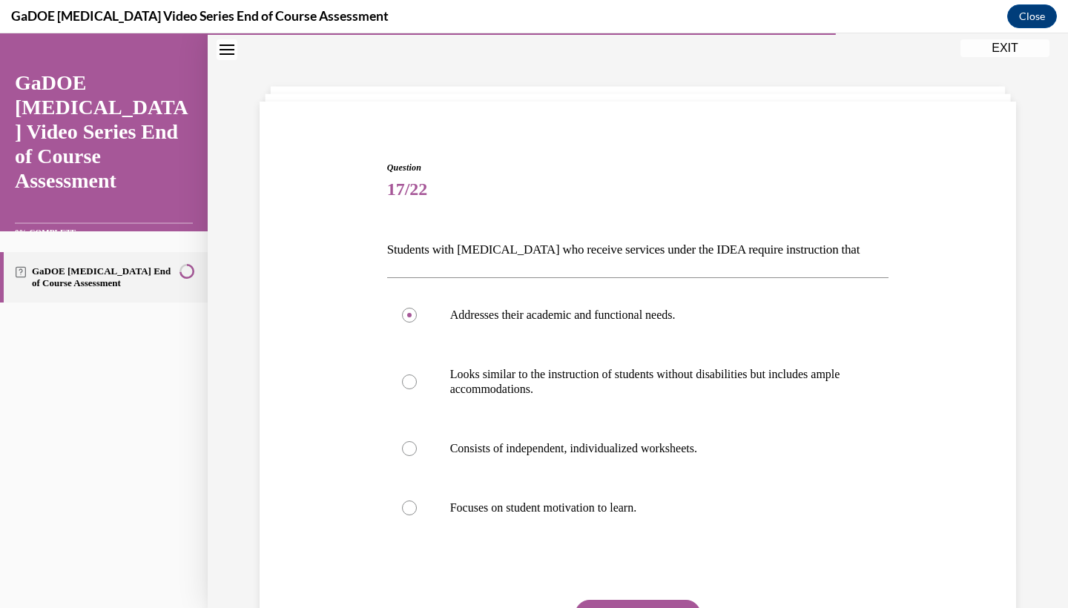
click at [641, 603] on button "SUBMIT" at bounding box center [638, 615] width 126 height 30
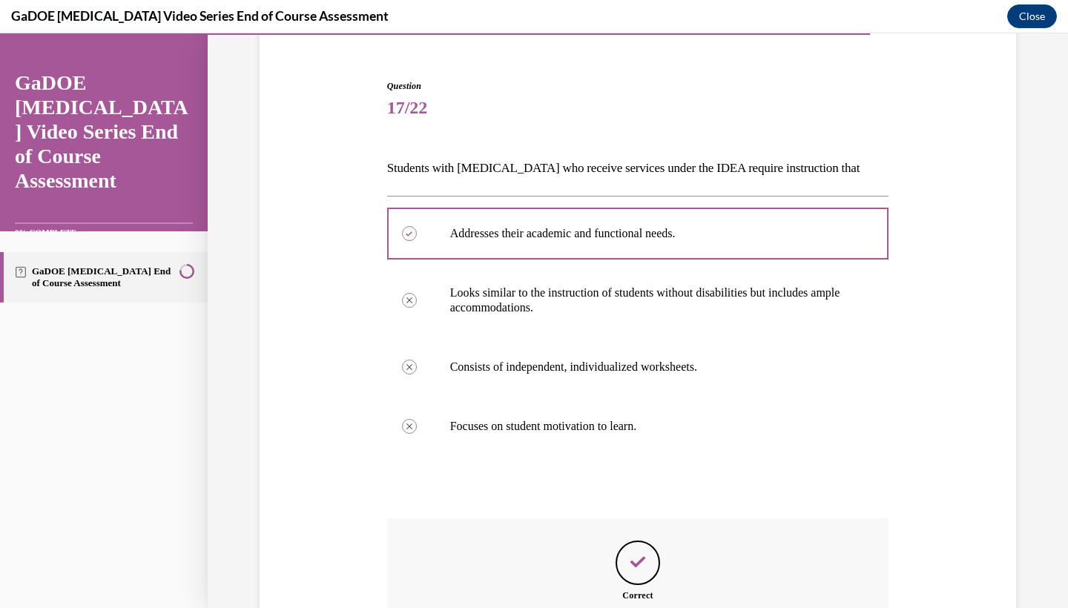
scroll to position [18, 0]
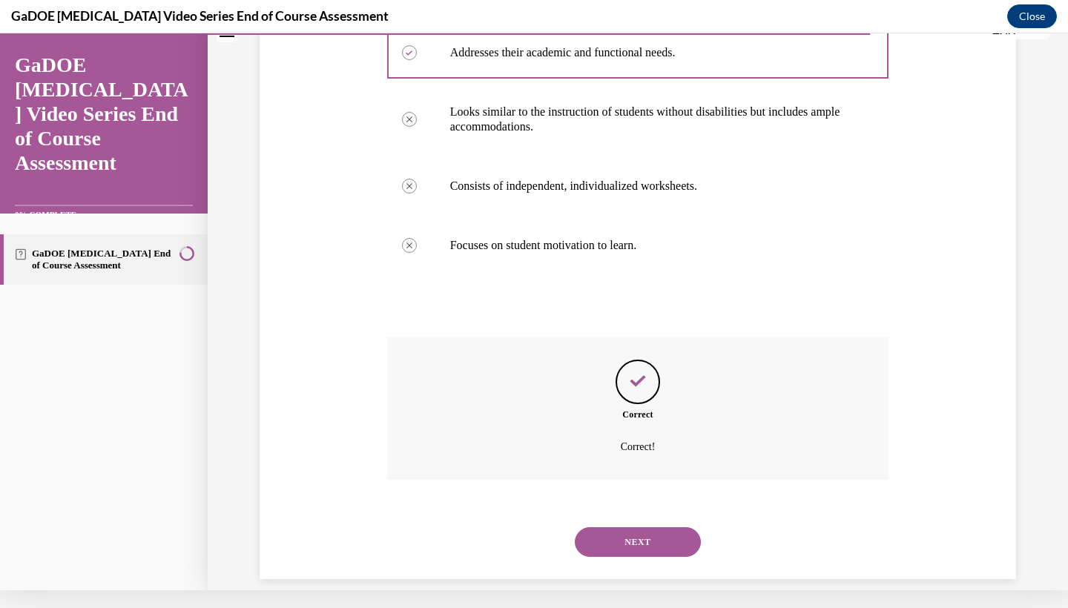
click at [642, 527] on button "NEXT" at bounding box center [638, 542] width 126 height 30
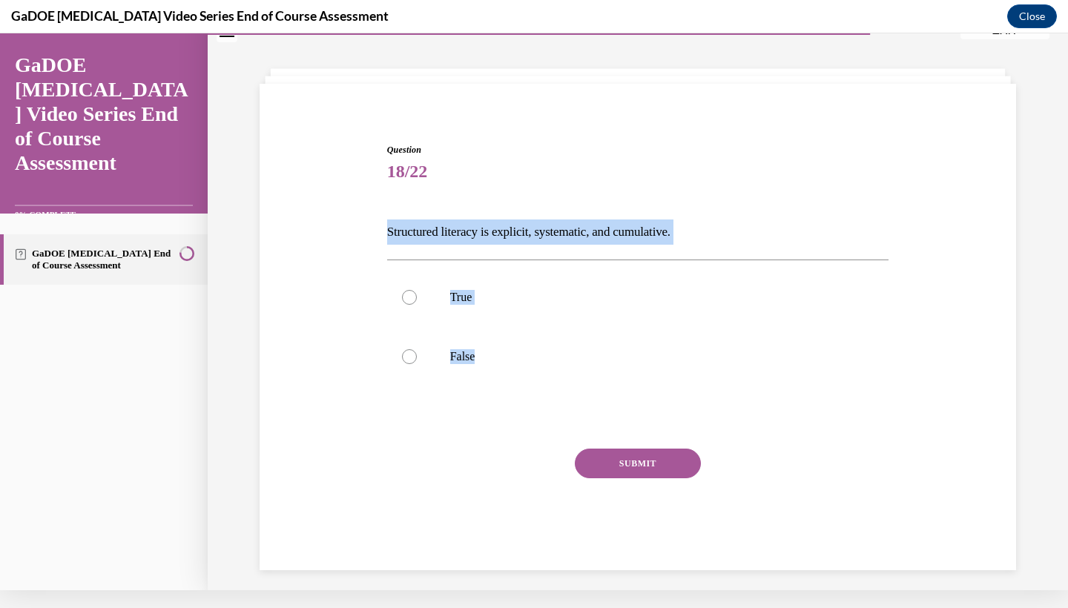
drag, startPoint x: 384, startPoint y: 225, endPoint x: 502, endPoint y: 391, distance: 203.7
click at [502, 391] on div "Question 18/22 Structured literacy is explicit, systematic, and cumulative. Tru…" at bounding box center [637, 345] width 509 height 449
click at [438, 293] on label "True" at bounding box center [638, 297] width 502 height 59
click at [417, 293] on input "True" at bounding box center [409, 297] width 15 height 15
radio input "true"
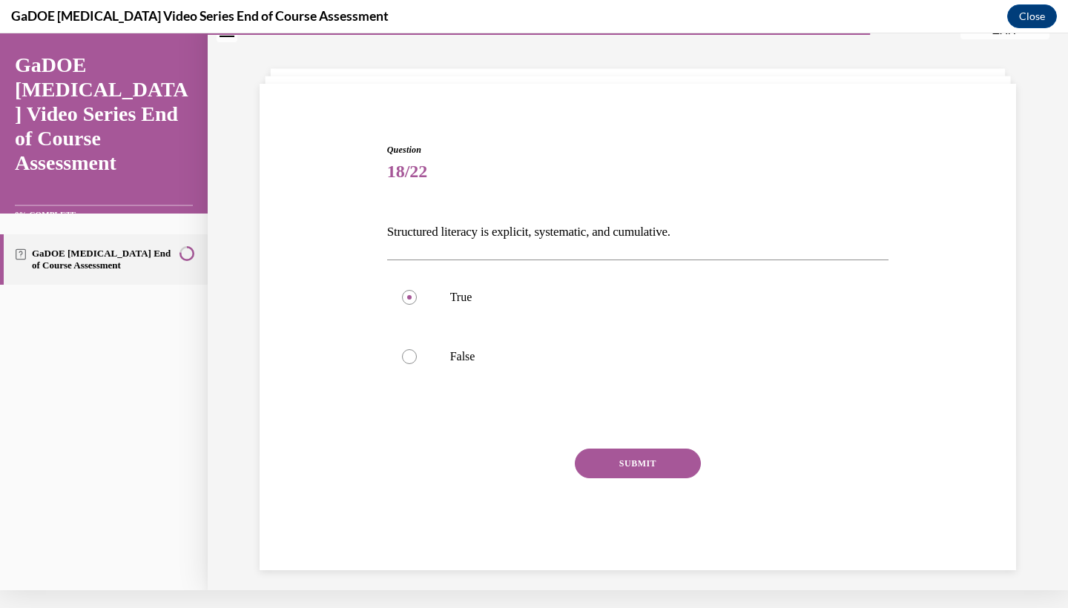
click at [641, 463] on button "SUBMIT" at bounding box center [638, 464] width 126 height 30
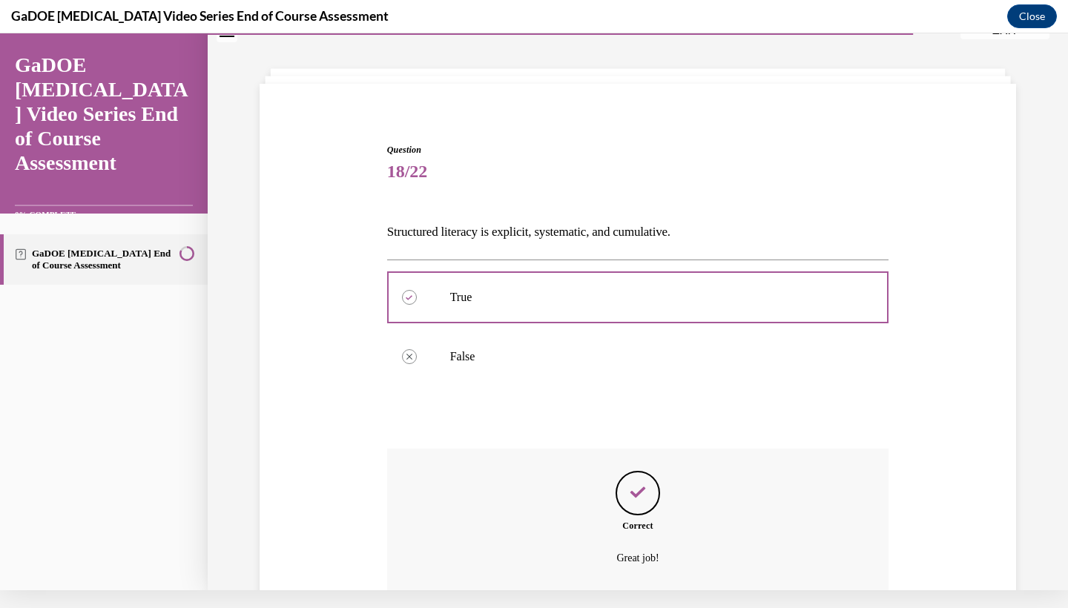
scroll to position [156, 0]
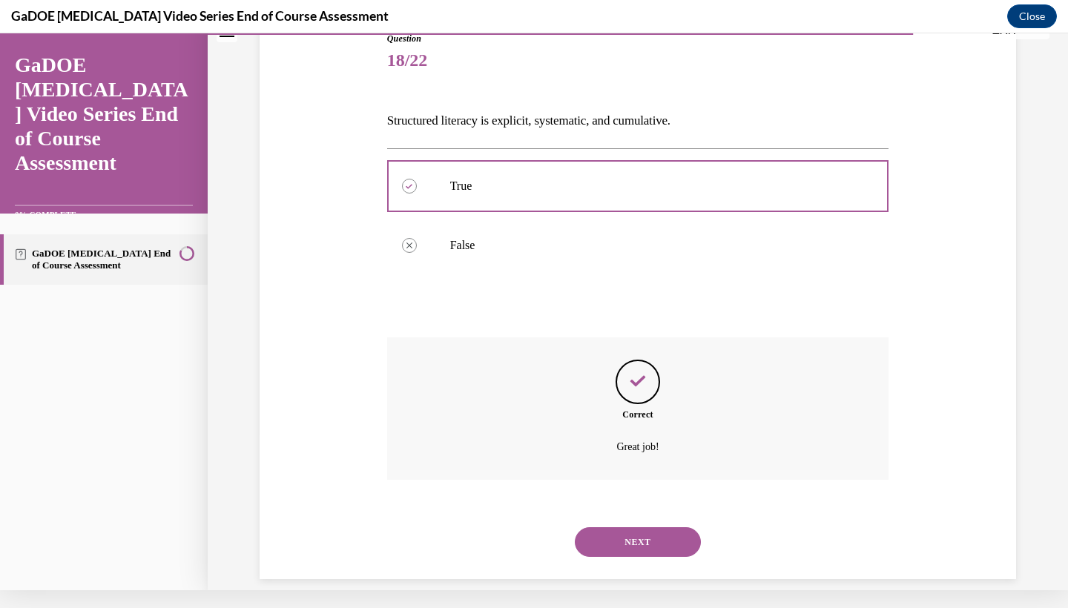
click at [660, 527] on button "NEXT" at bounding box center [638, 542] width 126 height 30
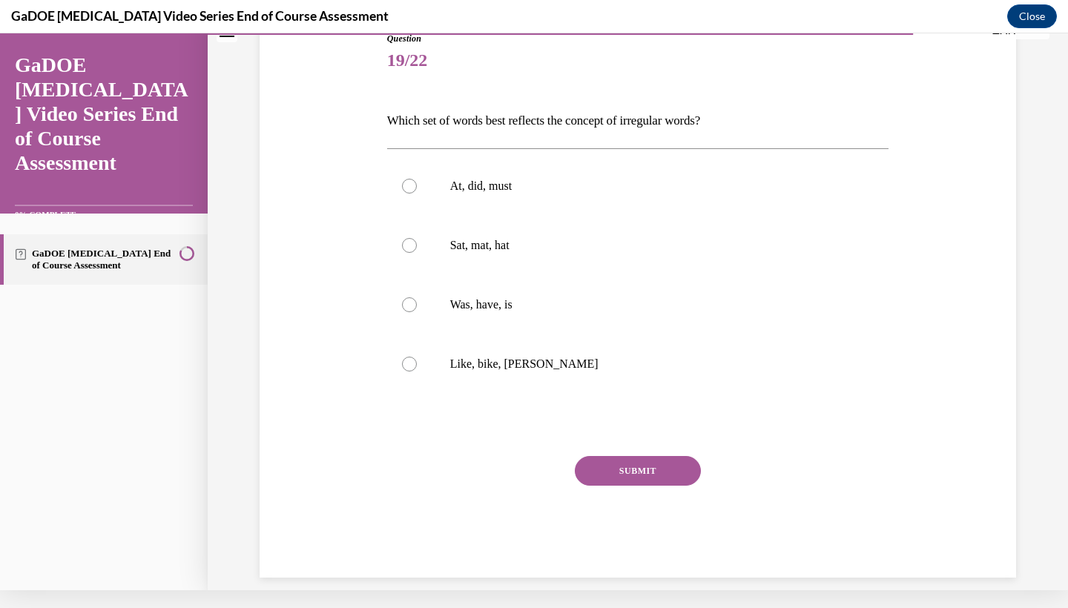
scroll to position [45, 0]
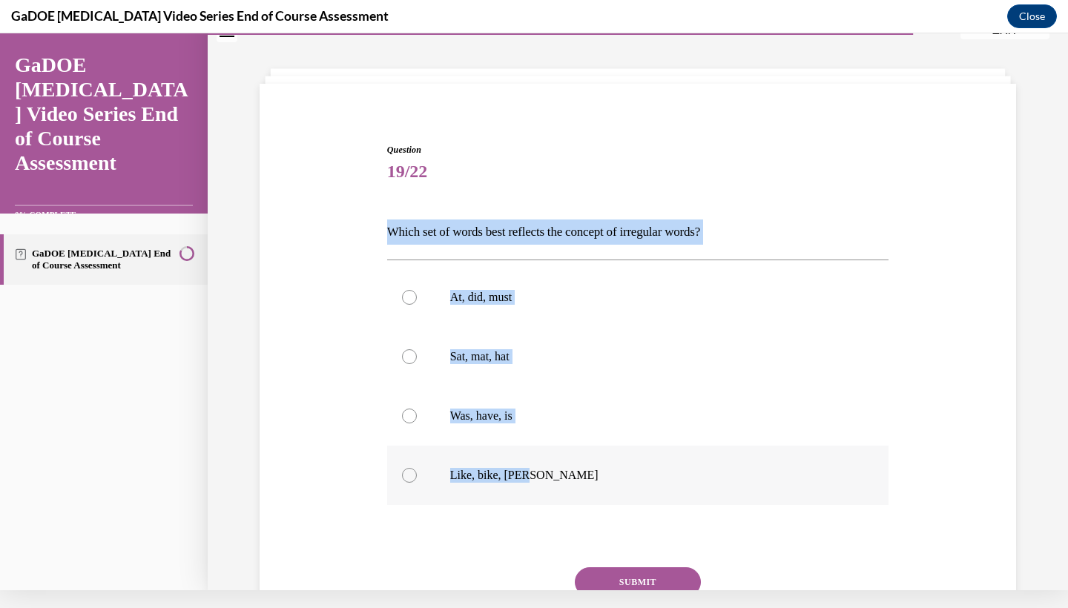
drag, startPoint x: 386, startPoint y: 228, endPoint x: 549, endPoint y: 491, distance: 309.6
click at [549, 491] on div "Question 19/22 Which set of words best reflects the concept of irregular words?…" at bounding box center [637, 405] width 509 height 568
click at [498, 423] on p "Was, have, is" at bounding box center [651, 416] width 402 height 15
click at [417, 423] on input "Was, have, is" at bounding box center [409, 416] width 15 height 15
radio input "true"
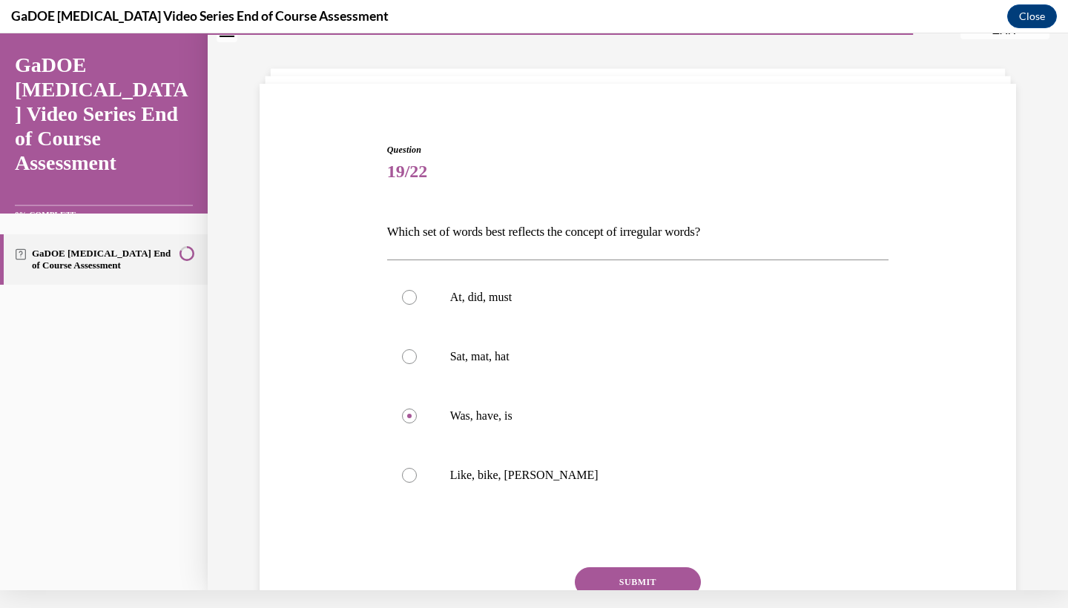
click at [607, 555] on div "Question 19/22 Which set of words best reflects the concept of irregular words?…" at bounding box center [638, 416] width 502 height 546
click at [620, 579] on button "SUBMIT" at bounding box center [638, 582] width 126 height 30
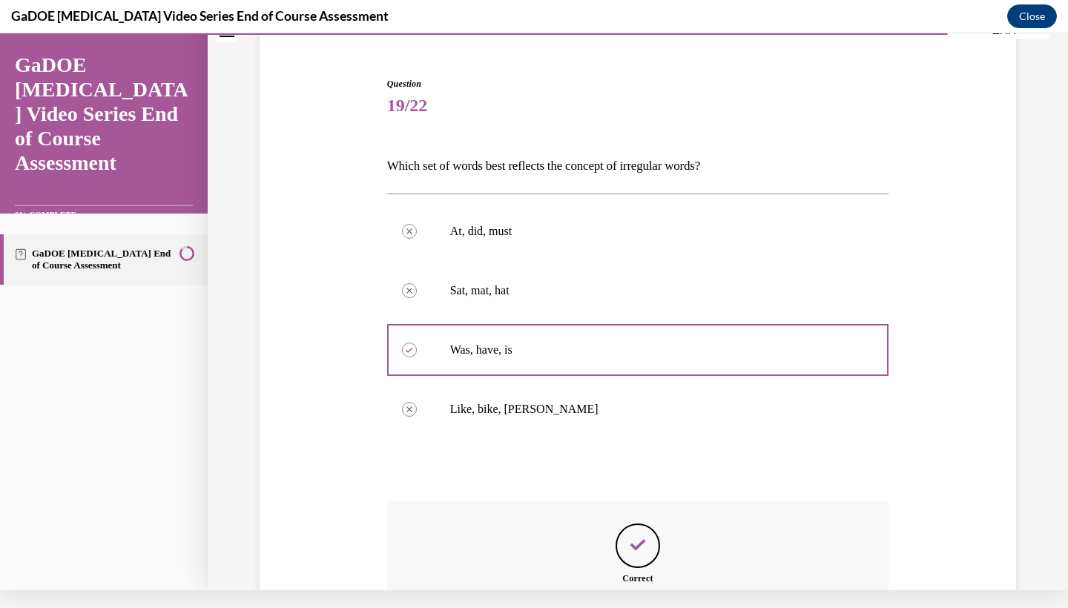
scroll to position [275, 0]
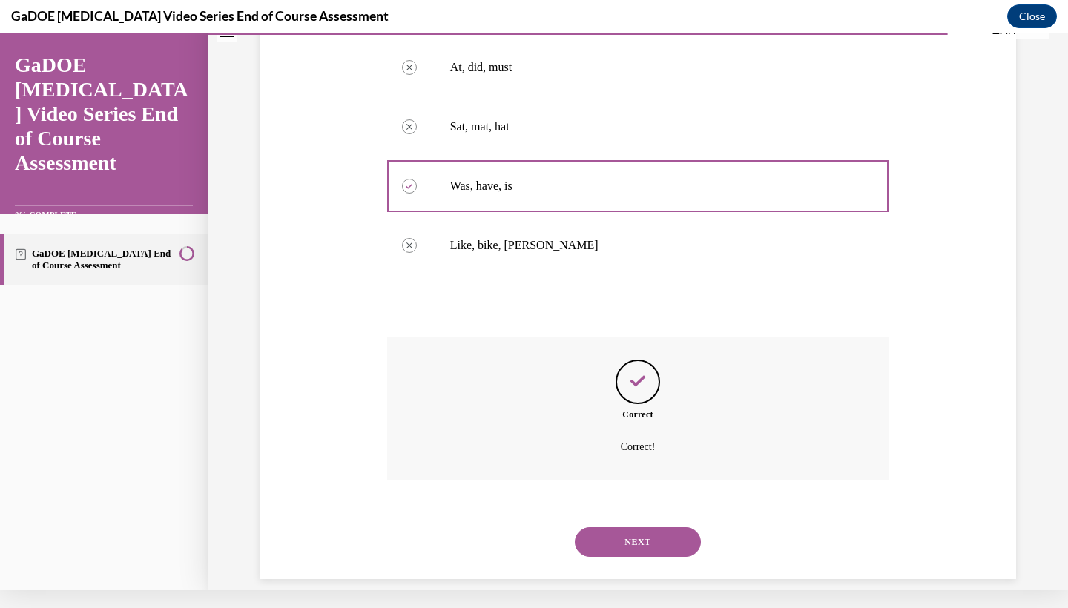
click at [658, 532] on button "NEXT" at bounding box center [638, 542] width 126 height 30
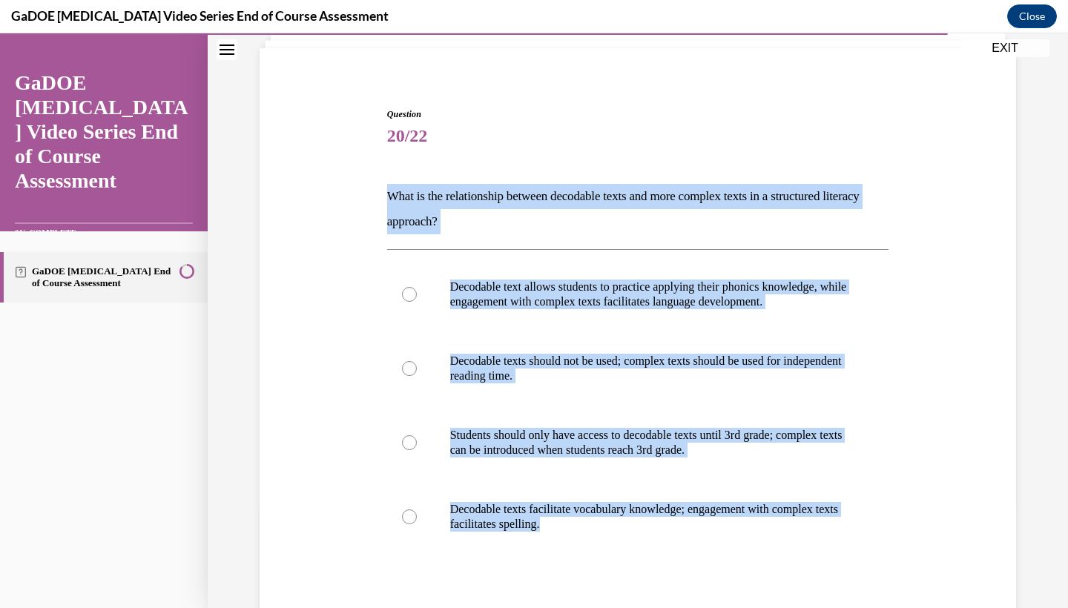
scroll to position [112, 0]
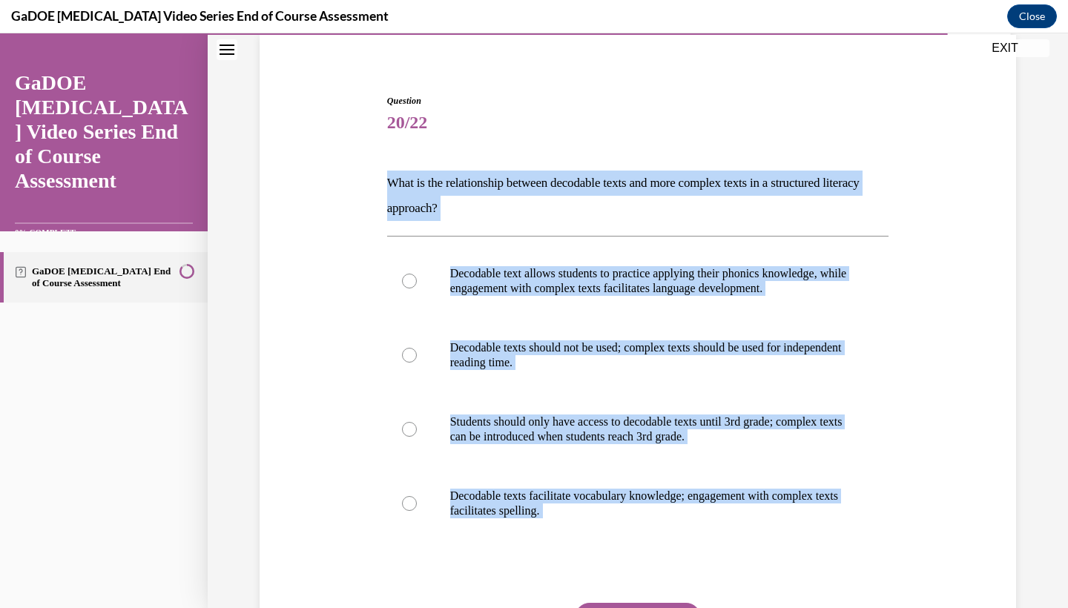
drag, startPoint x: 386, startPoint y: 292, endPoint x: 733, endPoint y: 583, distance: 453.2
click at [733, 583] on div "Question 20/22 What is the relationship between decodable texts and more comple…" at bounding box center [637, 398] width 509 height 652
click at [586, 282] on p "Decodable text allows students to practice applying their phonics knowledge, wh…" at bounding box center [651, 281] width 402 height 30
click at [417, 282] on input "Decodable text allows students to practice applying their phonics knowledge, wh…" at bounding box center [409, 281] width 15 height 15
radio input "true"
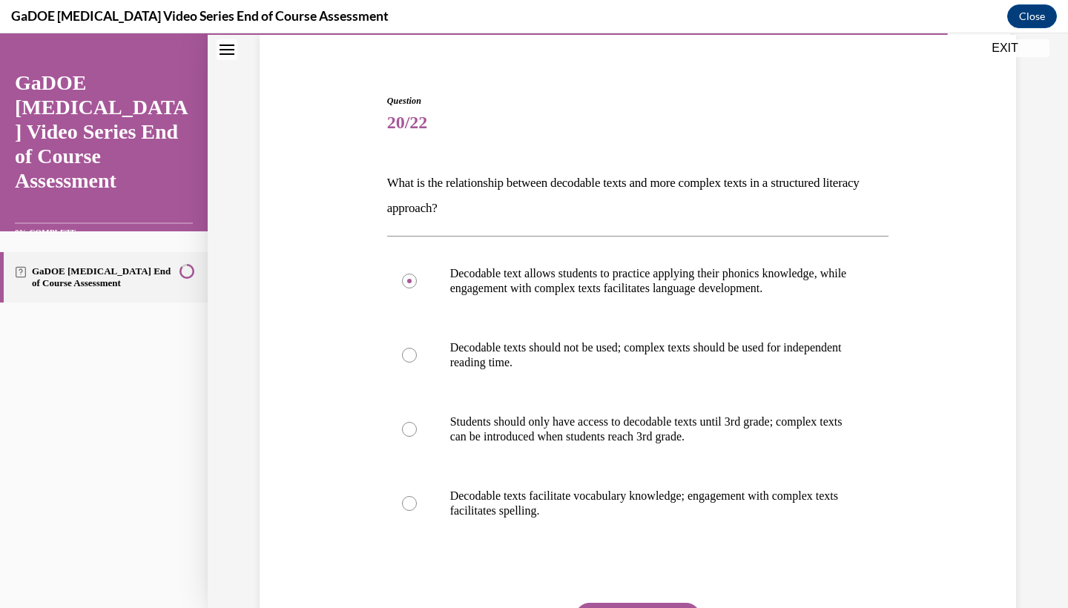
click at [659, 607] on button "SUBMIT" at bounding box center [638, 618] width 126 height 30
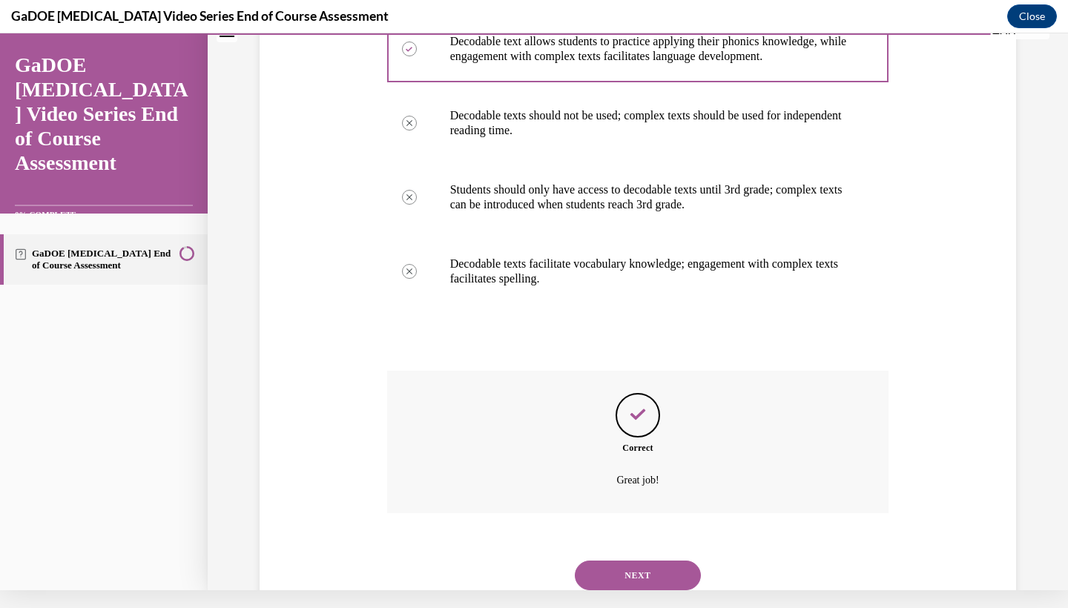
scroll to position [360, 0]
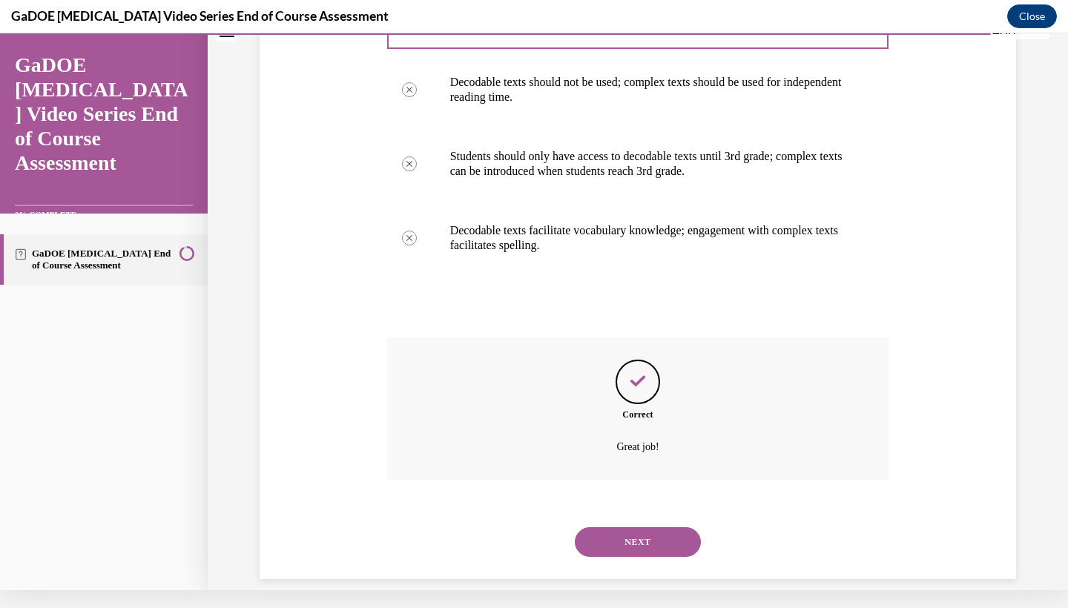
click at [657, 512] on div "NEXT" at bounding box center [638, 541] width 502 height 59
click at [654, 540] on div "NEXT" at bounding box center [638, 541] width 502 height 59
click at [654, 529] on button "NEXT" at bounding box center [638, 542] width 126 height 30
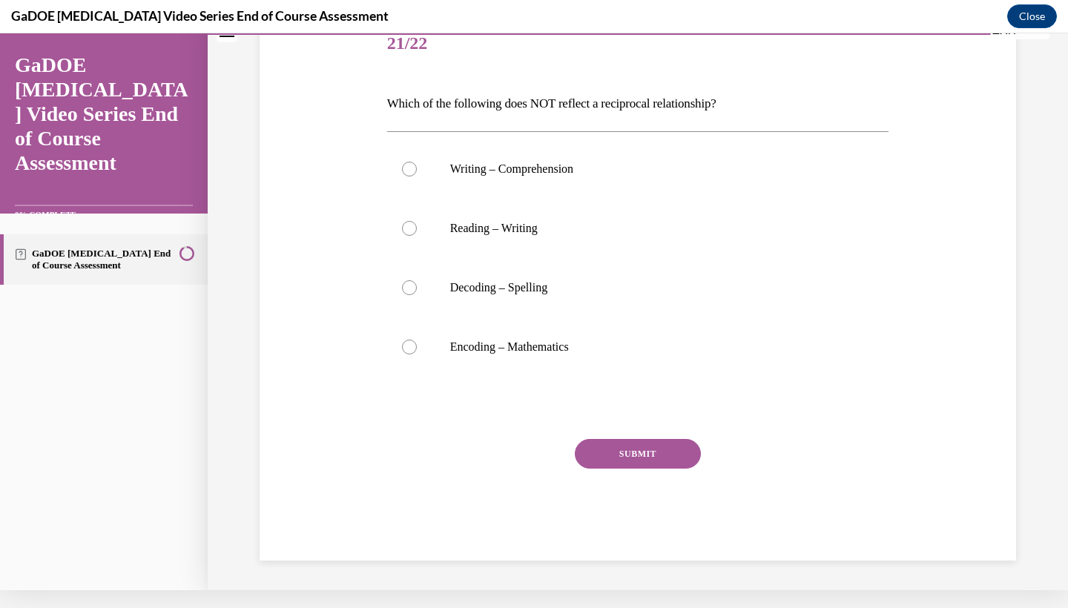
scroll to position [10, 0]
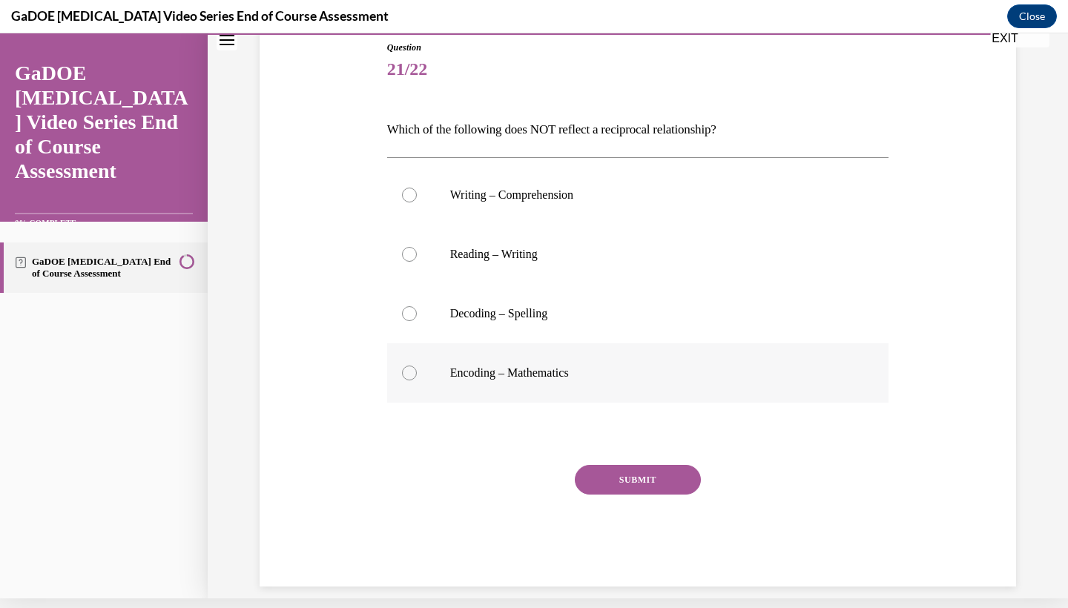
drag, startPoint x: 387, startPoint y: 125, endPoint x: 638, endPoint y: 394, distance: 367.2
click at [638, 394] on div "Question 21/22 Which of the following does NOT reflect a reciprocal relationshi…" at bounding box center [638, 314] width 502 height 546
click at [495, 374] on p "Encoding – Mathematics" at bounding box center [651, 373] width 402 height 15
click at [417, 374] on input "Encoding – Mathematics" at bounding box center [409, 373] width 15 height 15
radio input "true"
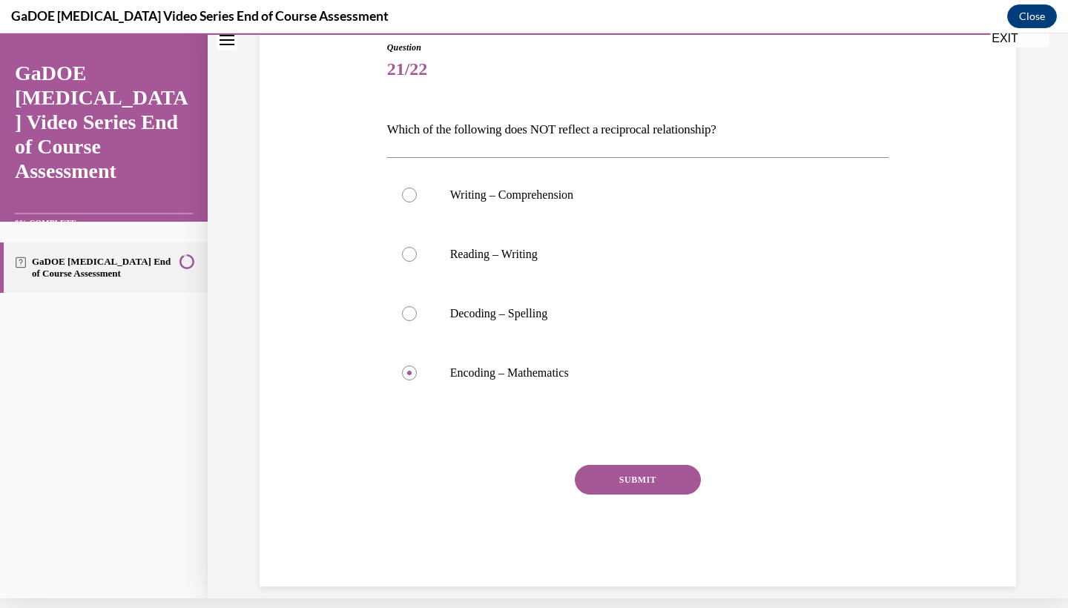
click at [653, 473] on button "SUBMIT" at bounding box center [638, 480] width 126 height 30
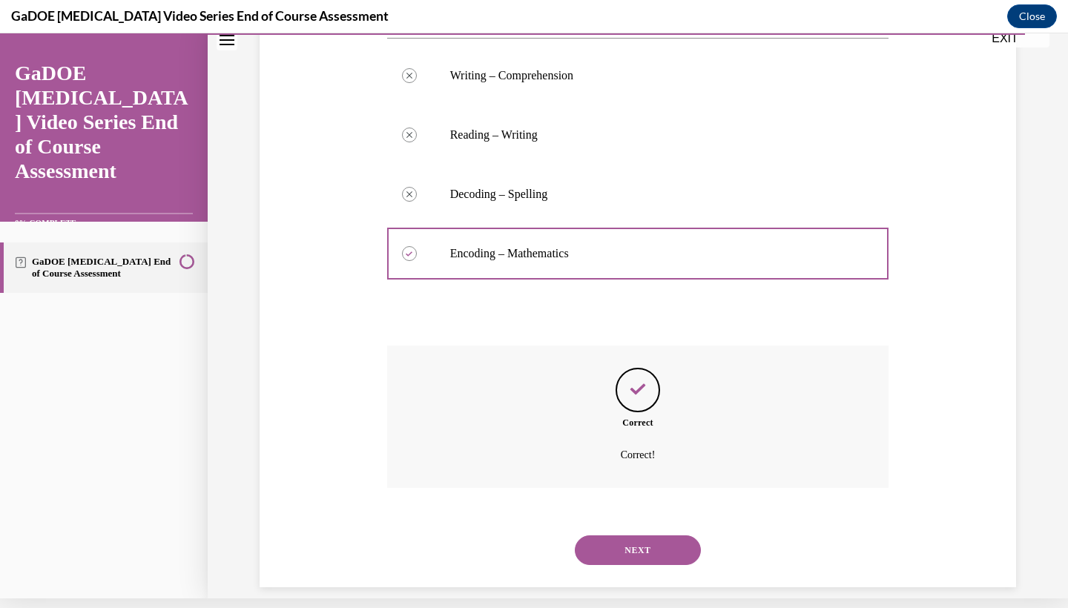
click at [646, 537] on button "NEXT" at bounding box center [638, 550] width 126 height 30
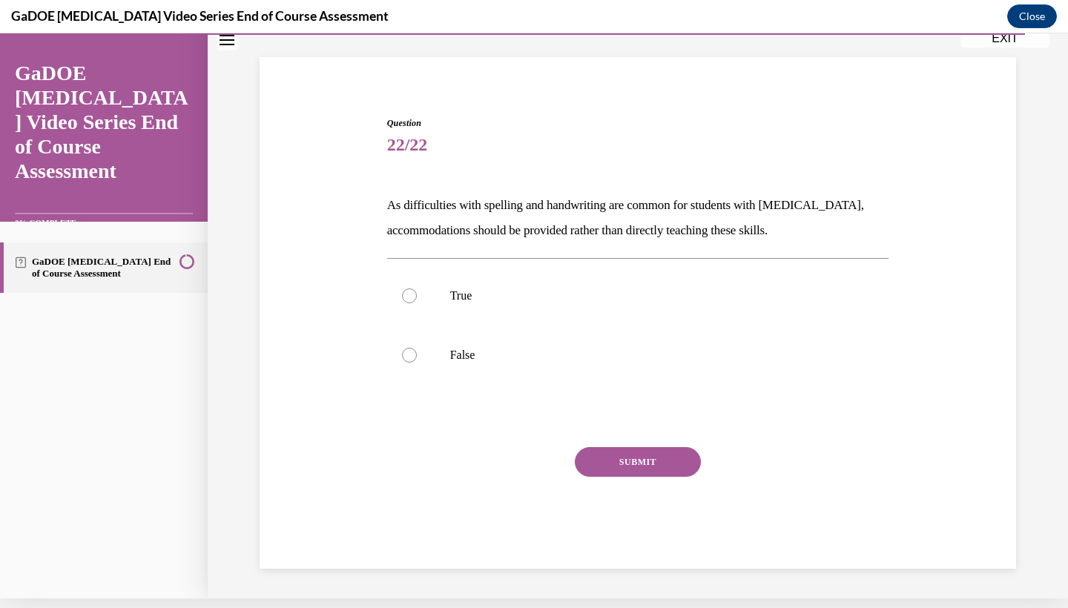
scroll to position [62, 0]
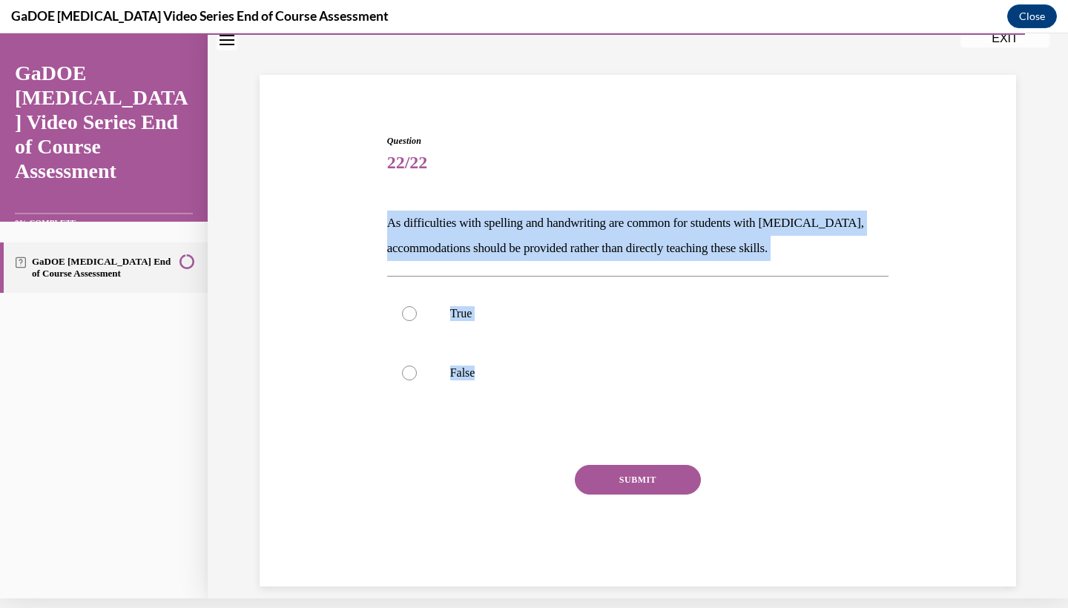
drag, startPoint x: 386, startPoint y: 222, endPoint x: 554, endPoint y: 426, distance: 263.9
click at [554, 426] on div "Question 22/22 As difficulties with spelling and handwriting are common for stu…" at bounding box center [638, 360] width 502 height 452
click at [450, 378] on p "False" at bounding box center [651, 373] width 402 height 15
click at [417, 378] on input "False" at bounding box center [409, 373] width 15 height 15
radio input "true"
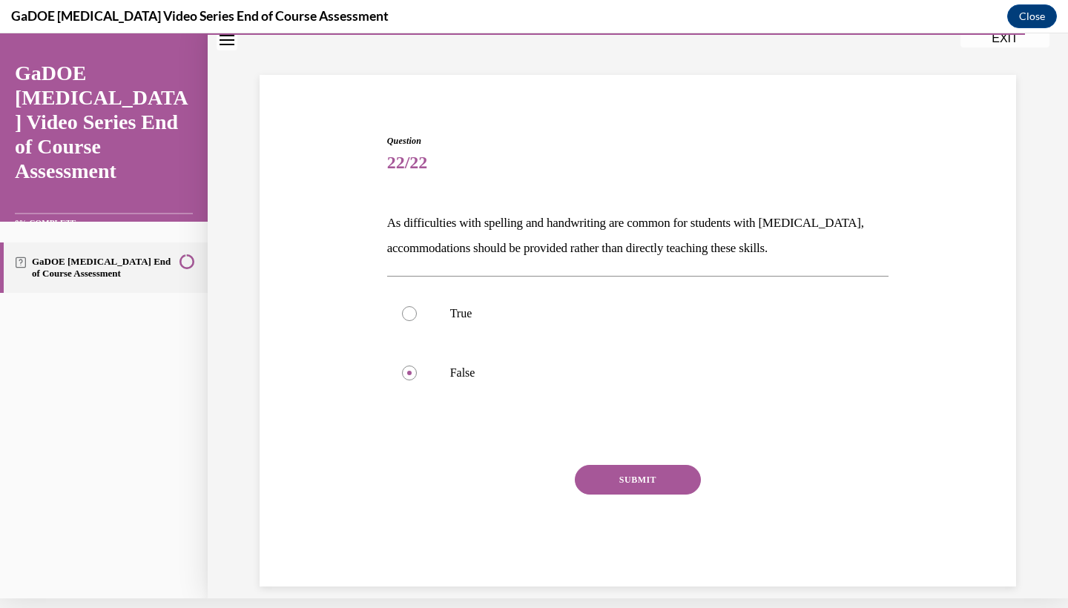
click at [661, 495] on div "SUBMIT" at bounding box center [638, 502] width 502 height 74
click at [660, 483] on button "SUBMIT" at bounding box center [638, 480] width 126 height 30
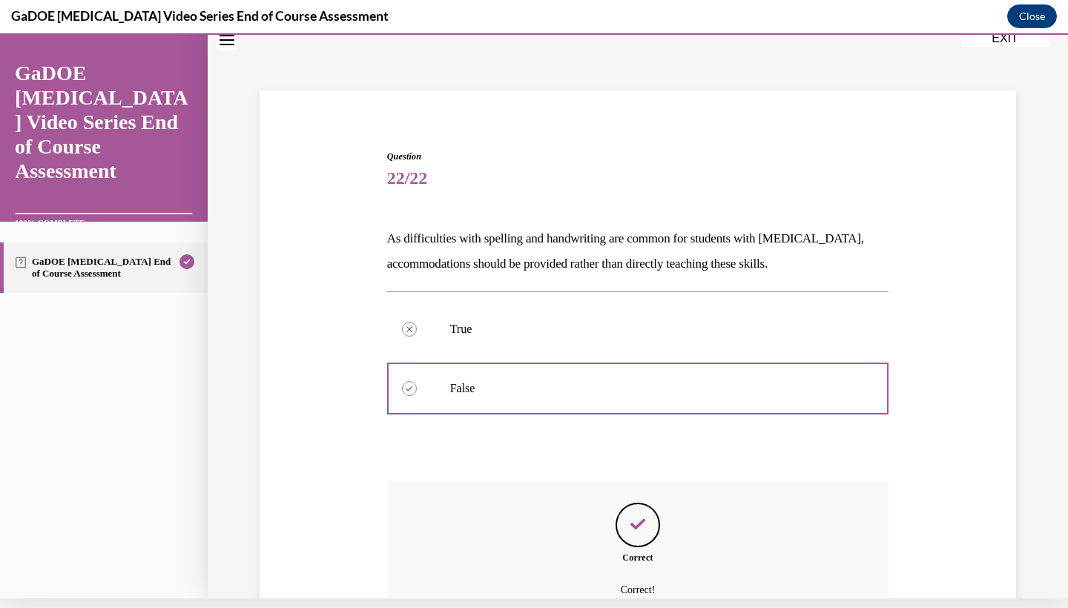
scroll to position [182, 0]
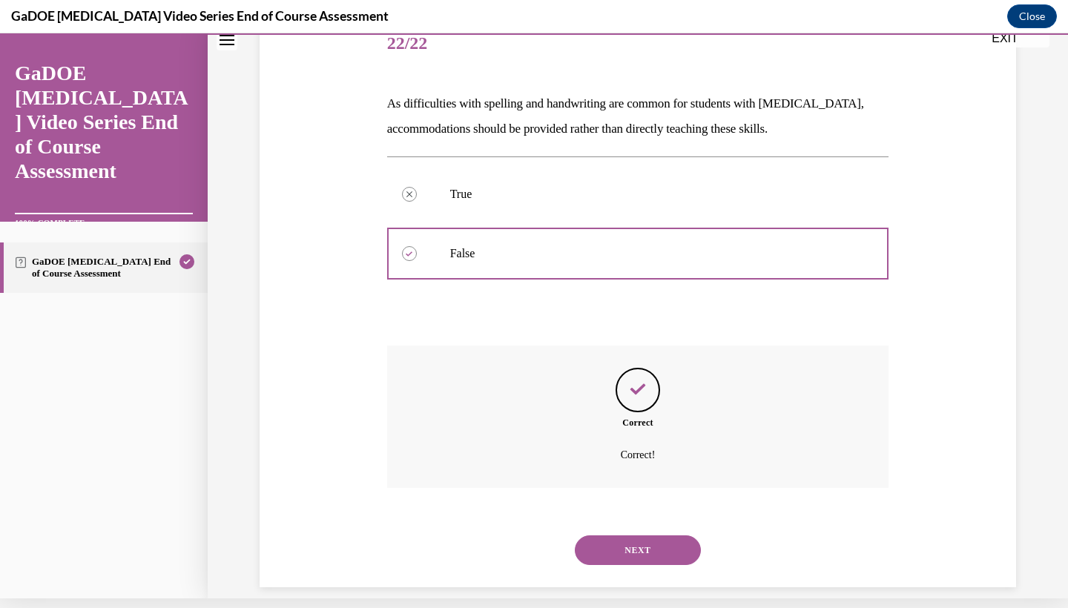
click at [647, 535] on button "NEXT" at bounding box center [638, 550] width 126 height 30
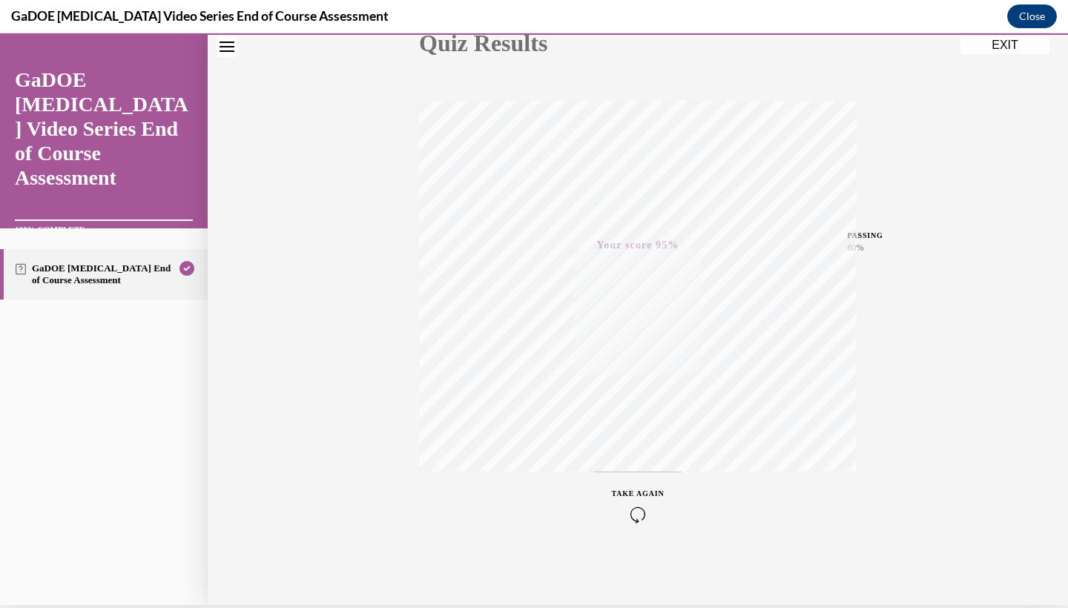
scroll to position [185, 0]
click at [985, 50] on button "EXIT" at bounding box center [1004, 45] width 89 height 18
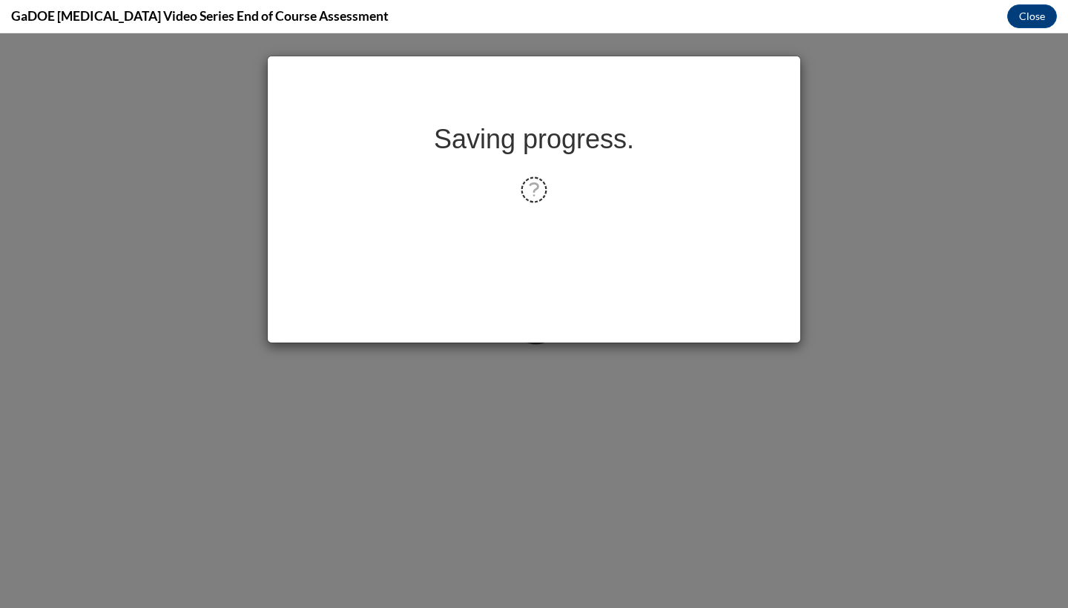
scroll to position [0, 0]
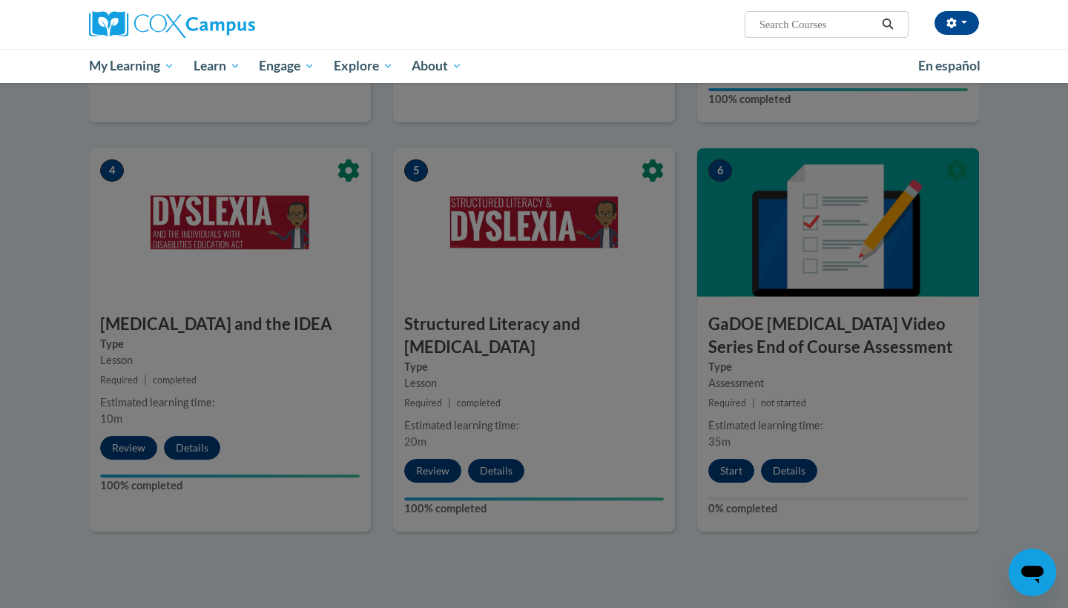
click at [1016, 429] on div at bounding box center [534, 304] width 1068 height 608
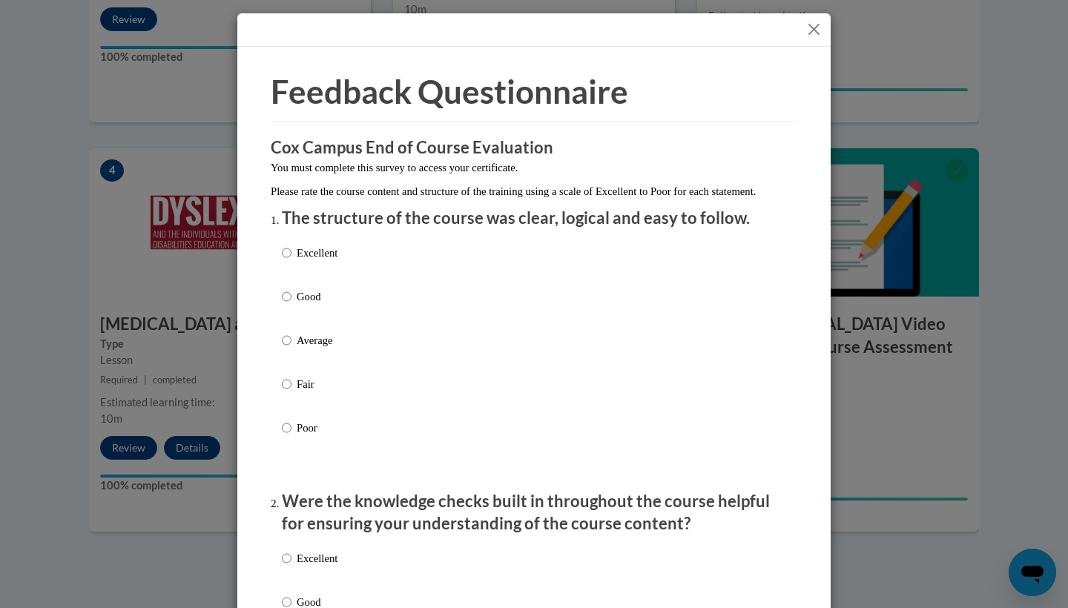
click at [325, 261] on p "Excellent" at bounding box center [317, 253] width 41 height 16
click at [291, 261] on input "Excellent" at bounding box center [287, 253] width 10 height 16
radio input "true"
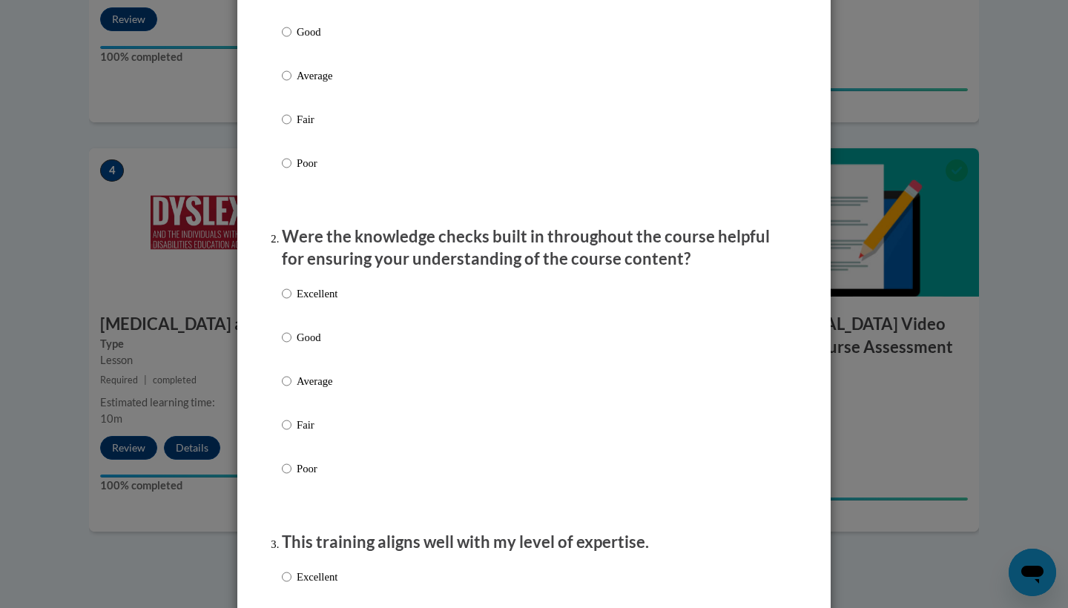
scroll to position [364, 0]
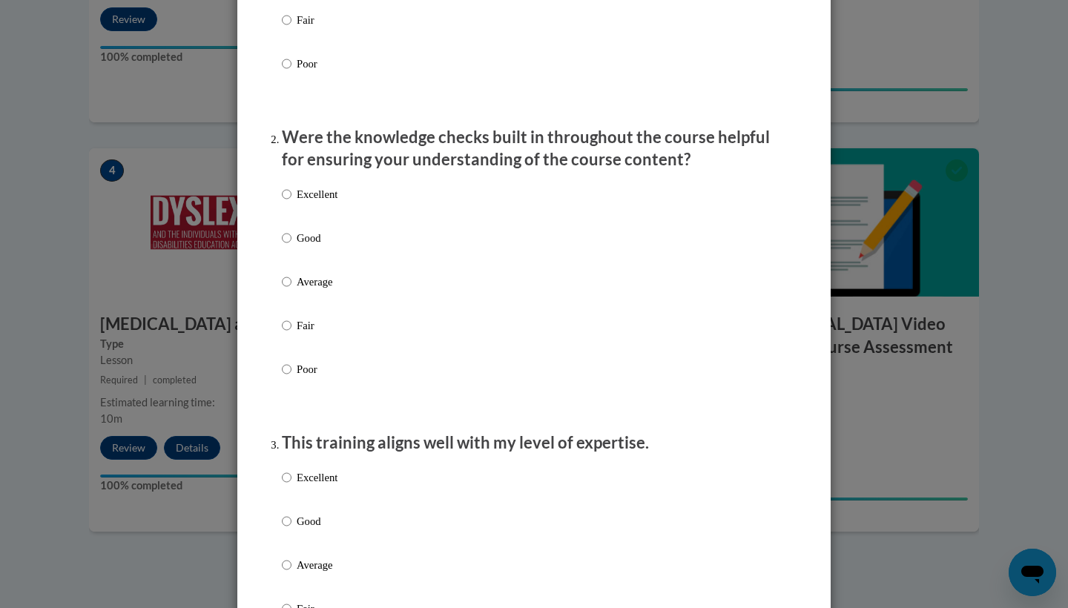
click at [315, 218] on label "Excellent" at bounding box center [310, 206] width 56 height 40
click at [291, 202] on input "Excellent" at bounding box center [287, 194] width 10 height 16
radio input "true"
click at [326, 486] on p "Excellent" at bounding box center [317, 477] width 41 height 16
click at [291, 486] on input "Excellent" at bounding box center [287, 477] width 10 height 16
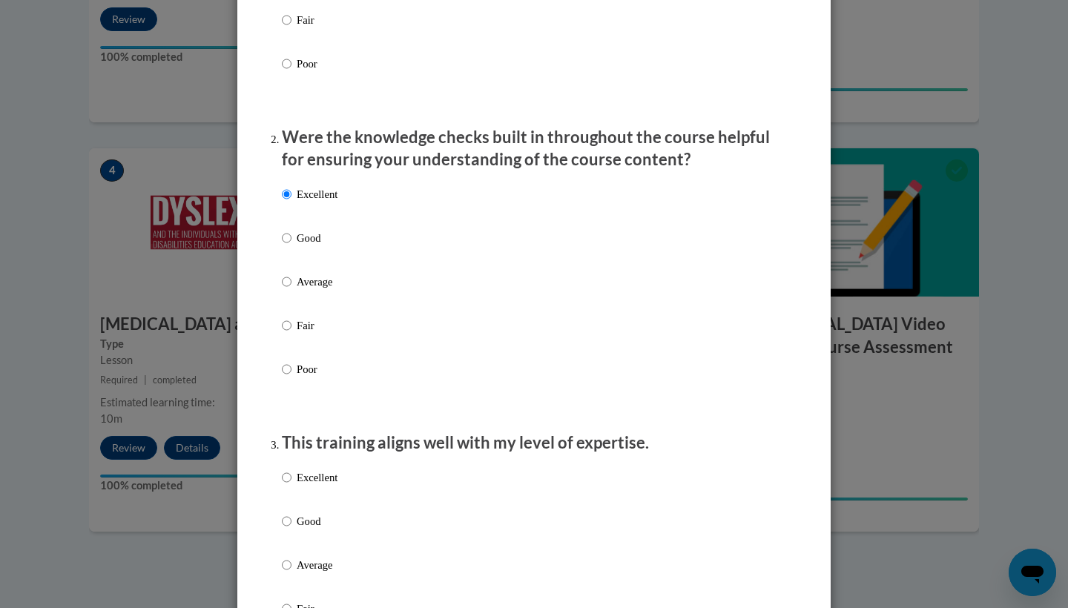
radio input "true"
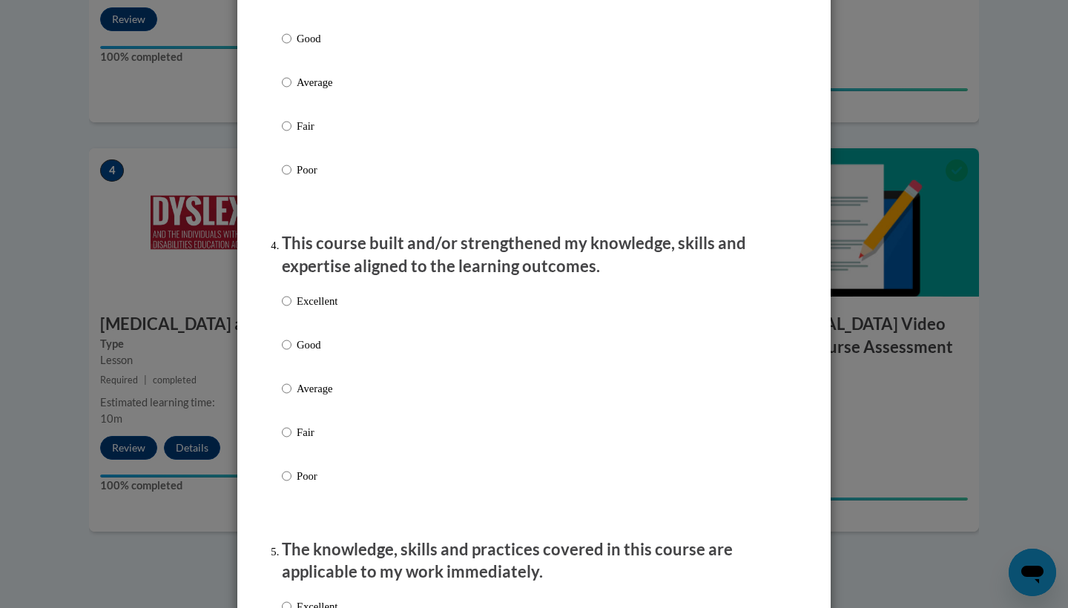
scroll to position [880, 0]
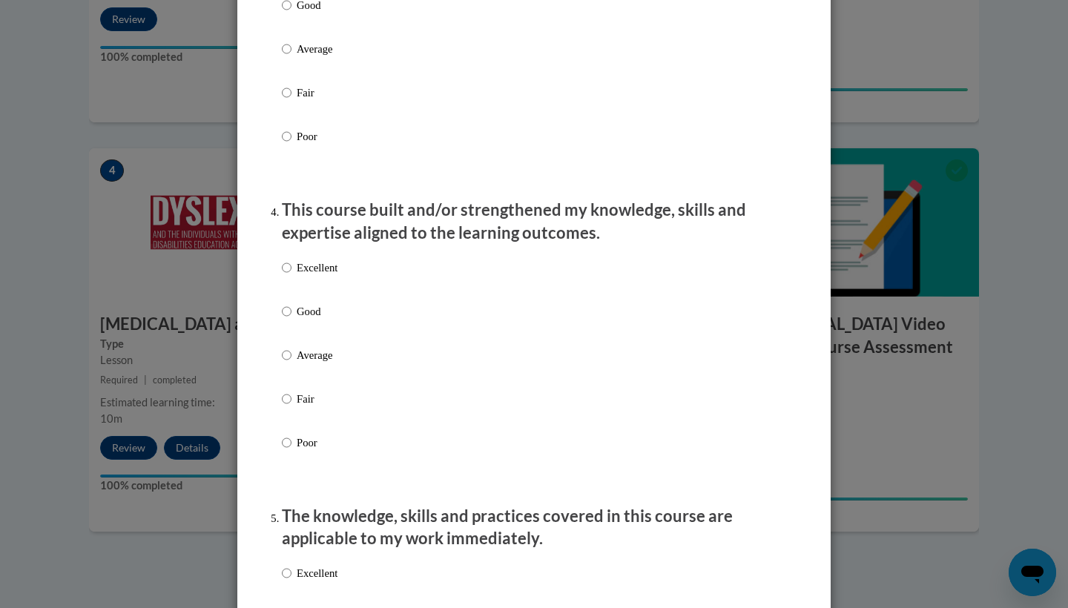
click at [306, 276] on p "Excellent" at bounding box center [317, 267] width 41 height 16
click at [291, 276] on input "Excellent" at bounding box center [287, 267] width 10 height 16
radio input "true"
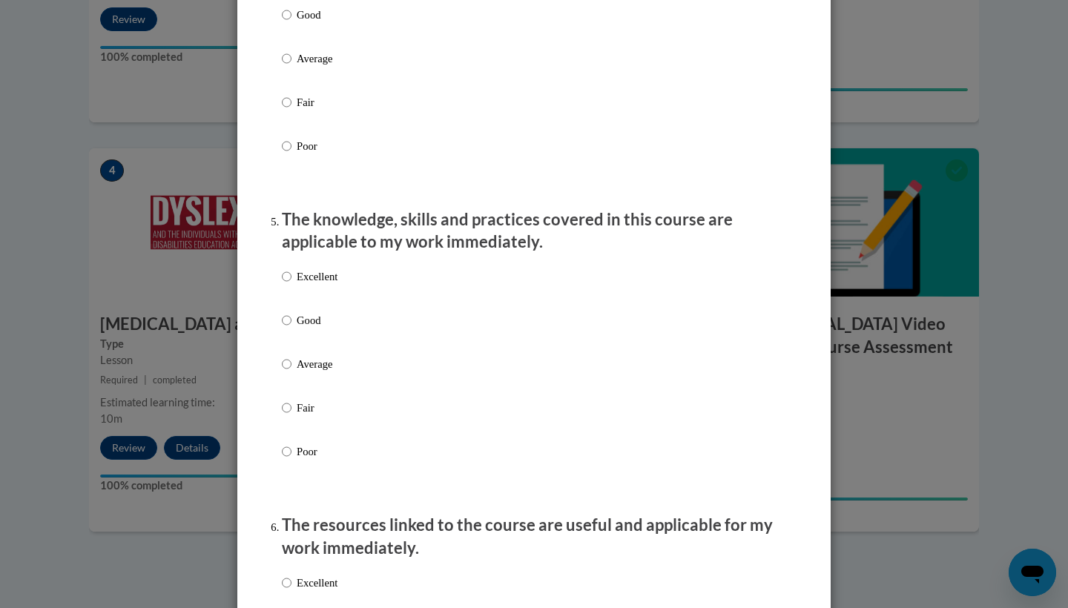
click at [307, 285] on p "Excellent" at bounding box center [317, 276] width 41 height 16
click at [291, 285] on input "Excellent" at bounding box center [287, 276] width 10 height 16
radio input "true"
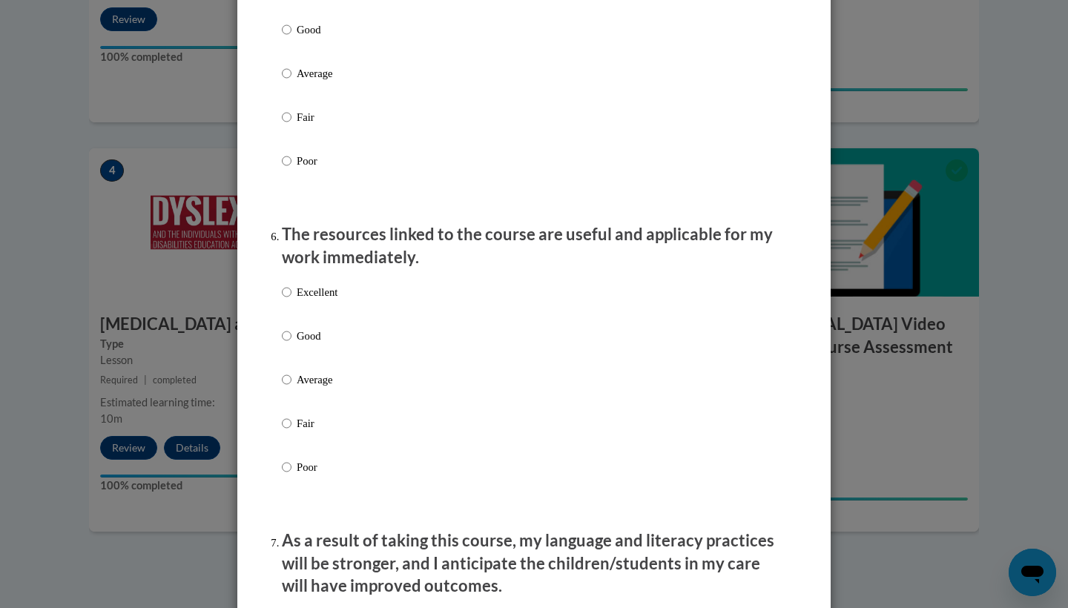
scroll to position [1573, 0]
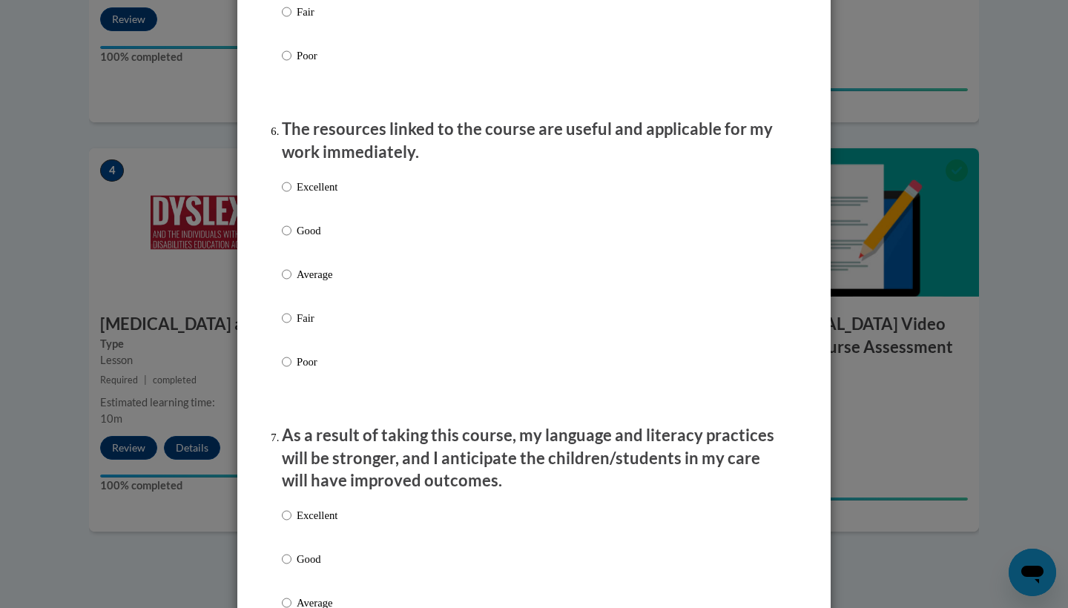
click at [311, 208] on label "Excellent" at bounding box center [310, 199] width 56 height 40
click at [291, 195] on input "Excellent" at bounding box center [287, 187] width 10 height 16
radio input "true"
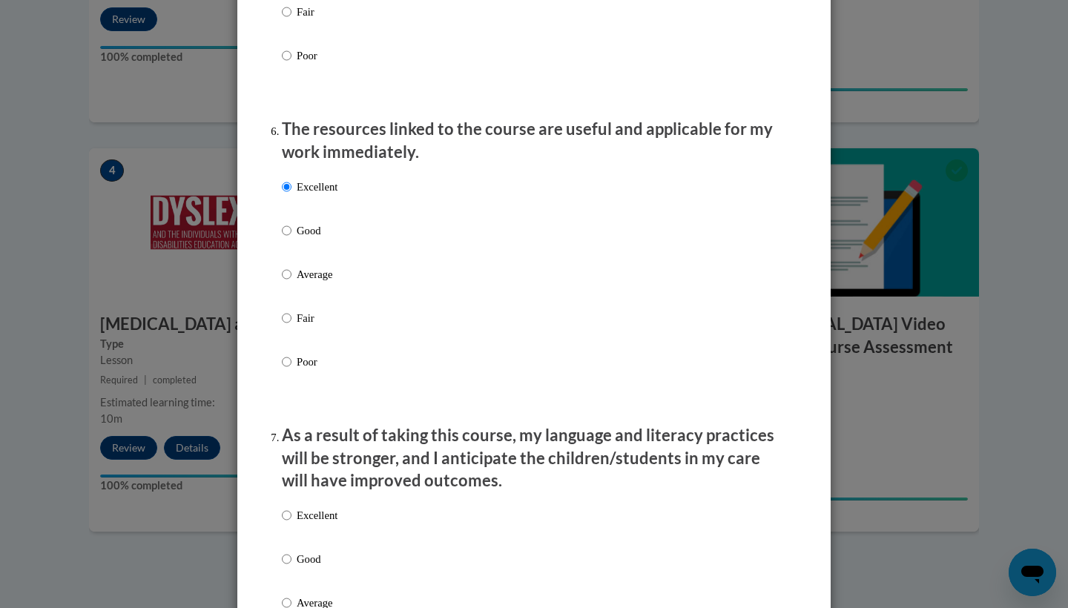
click at [326, 527] on label "Excellent" at bounding box center [310, 527] width 56 height 40
click at [291, 523] on input "Excellent" at bounding box center [287, 515] width 10 height 16
radio input "true"
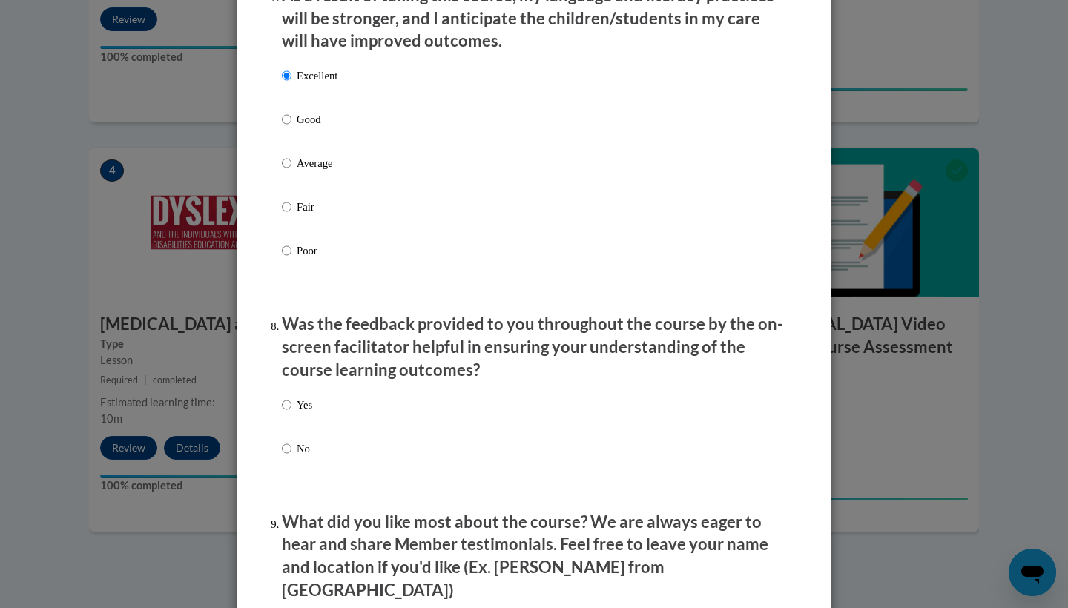
scroll to position [2051, 0]
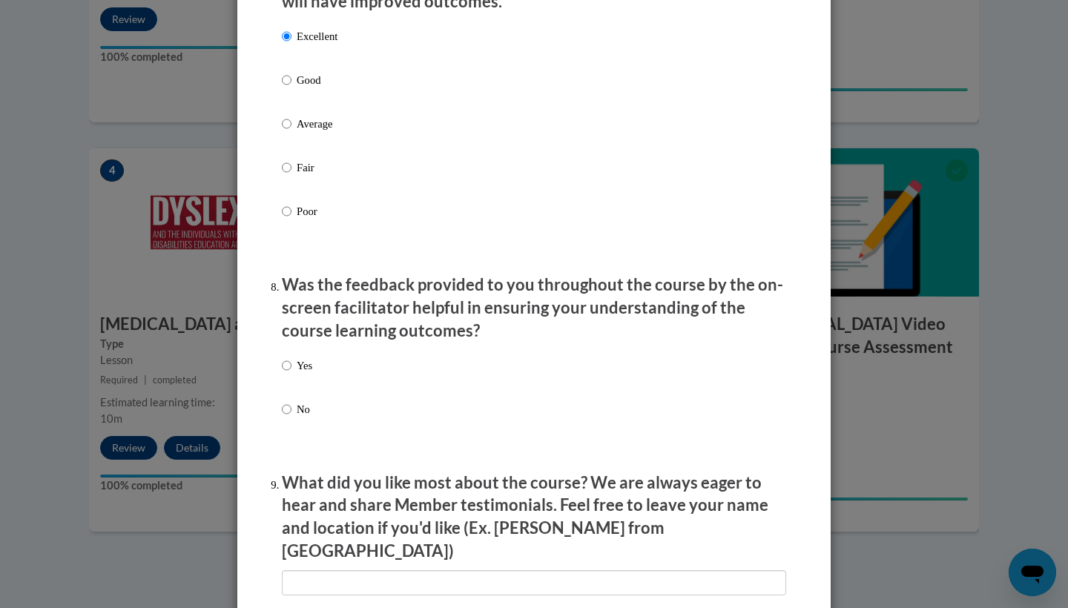
click at [302, 371] on p "Yes" at bounding box center [305, 365] width 16 height 16
click at [291, 371] on input "Yes" at bounding box center [287, 365] width 10 height 16
radio input "true"
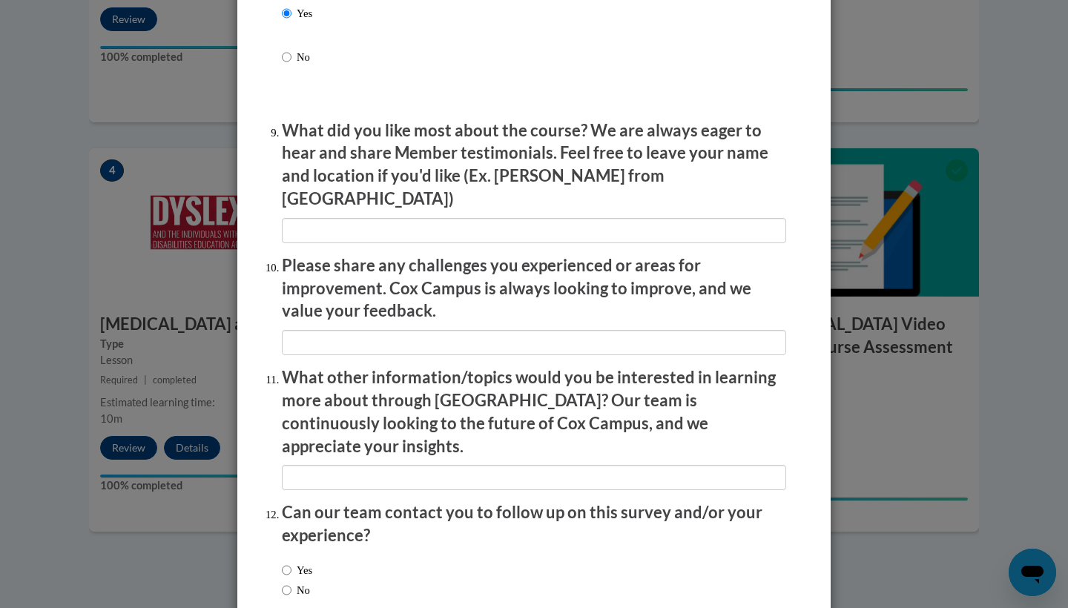
scroll to position [2410, 0]
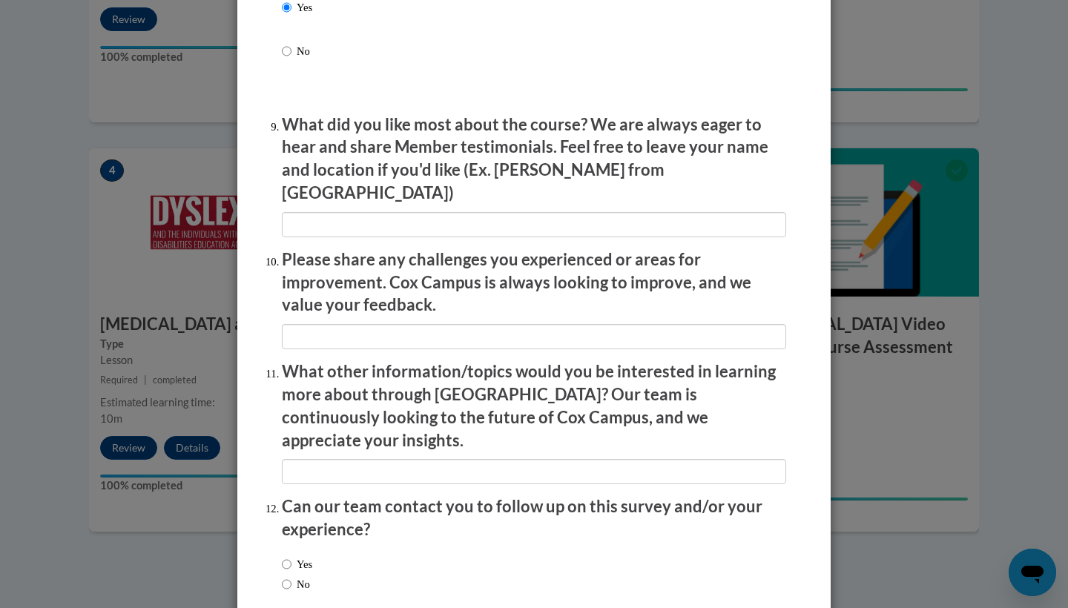
click at [304, 556] on label "Yes" at bounding box center [297, 564] width 30 height 16
click at [291, 556] on input "Yes" at bounding box center [287, 564] width 10 height 16
radio input "true"
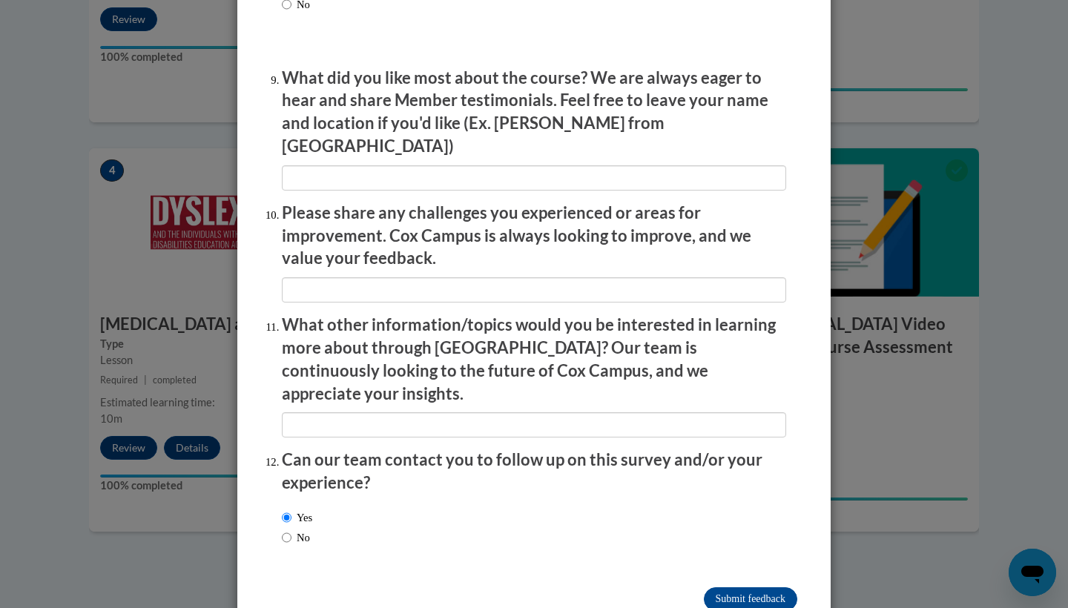
scroll to position [2456, 0]
click at [732, 588] on input "Submit feedback" at bounding box center [750, 600] width 93 height 24
